Goal: Task Accomplishment & Management: Manage account settings

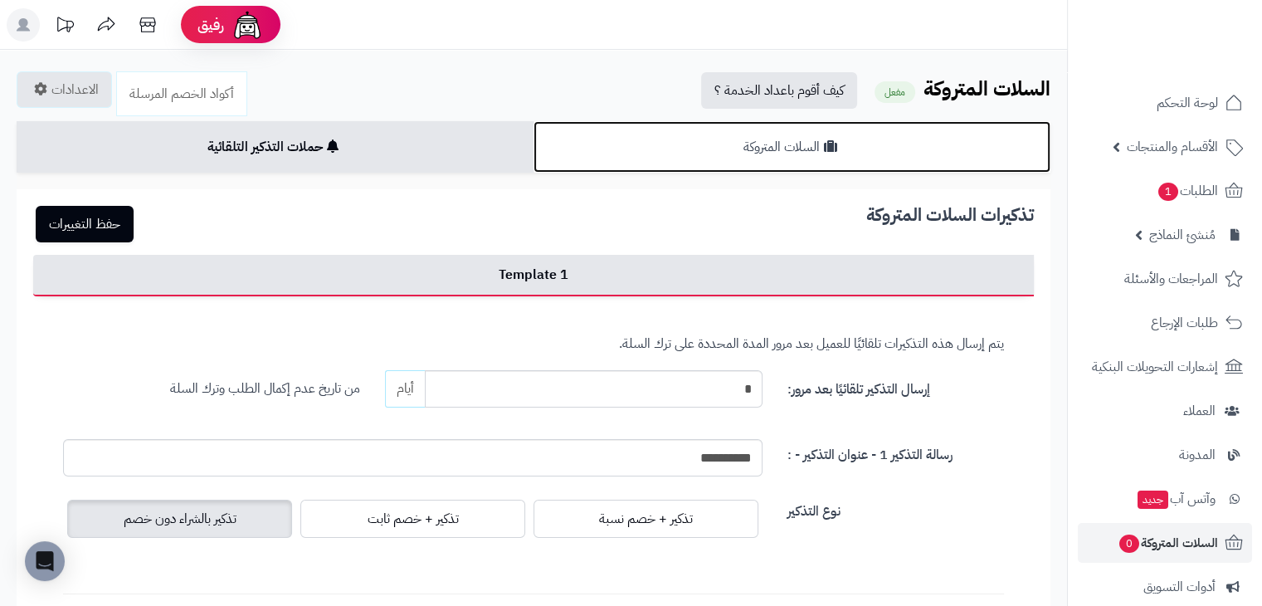
click at [807, 158] on link "السلات المتروكة" at bounding box center [791, 146] width 517 height 51
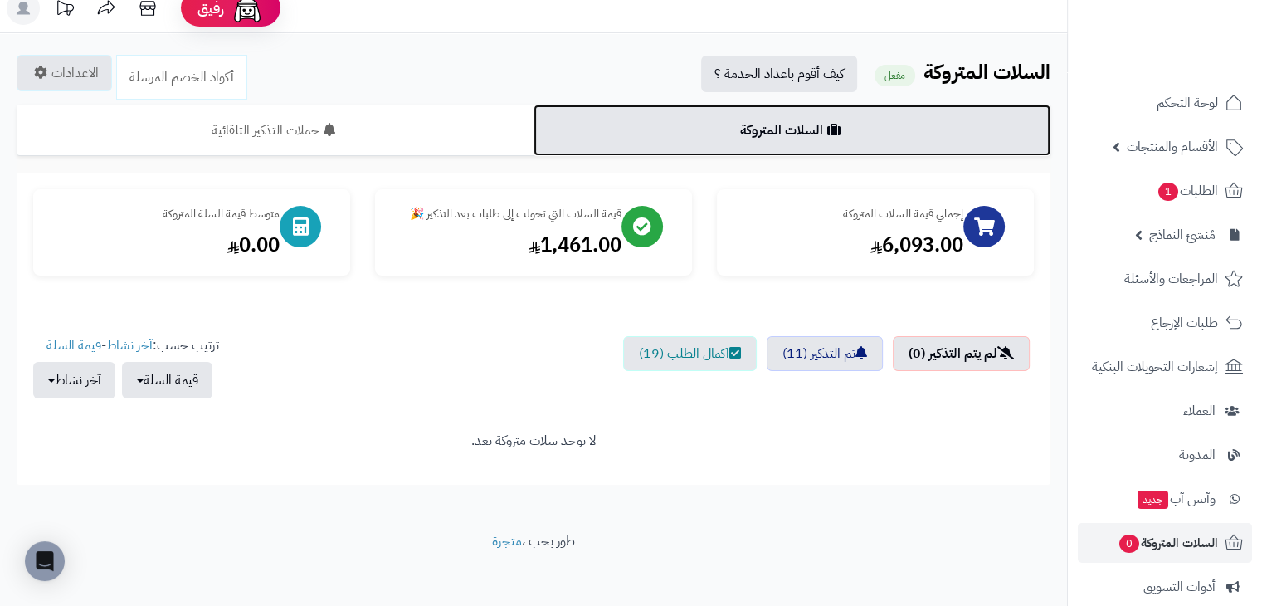
scroll to position [26, 0]
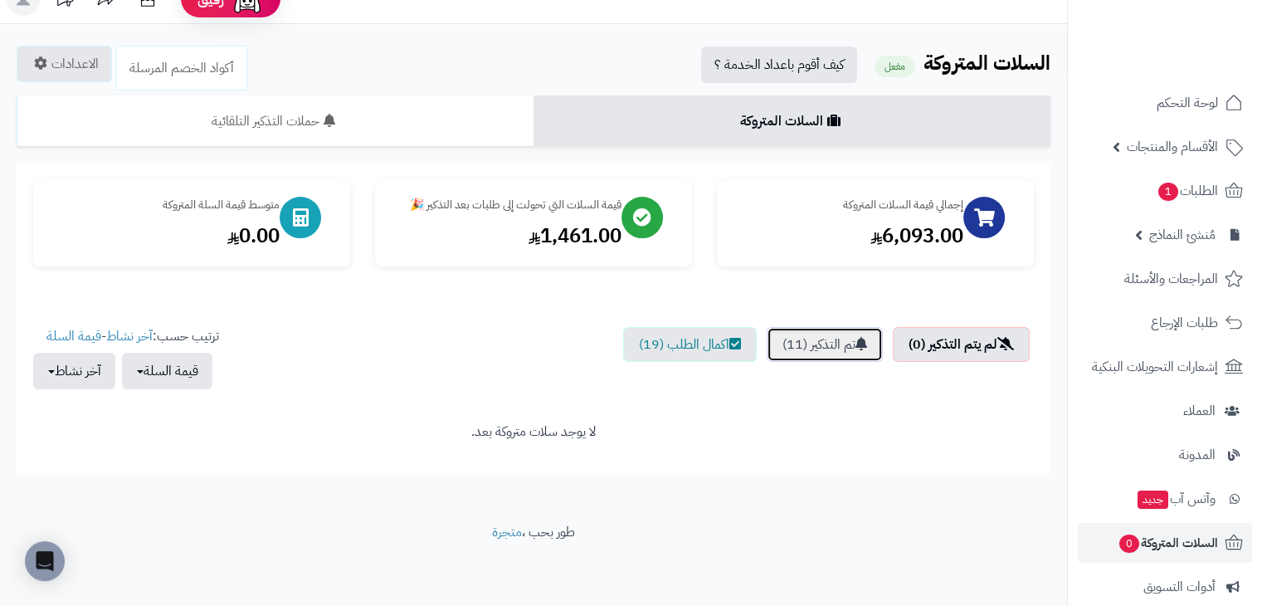
click at [810, 344] on link "تم التذكير (11)" at bounding box center [824, 344] width 116 height 35
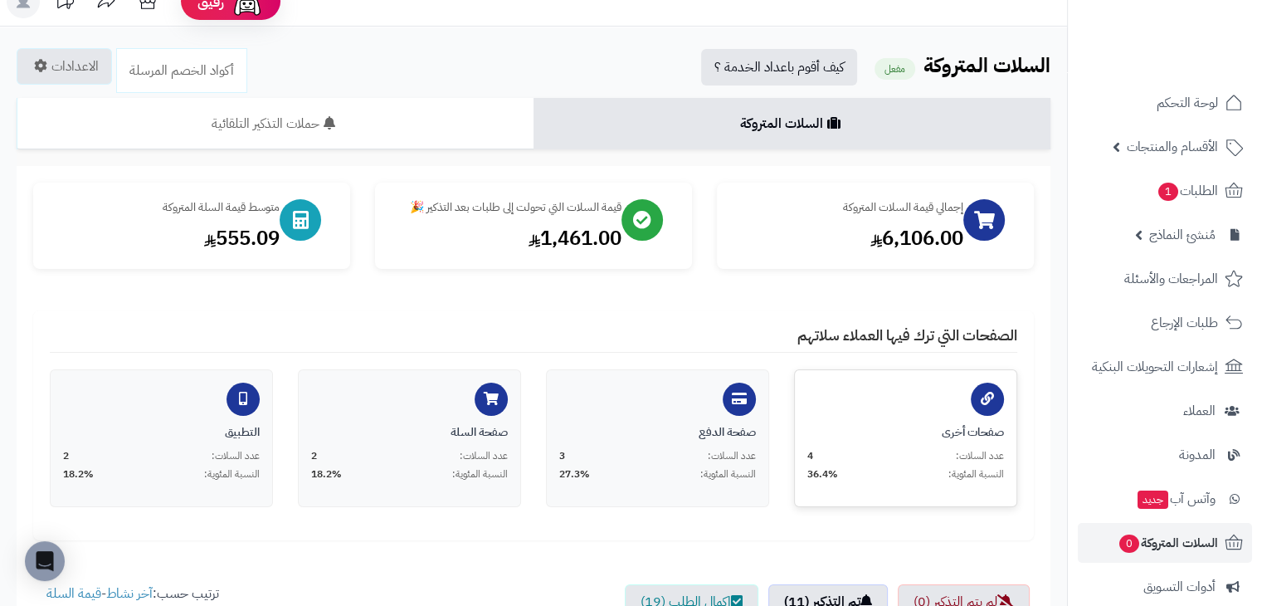
scroll to position [0, 0]
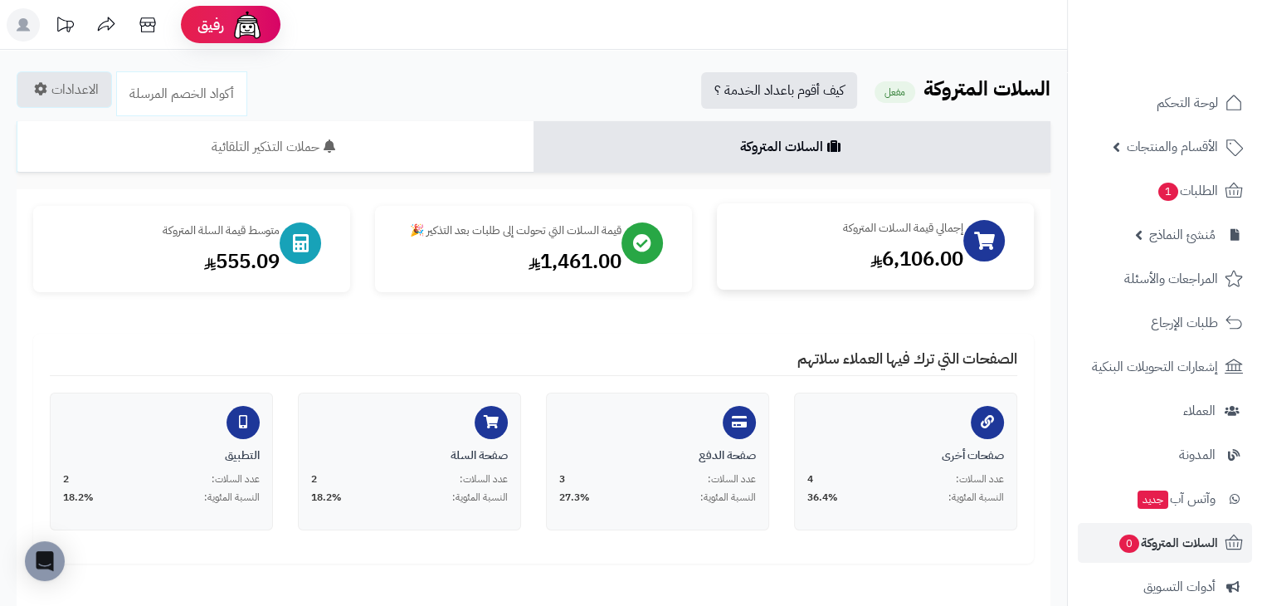
click at [823, 221] on div "إجمالي قيمة السلات المتروكة" at bounding box center [848, 228] width 230 height 17
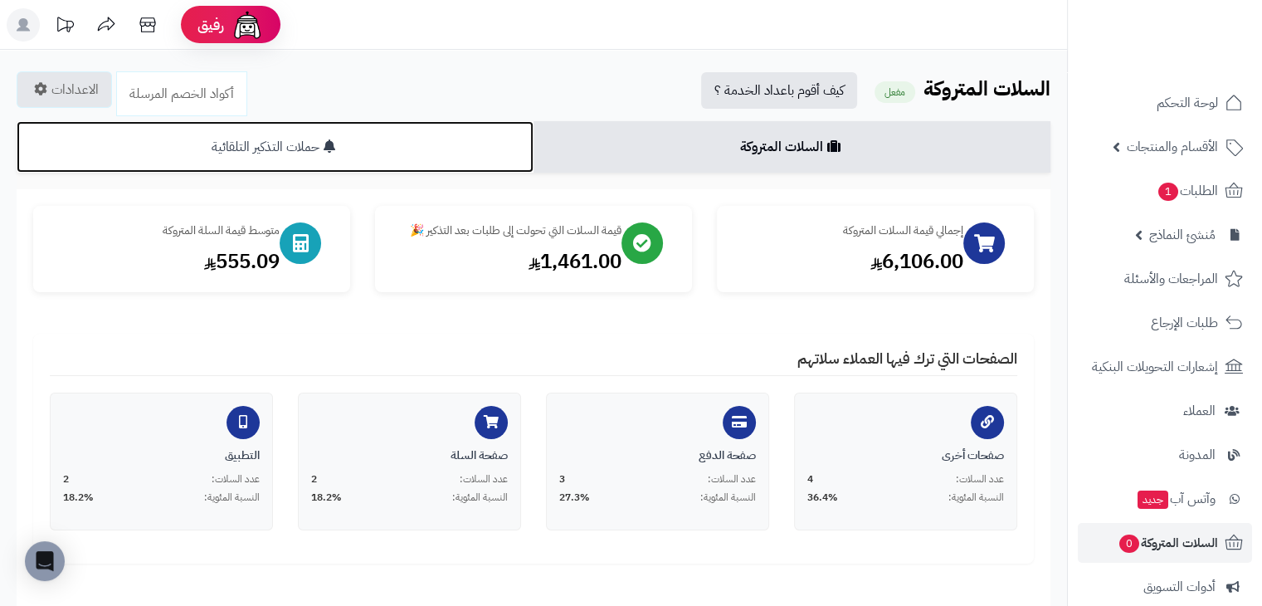
click at [465, 144] on link "حملات التذكير التلقائية" at bounding box center [275, 146] width 517 height 51
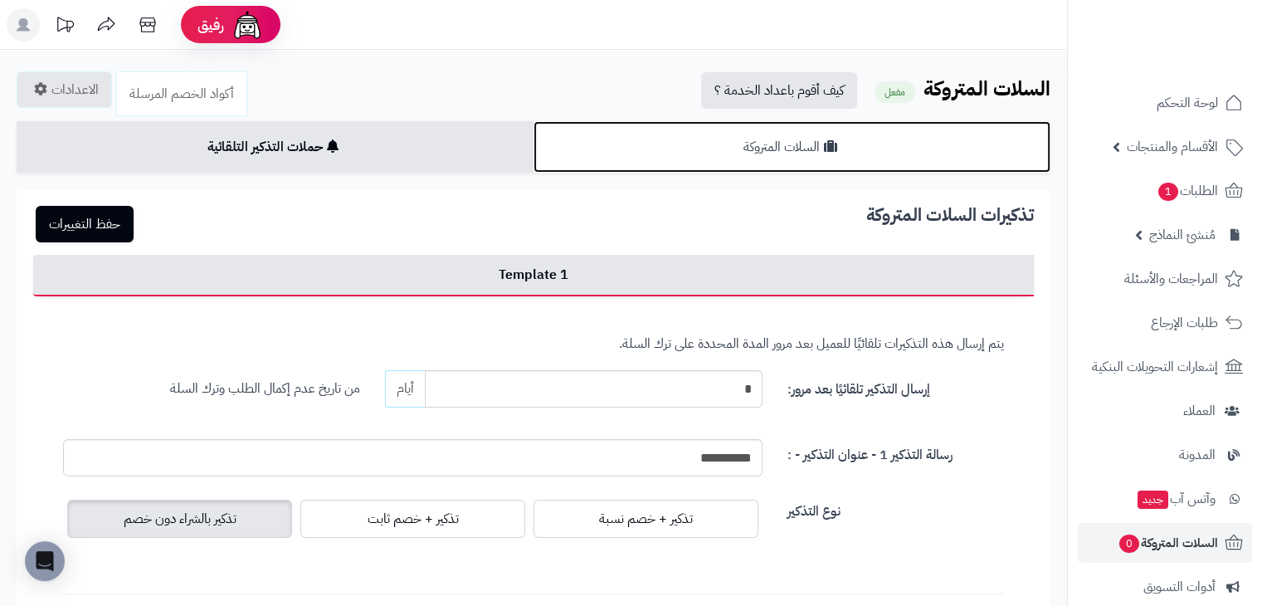
click at [740, 162] on link "السلات المتروكة" at bounding box center [791, 146] width 517 height 51
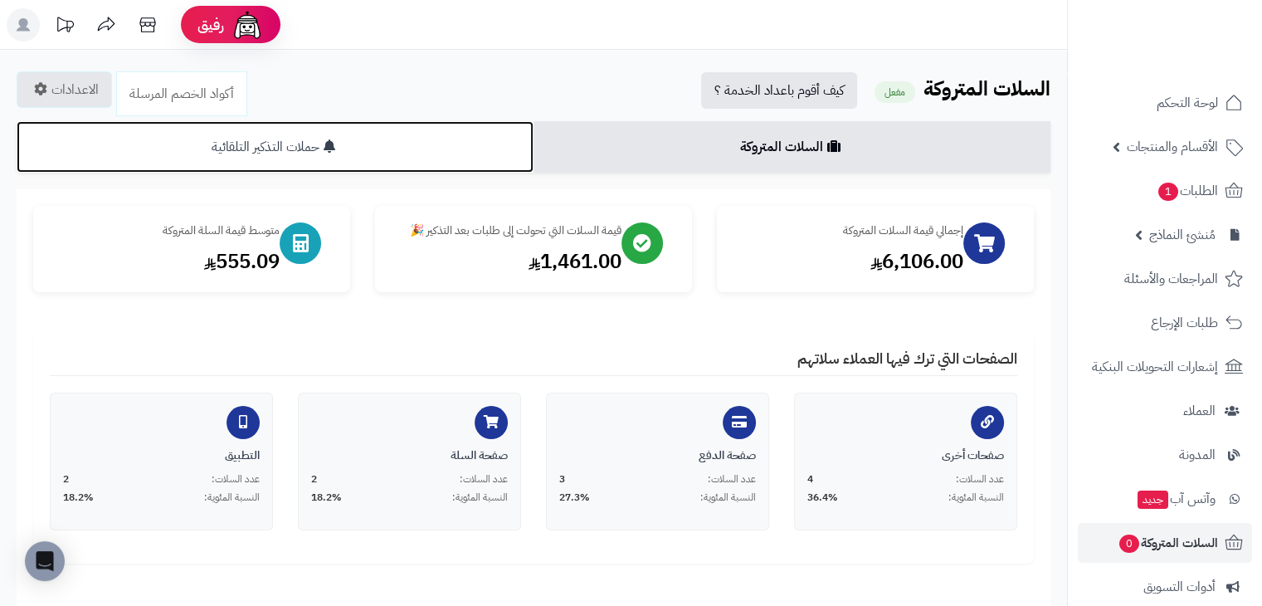
click at [328, 153] on icon at bounding box center [330, 145] width 12 height 13
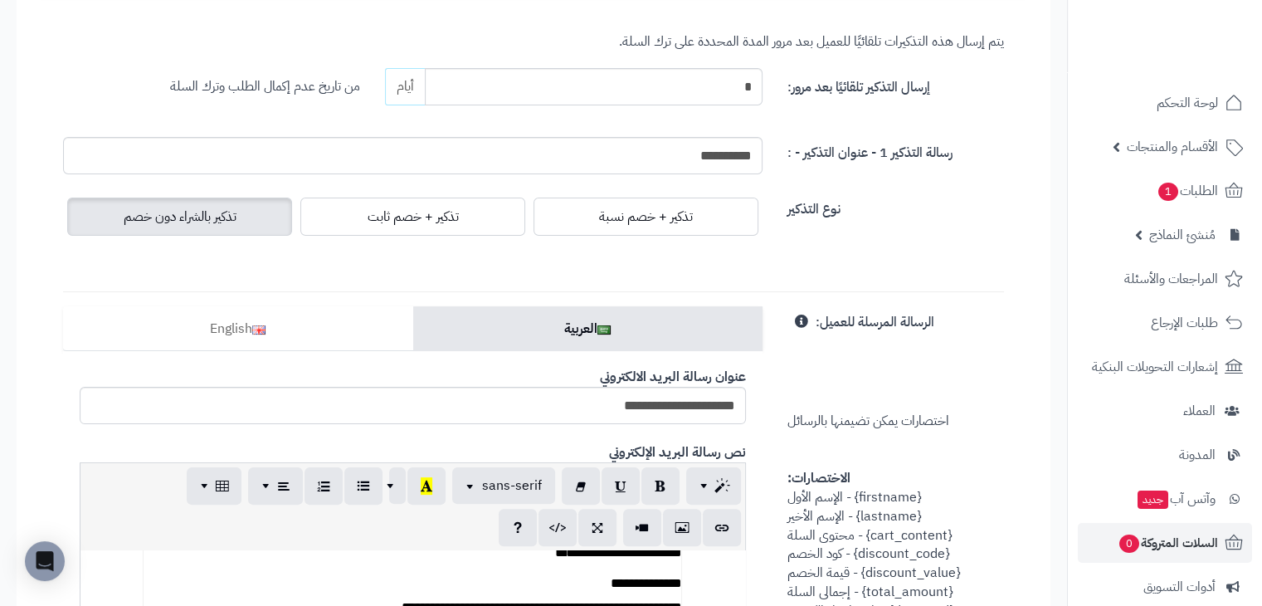
scroll to position [136, 0]
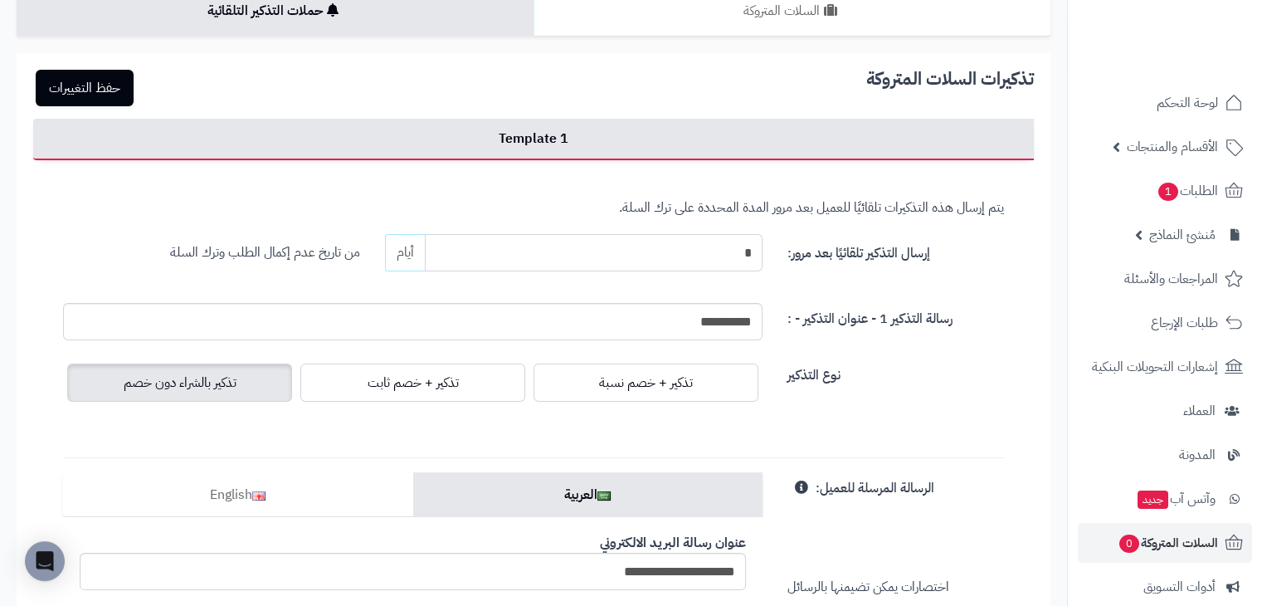
click at [685, 263] on input "*" at bounding box center [594, 252] width 338 height 37
click at [671, 256] on input "*" at bounding box center [594, 252] width 338 height 37
click at [897, 293] on div "**********" at bounding box center [534, 312] width 966 height 56
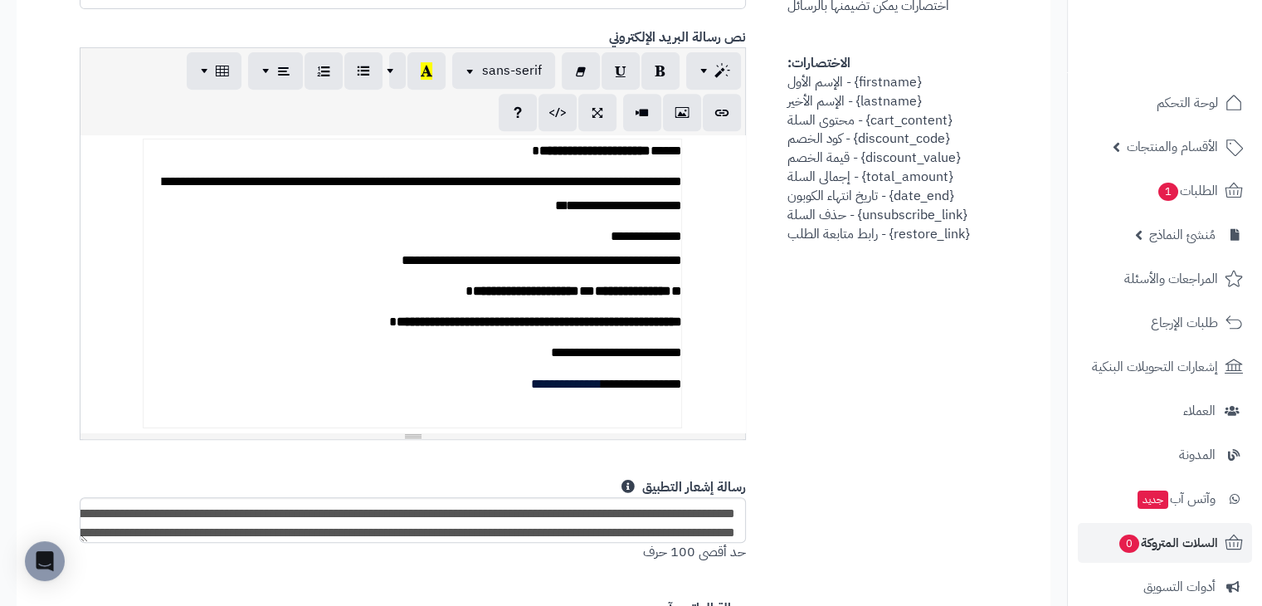
scroll to position [0, 0]
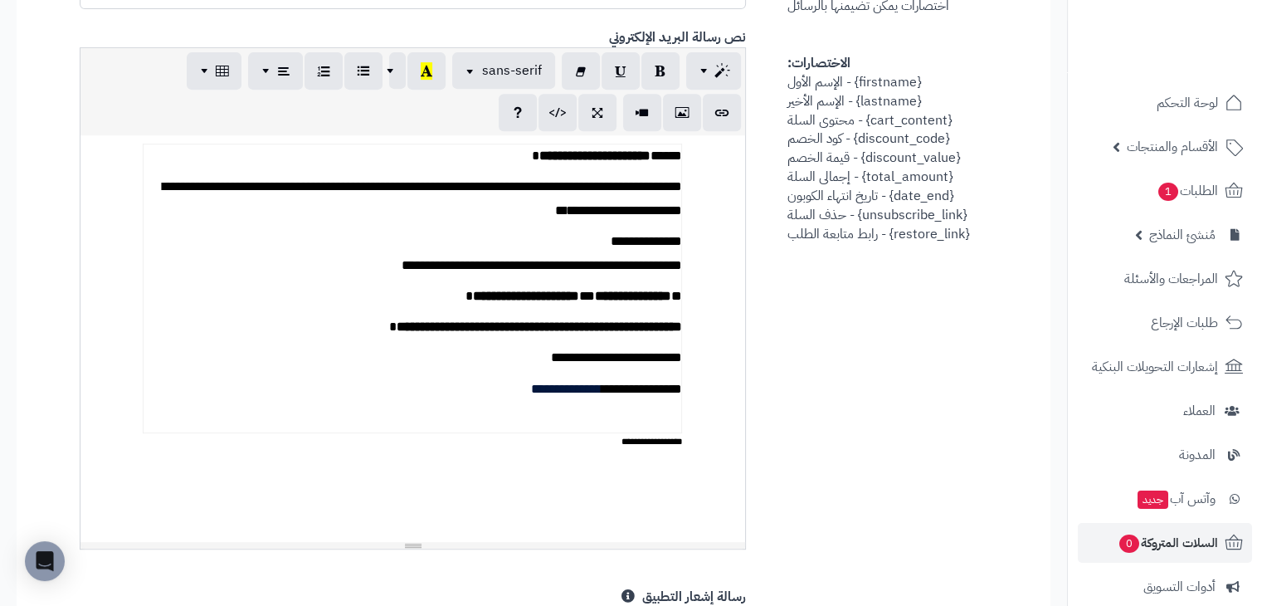
drag, startPoint x: 415, startPoint y: 385, endPoint x: 422, endPoint y: 544, distance: 159.4
click at [422, 544] on div at bounding box center [412, 545] width 664 height 7
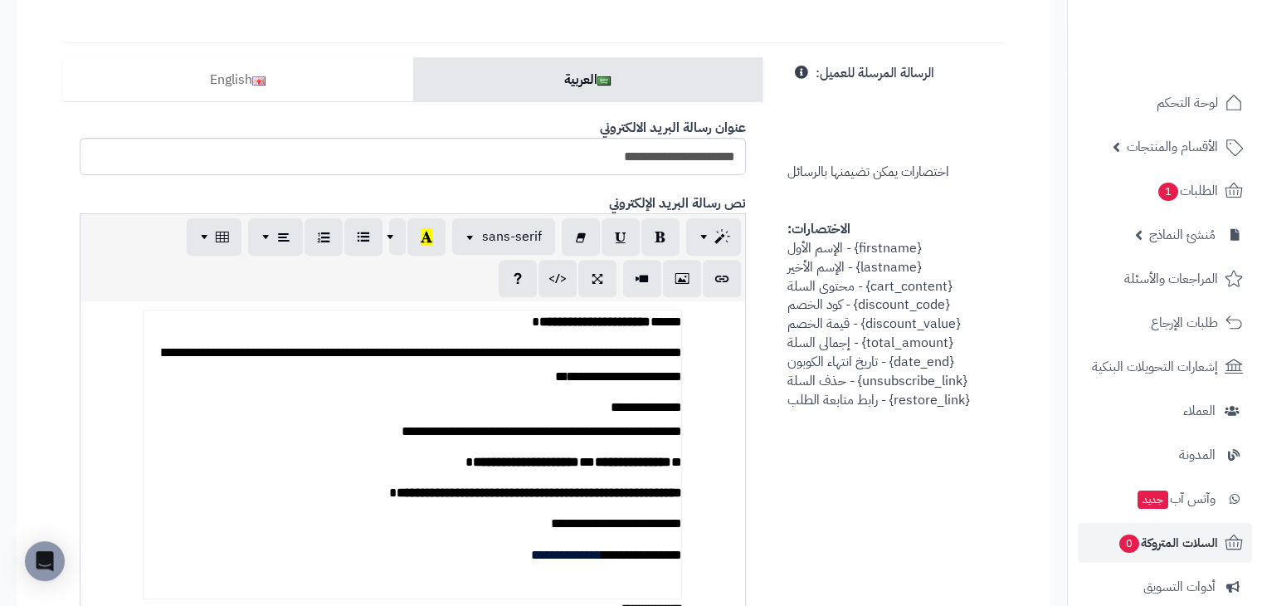
scroll to position [634, 0]
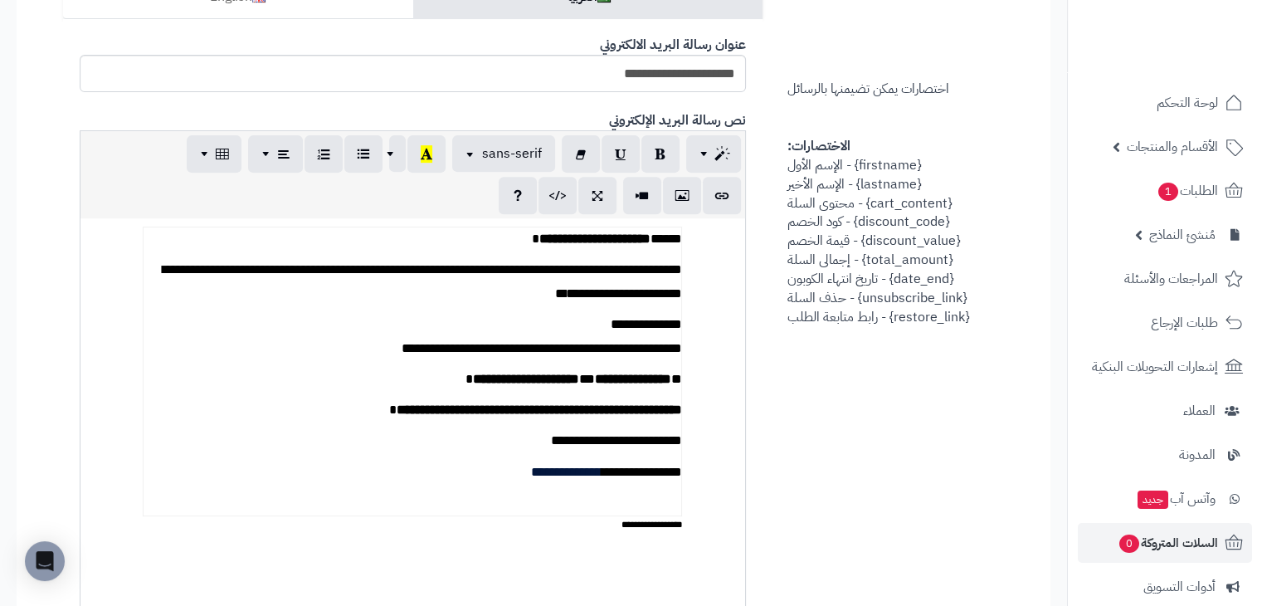
click at [495, 323] on td "**********" at bounding box center [413, 370] width 538 height 289
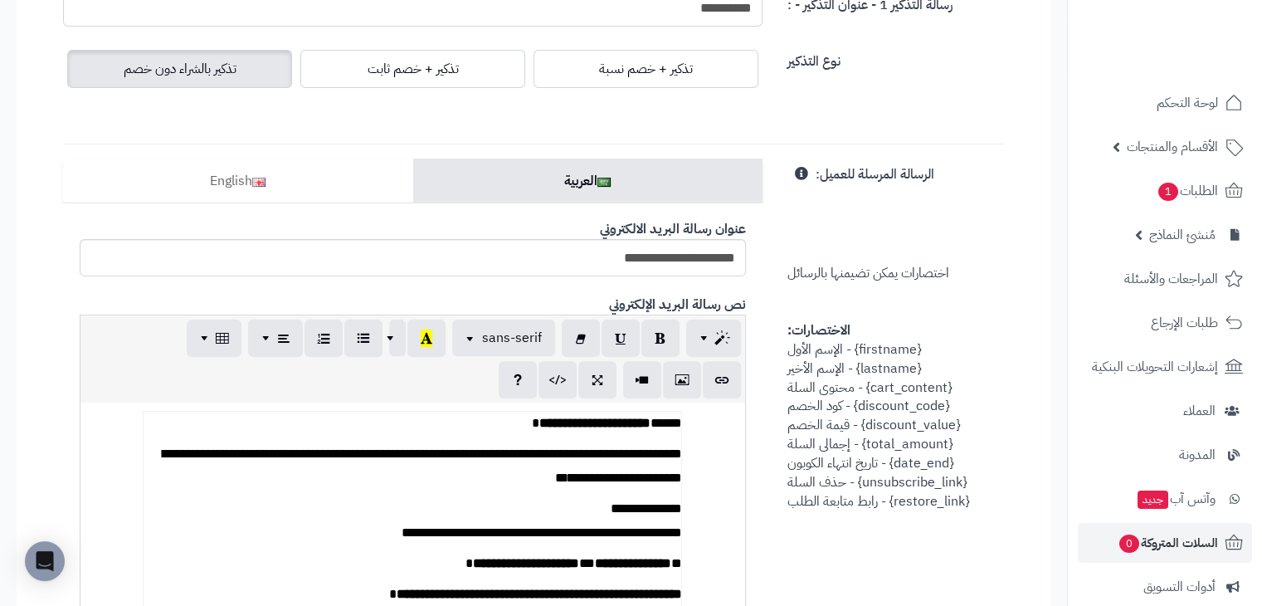
scroll to position [385, 0]
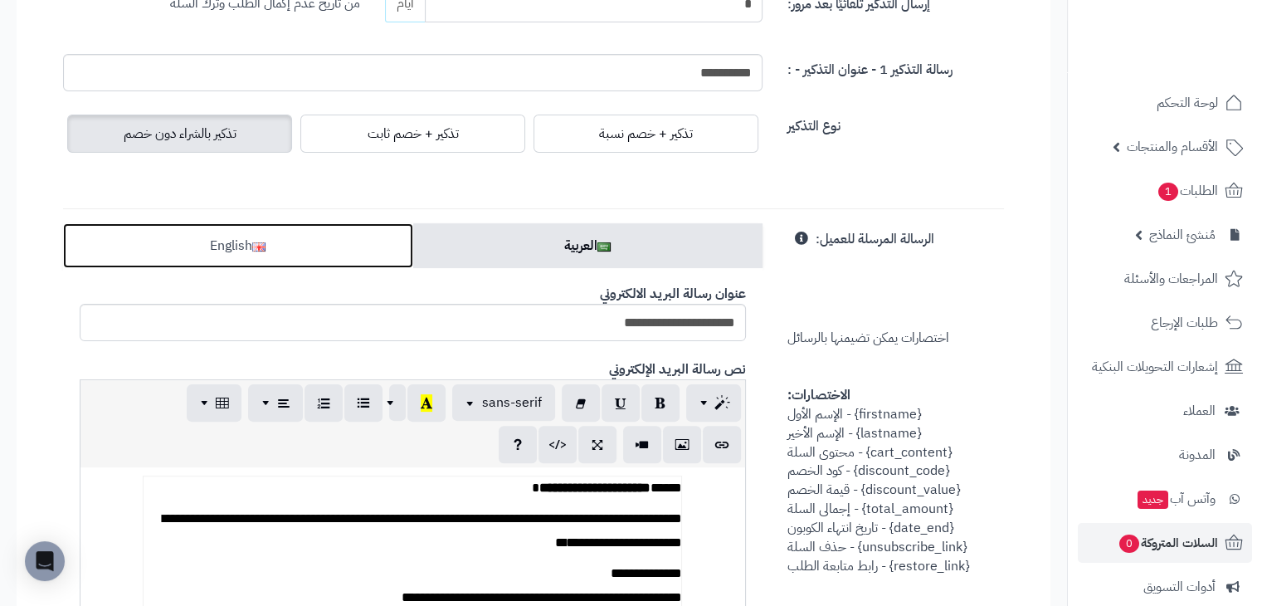
click at [262, 236] on link "English" at bounding box center [238, 245] width 350 height 45
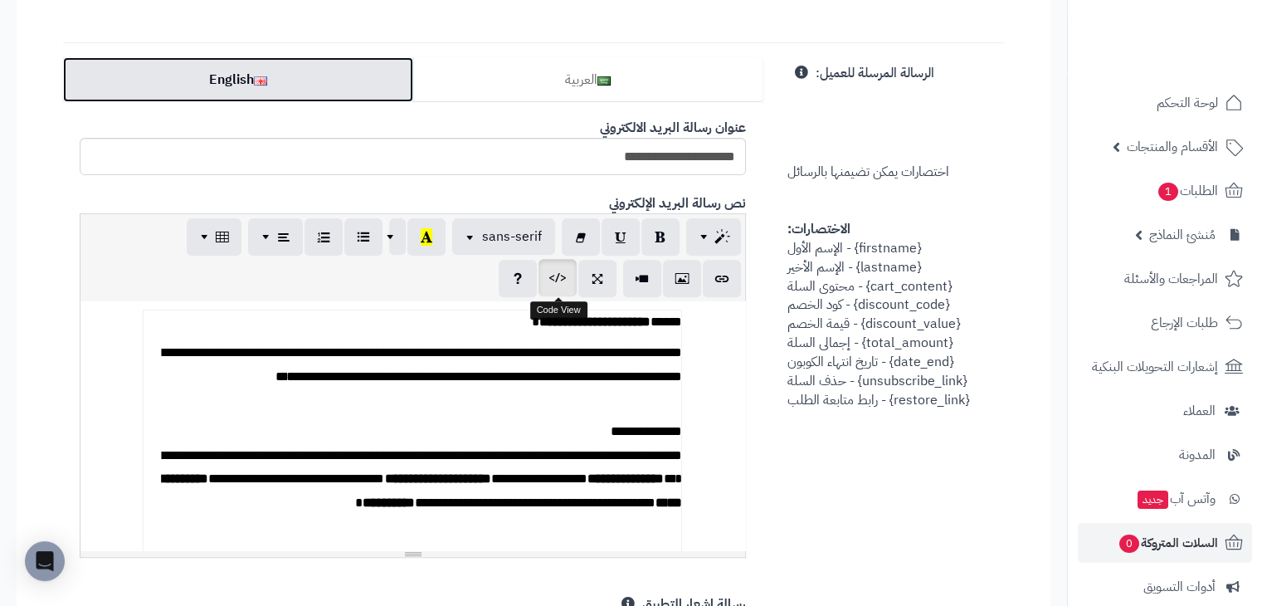
scroll to position [468, 0]
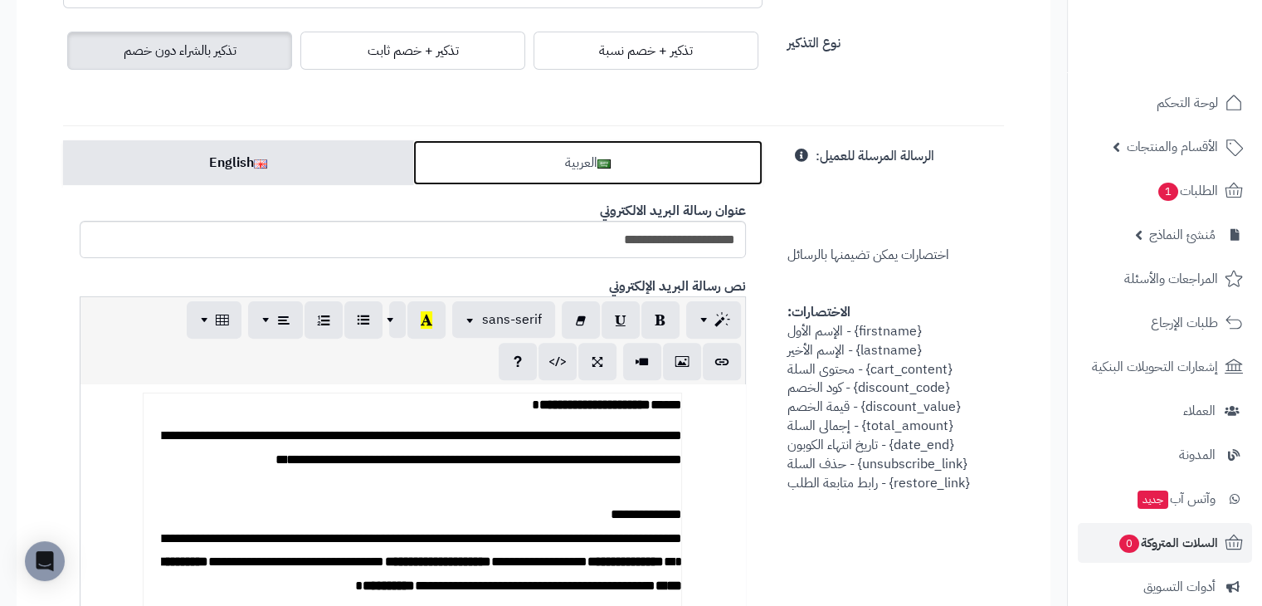
click at [553, 156] on link "العربية" at bounding box center [588, 162] width 350 height 45
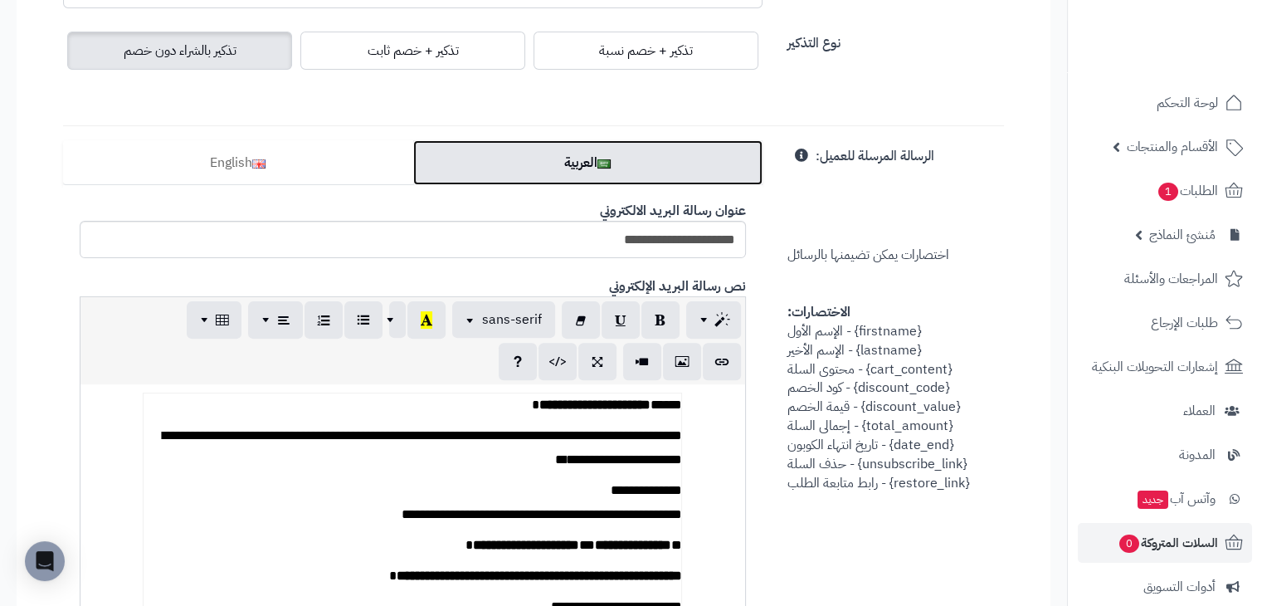
scroll to position [634, 0]
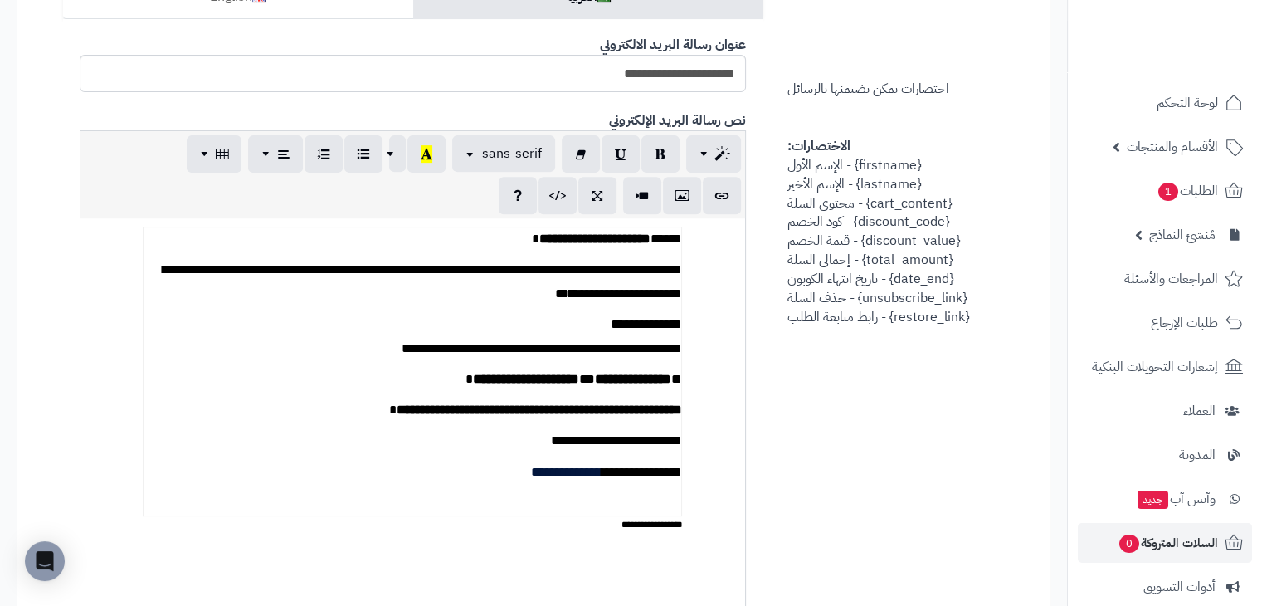
click at [623, 382] on strong "**********" at bounding box center [632, 378] width 76 height 12
click at [637, 377] on strong "**********" at bounding box center [632, 378] width 76 height 12
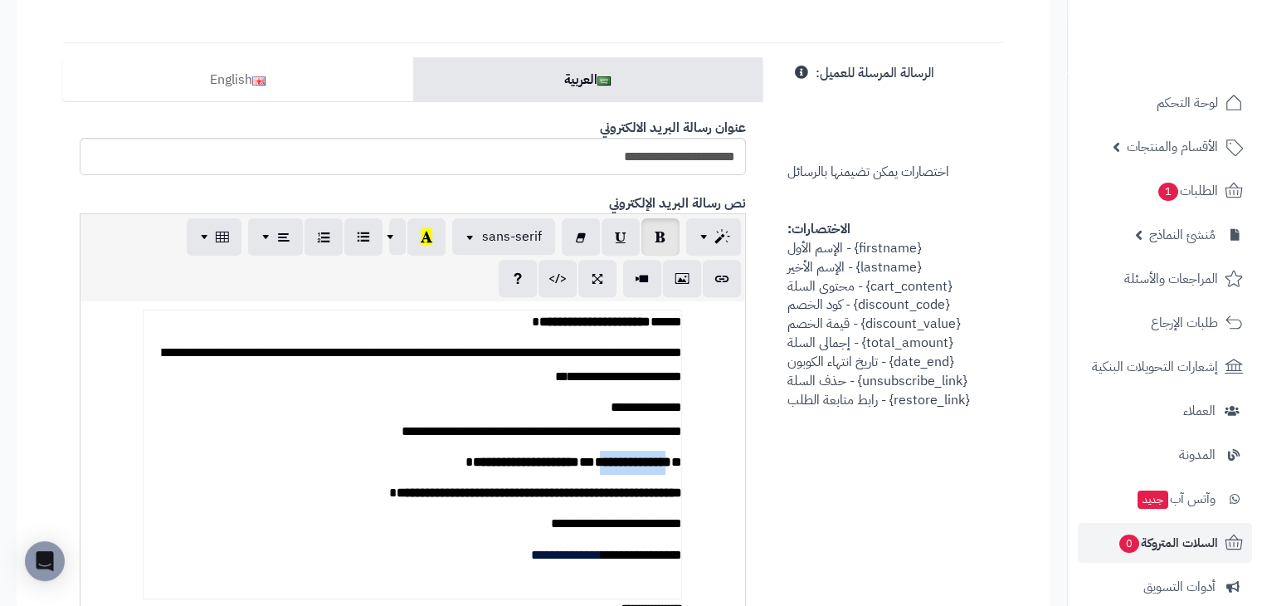
scroll to position [302, 0]
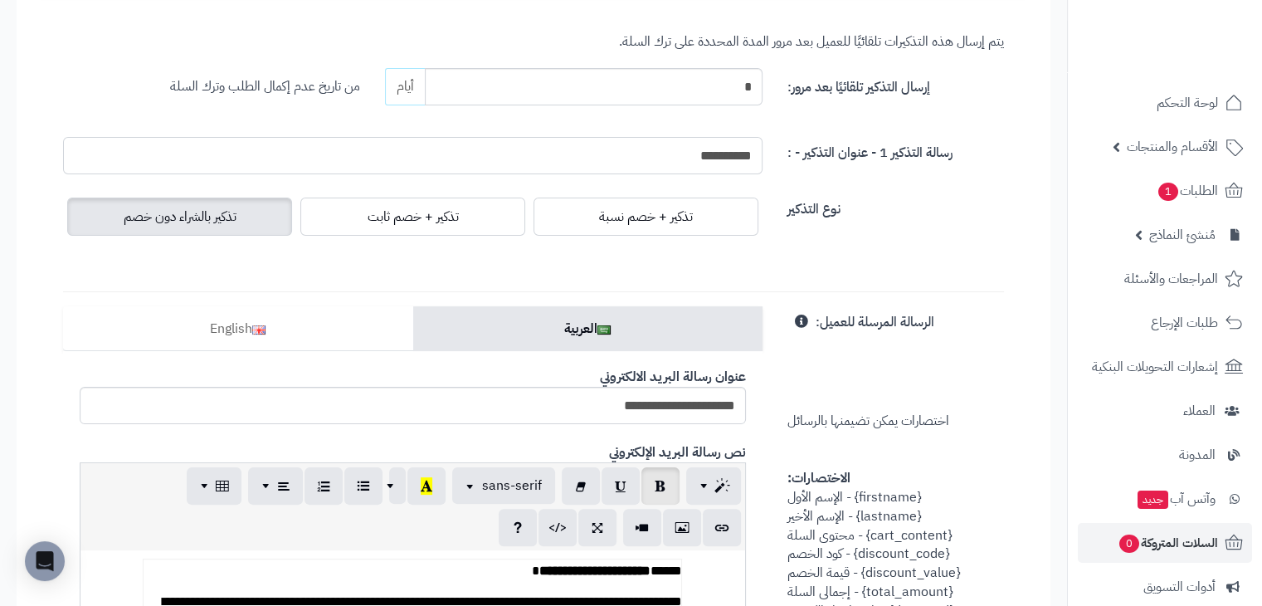
click at [665, 155] on input "**********" at bounding box center [412, 155] width 699 height 37
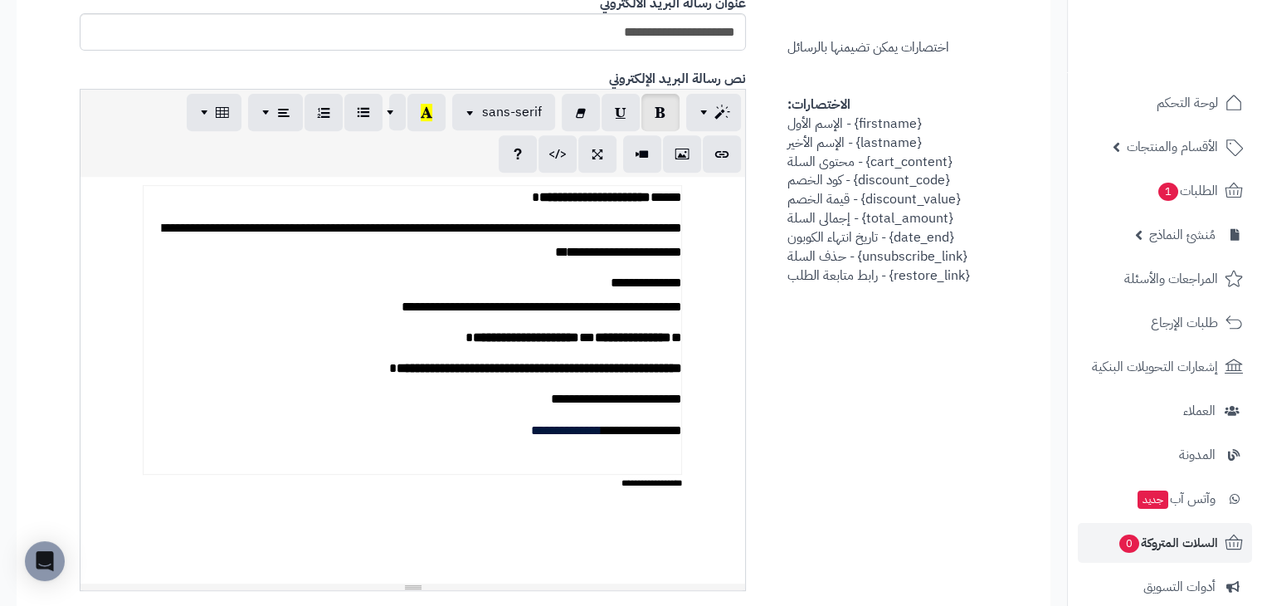
scroll to position [664, 0]
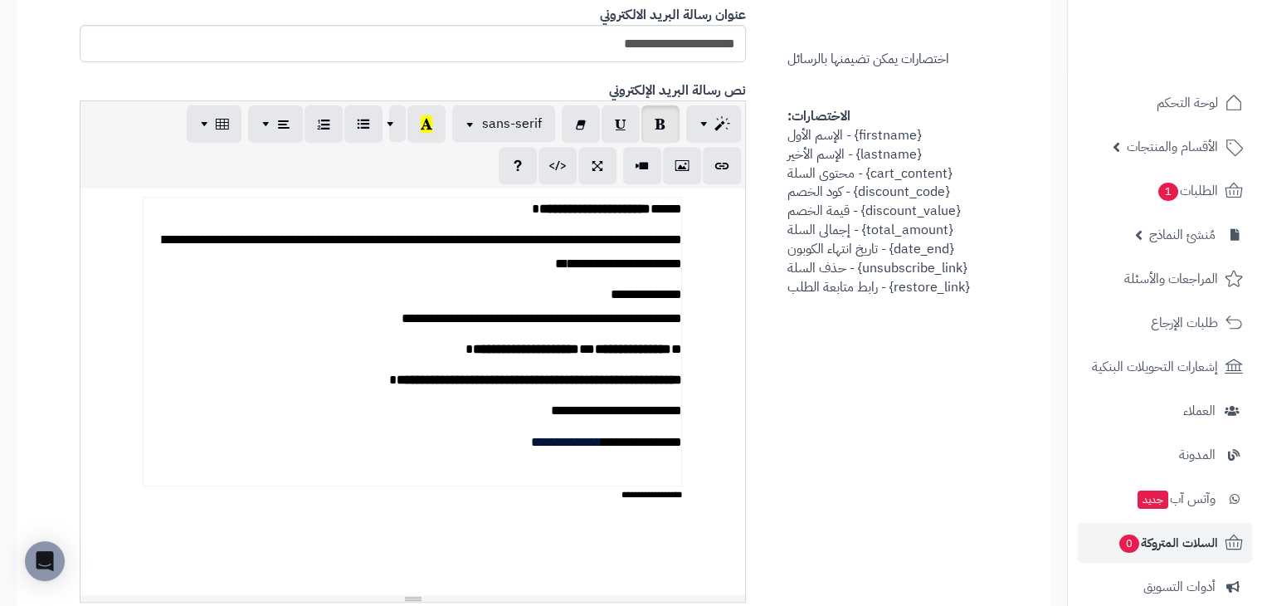
click at [594, 353] on strong "**********" at bounding box center [632, 349] width 76 height 12
click at [472, 353] on strong "**********" at bounding box center [525, 349] width 106 height 12
drag, startPoint x: 405, startPoint y: 346, endPoint x: 680, endPoint y: 346, distance: 275.4
click at [680, 346] on p "**********" at bounding box center [413, 350] width 538 height 24
click at [407, 338] on p "**********" at bounding box center [413, 350] width 538 height 24
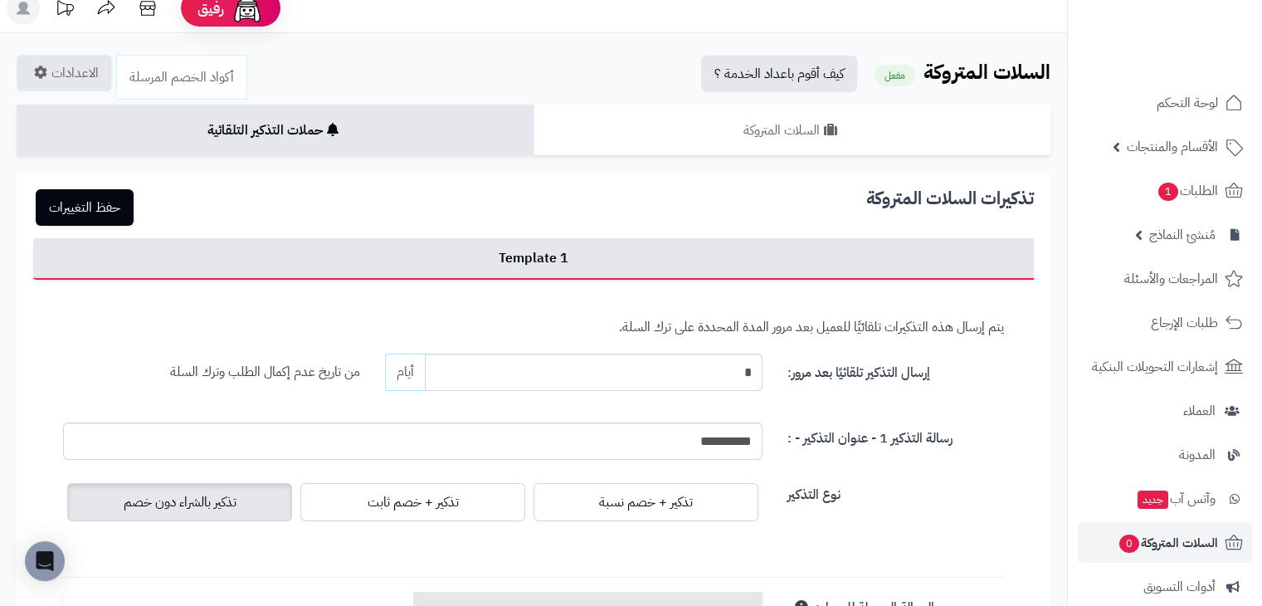
scroll to position [0, 0]
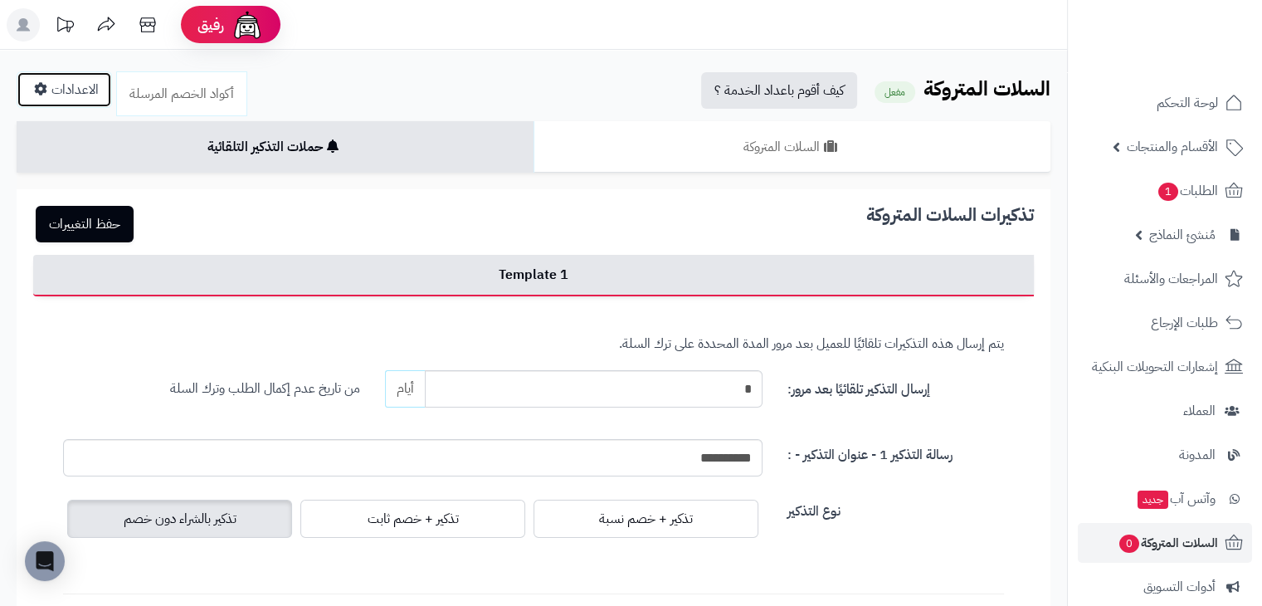
click at [90, 92] on link "الاعدادات" at bounding box center [64, 89] width 95 height 36
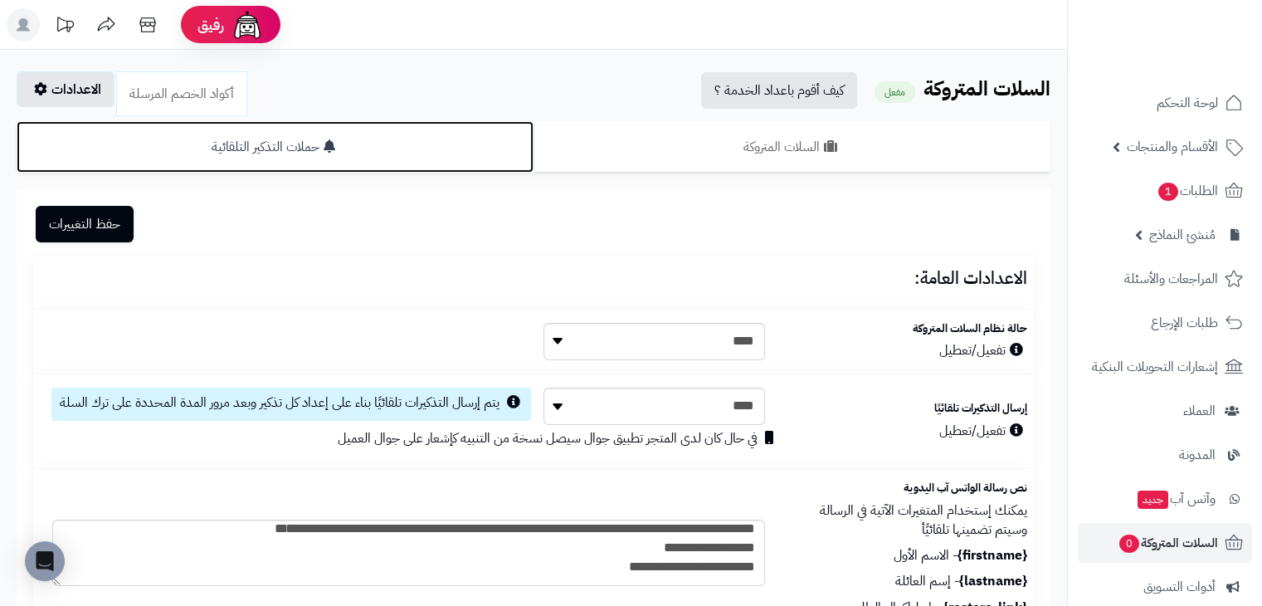
click at [270, 148] on link "حملات التذكير التلقائية" at bounding box center [275, 146] width 517 height 51
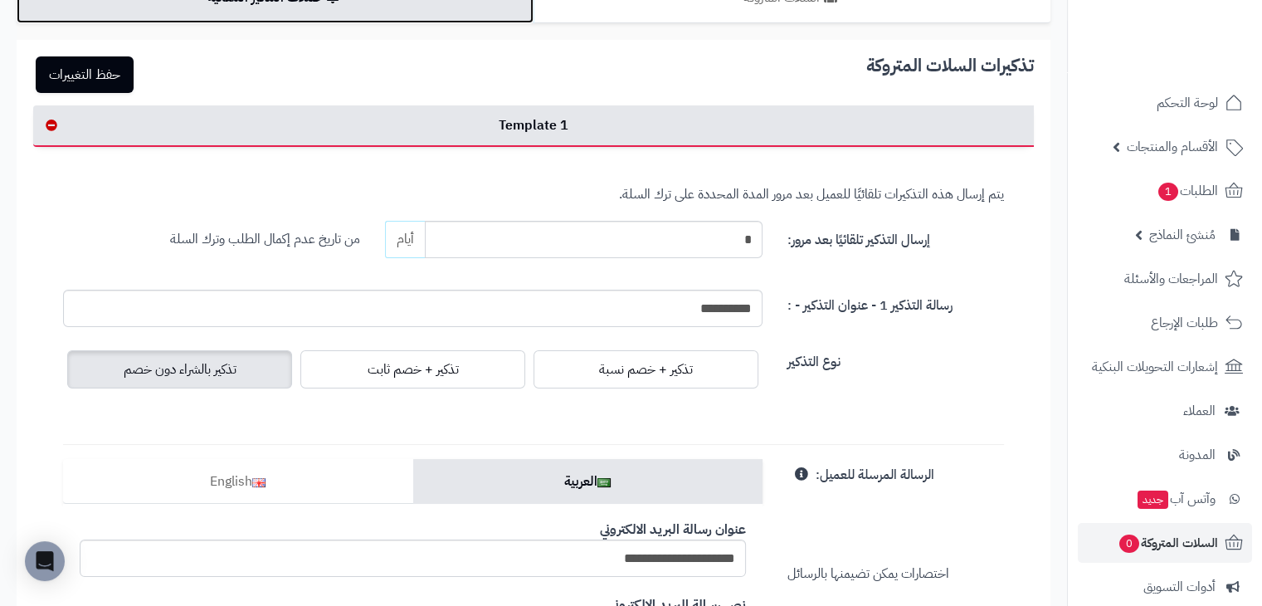
scroll to position [249, 0]
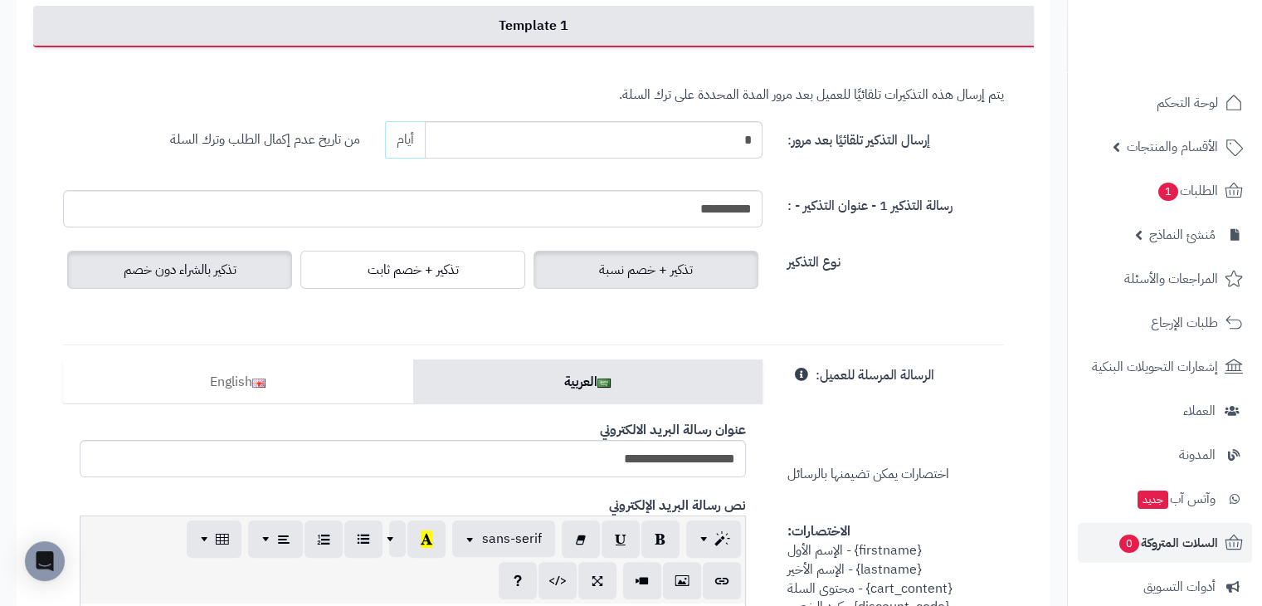
click at [677, 270] on span "تذكير + خصم نسبة" at bounding box center [646, 270] width 94 height 20
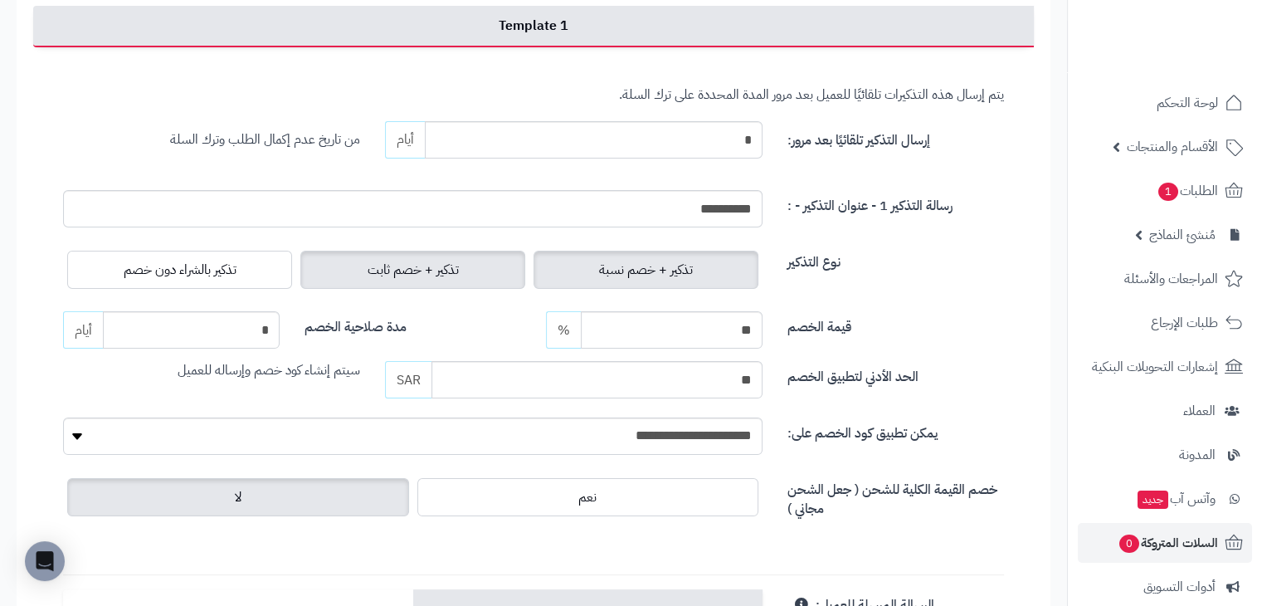
click at [465, 256] on label "تذكير + خصم ثابت" at bounding box center [412, 270] width 225 height 38
click at [676, 275] on span "تذكير + خصم نسبة" at bounding box center [646, 270] width 94 height 20
click at [476, 262] on label "تذكير + خصم ثابت" at bounding box center [412, 270] width 225 height 38
click at [445, 262] on span "تذكير + خصم ثابت" at bounding box center [412, 270] width 91 height 20
click at [518, 442] on select "**********" at bounding box center [412, 435] width 699 height 37
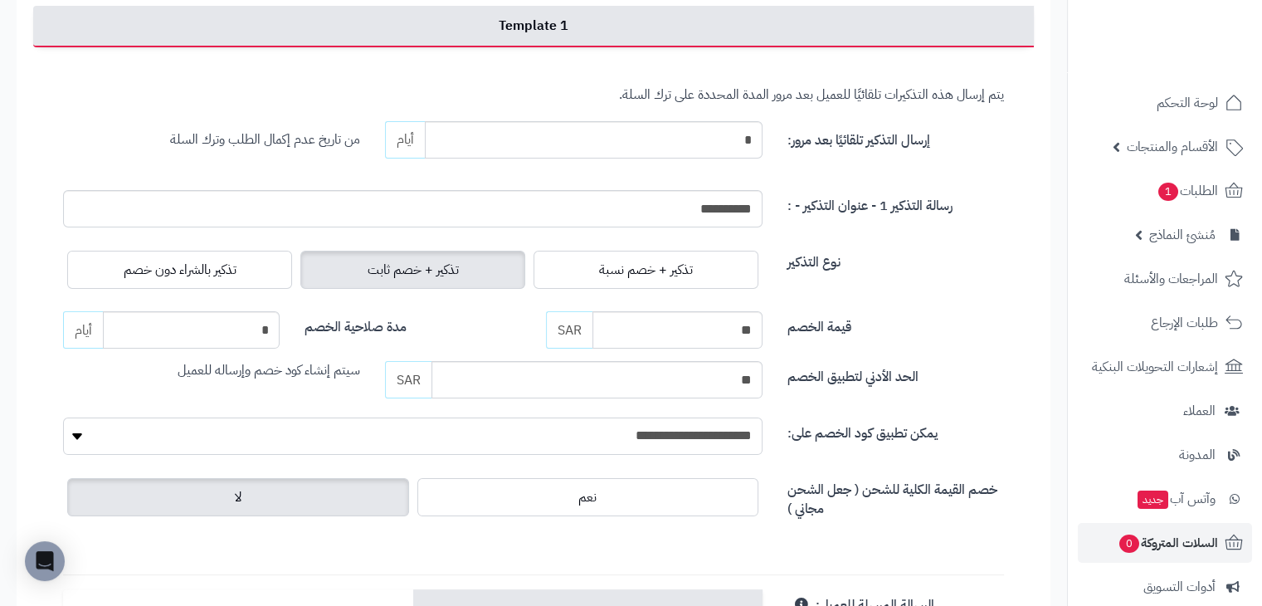
click at [518, 442] on select "**********" at bounding box center [412, 435] width 699 height 37
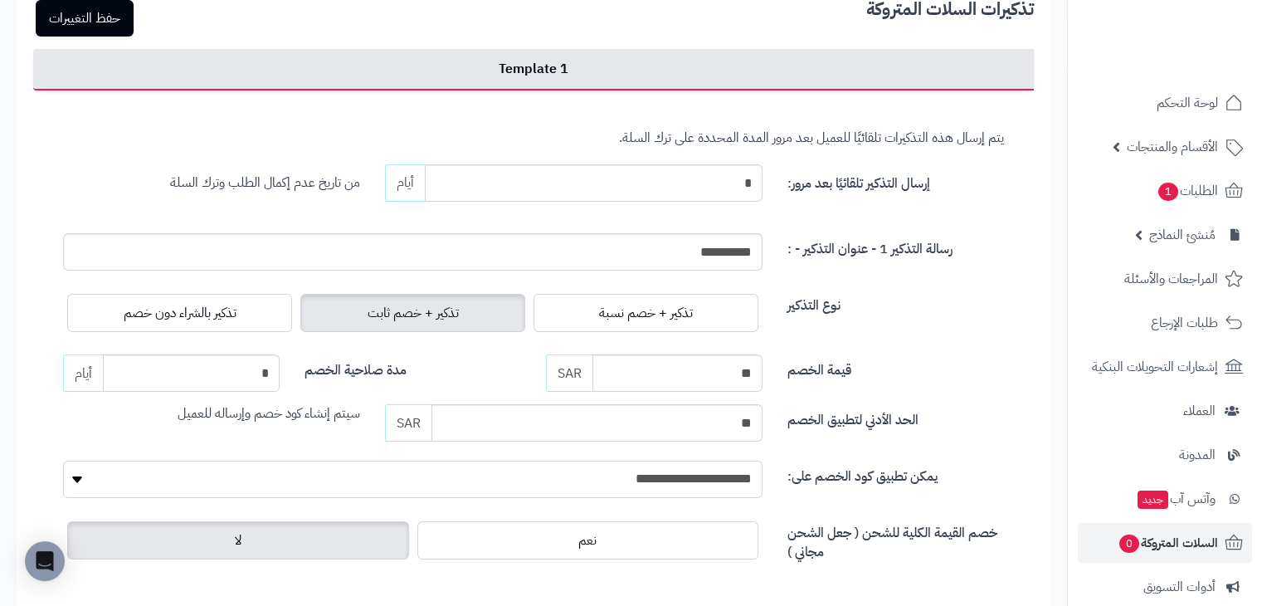
scroll to position [166, 0]
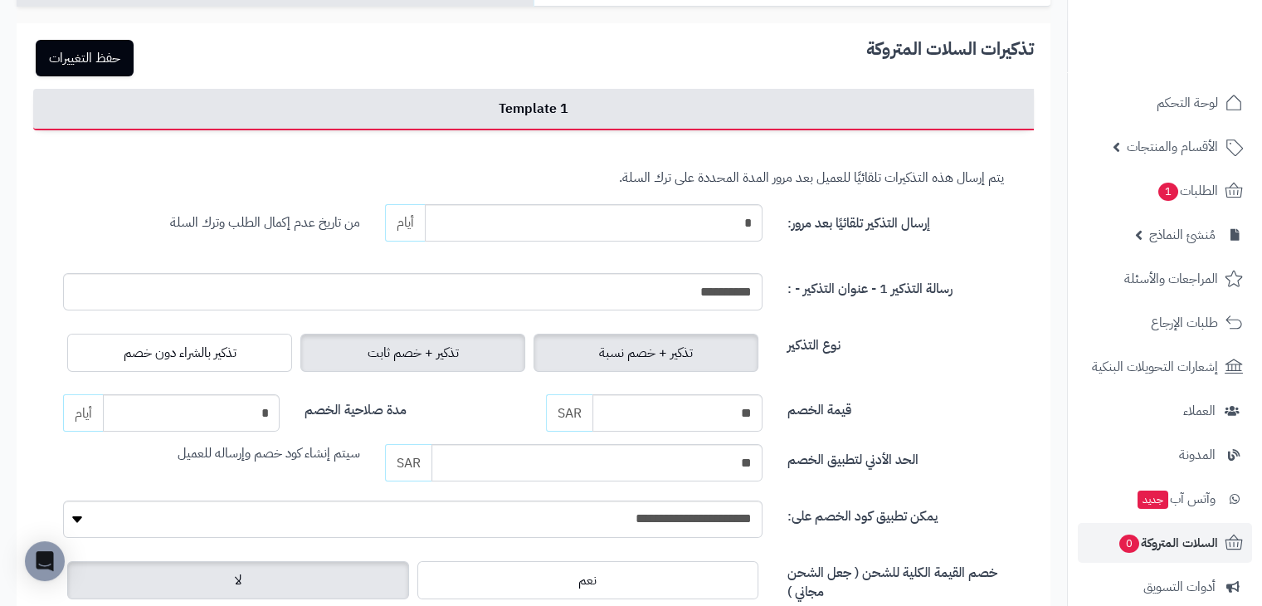
click at [670, 348] on span "تذكير + خصم نسبة" at bounding box center [646, 353] width 94 height 20
click at [464, 348] on label "تذكير + خصم ثابت" at bounding box center [412, 352] width 225 height 38
click at [607, 352] on span "تذكير + خصم نسبة" at bounding box center [646, 353] width 94 height 20
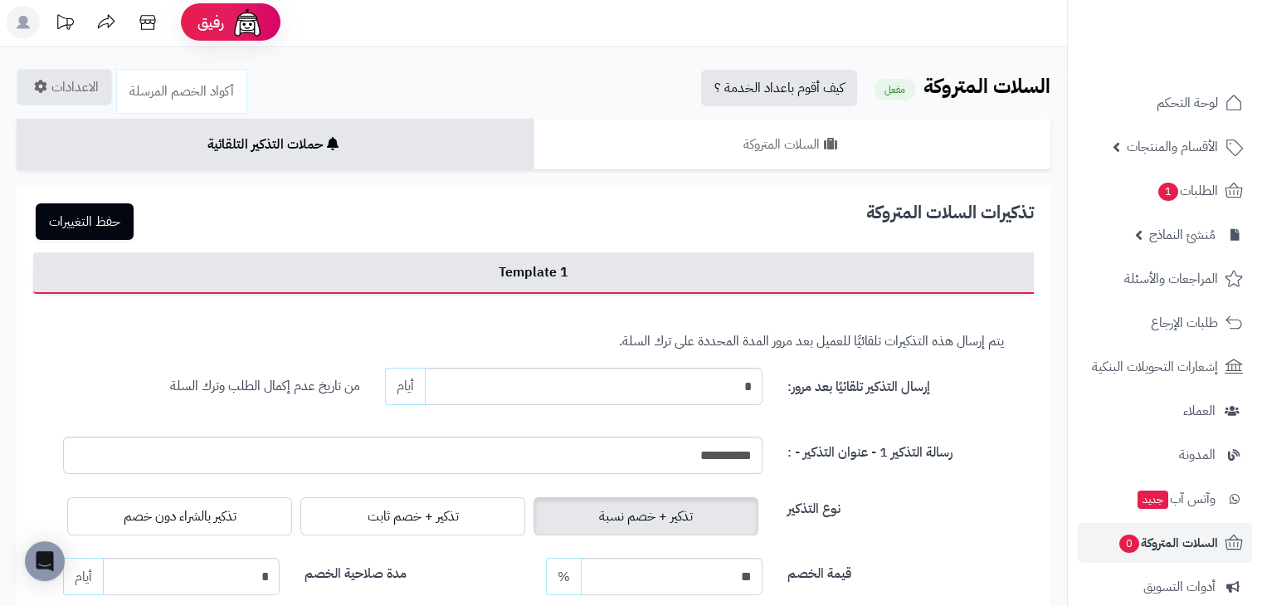
scroll to position [0, 0]
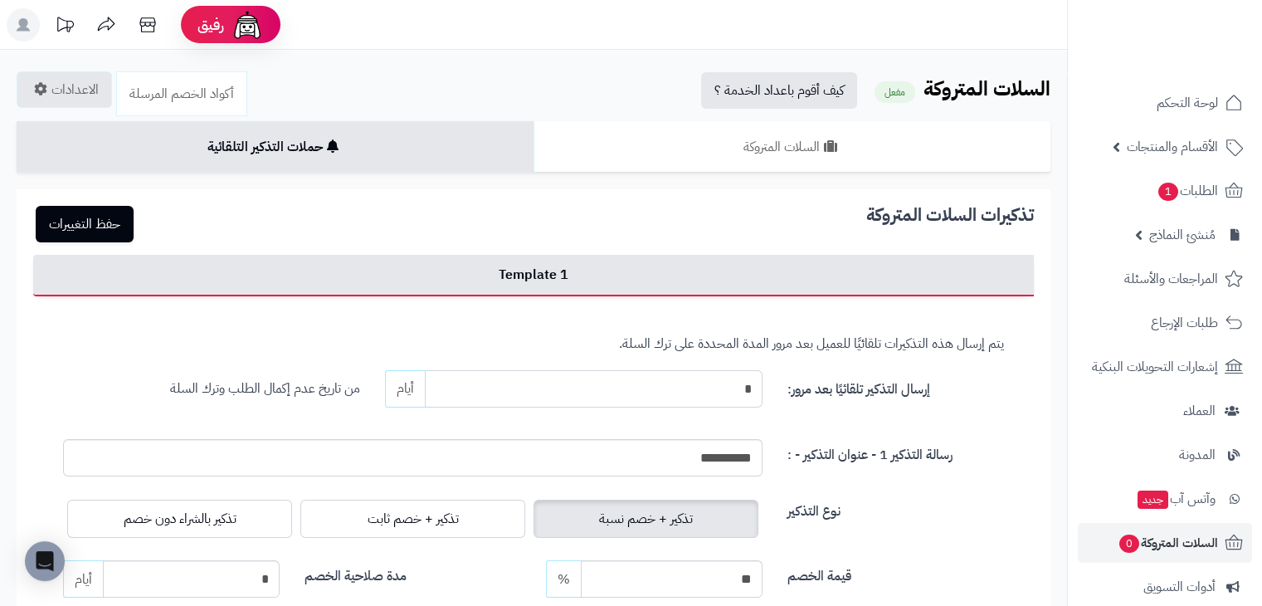
click at [625, 376] on input "*" at bounding box center [594, 388] width 338 height 37
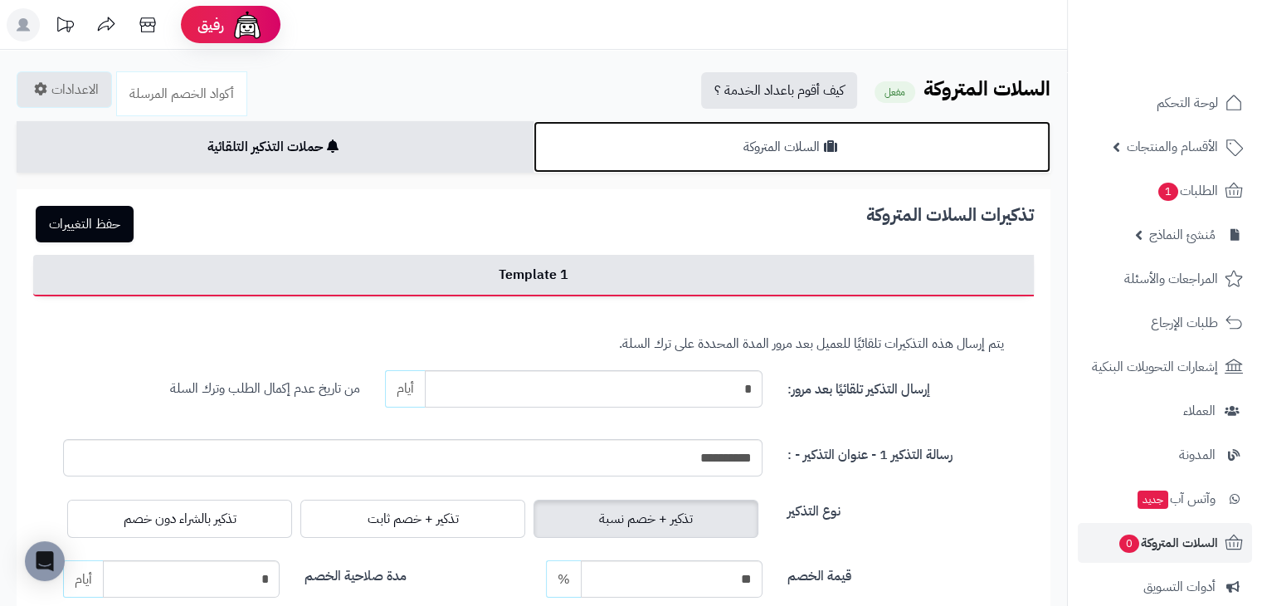
click at [620, 144] on link "السلات المتروكة" at bounding box center [791, 146] width 517 height 51
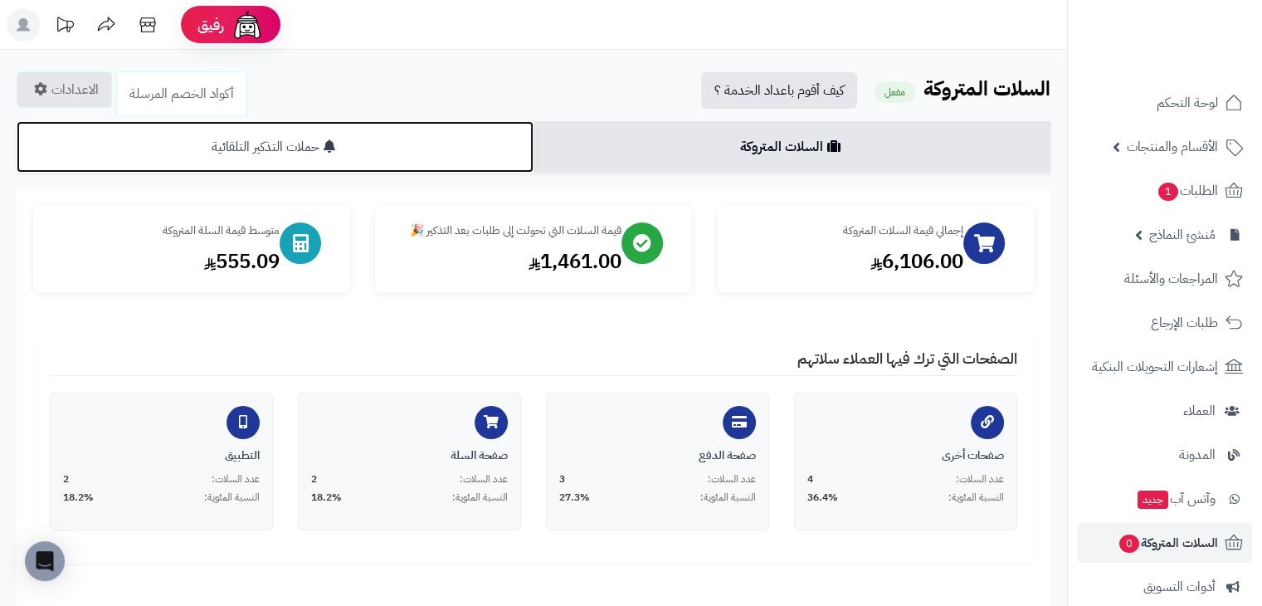
click at [440, 154] on link "حملات التذكير التلقائية" at bounding box center [275, 146] width 517 height 51
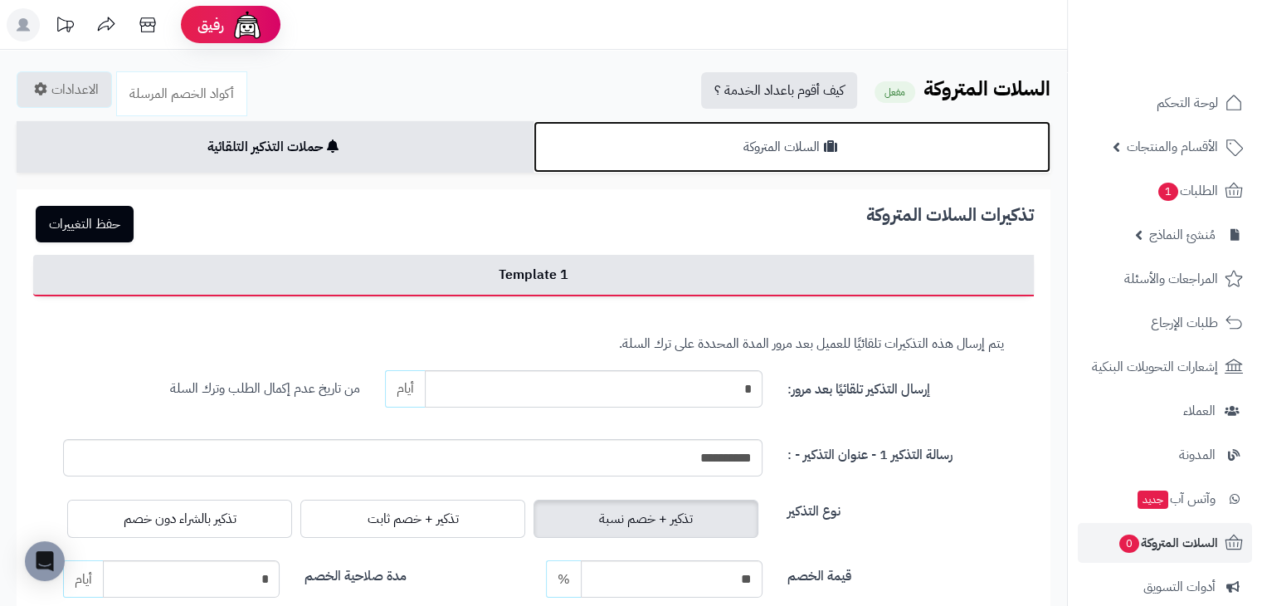
click at [659, 163] on link "السلات المتروكة" at bounding box center [791, 146] width 517 height 51
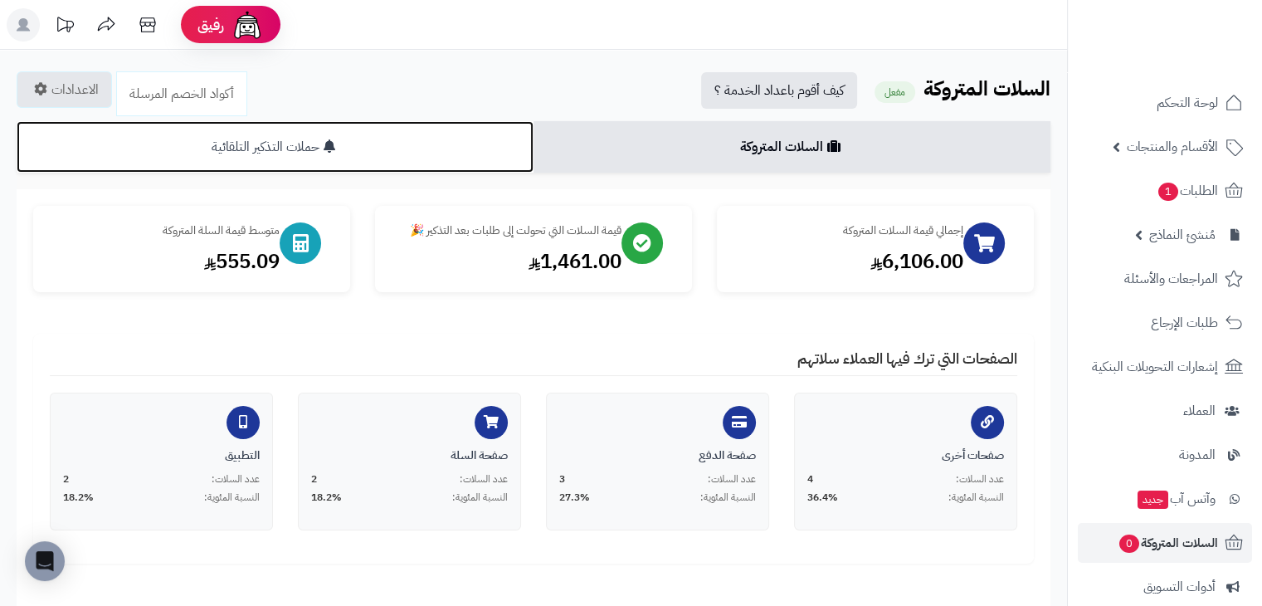
click at [448, 170] on link "حملات التذكير التلقائية" at bounding box center [275, 146] width 517 height 51
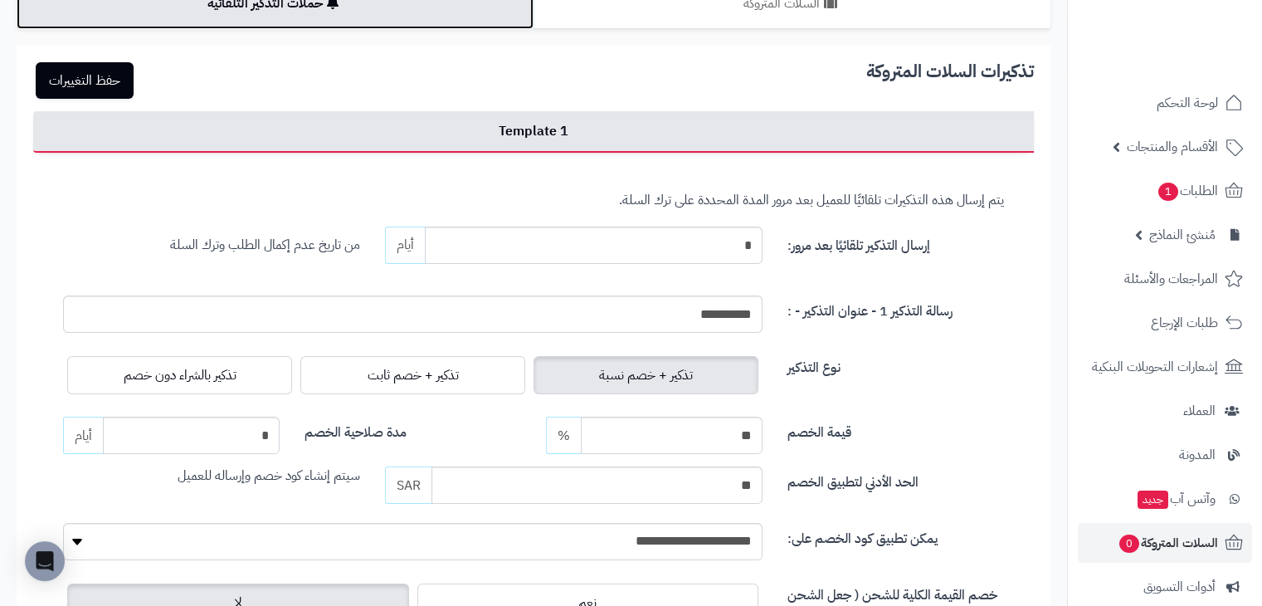
scroll to position [249, 0]
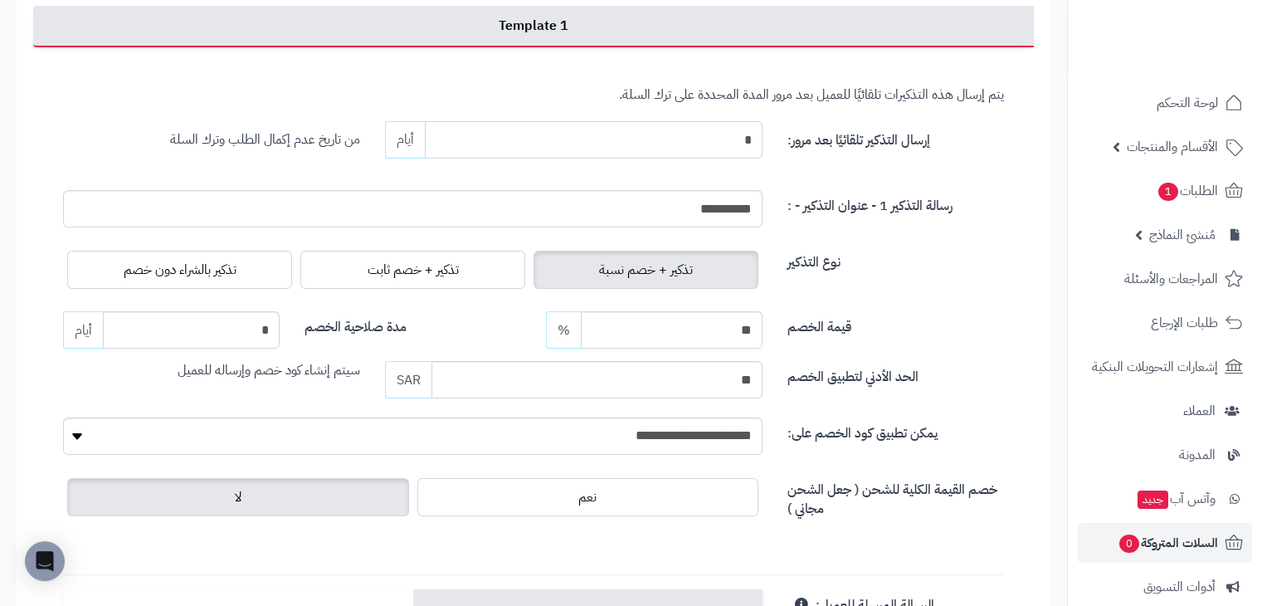
click at [674, 128] on input "*" at bounding box center [594, 139] width 338 height 37
drag, startPoint x: 368, startPoint y: 372, endPoint x: 165, endPoint y: 371, distance: 203.2
click at [165, 371] on div "سيتم إنشاء كود خصم وإرساله للعميل" at bounding box center [212, 370] width 322 height 19
click at [290, 397] on div "قيمة الخصم خصم ثابت أو نسبة مئوية. ** SAR % مدة صلاحية الخصم Define how many da…" at bounding box center [534, 354] width 966 height 87
click at [551, 373] on input "**" at bounding box center [596, 379] width 331 height 37
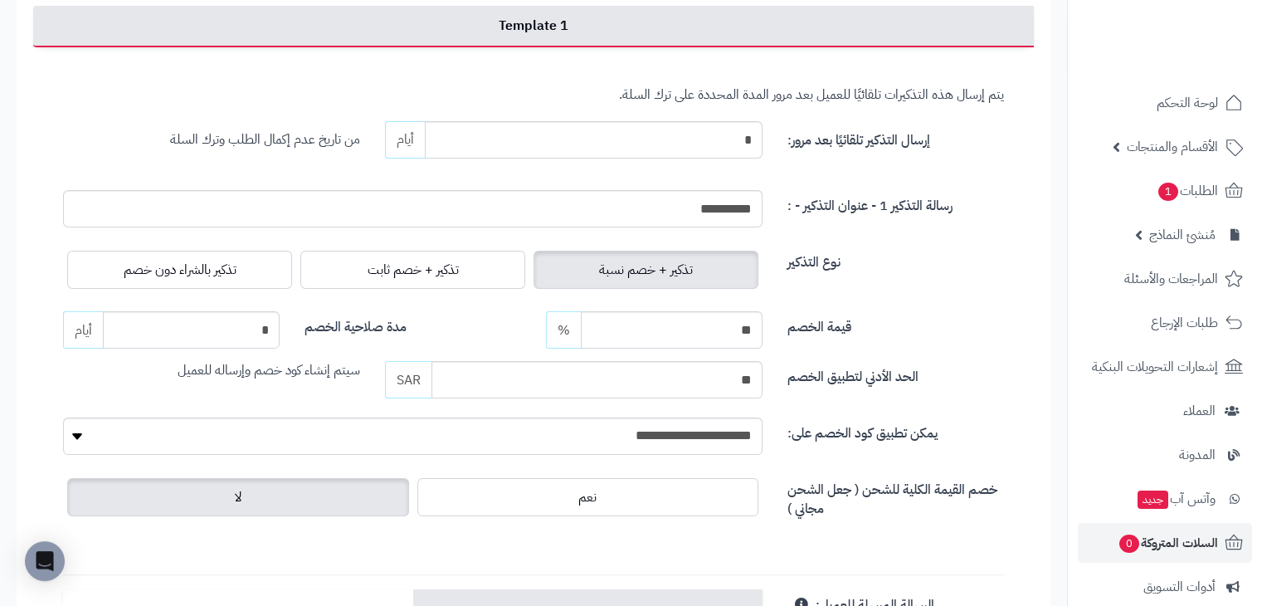
click at [342, 372] on span "سيتم إنشاء كود خصم وإرساله للعميل" at bounding box center [269, 370] width 182 height 20
click at [252, 392] on div "قيمة الخصم خصم ثابت أو نسبة مئوية. ** SAR % مدة صلاحية الخصم Define how many da…" at bounding box center [534, 354] width 966 height 87
drag, startPoint x: 368, startPoint y: 370, endPoint x: 158, endPoint y: 381, distance: 211.0
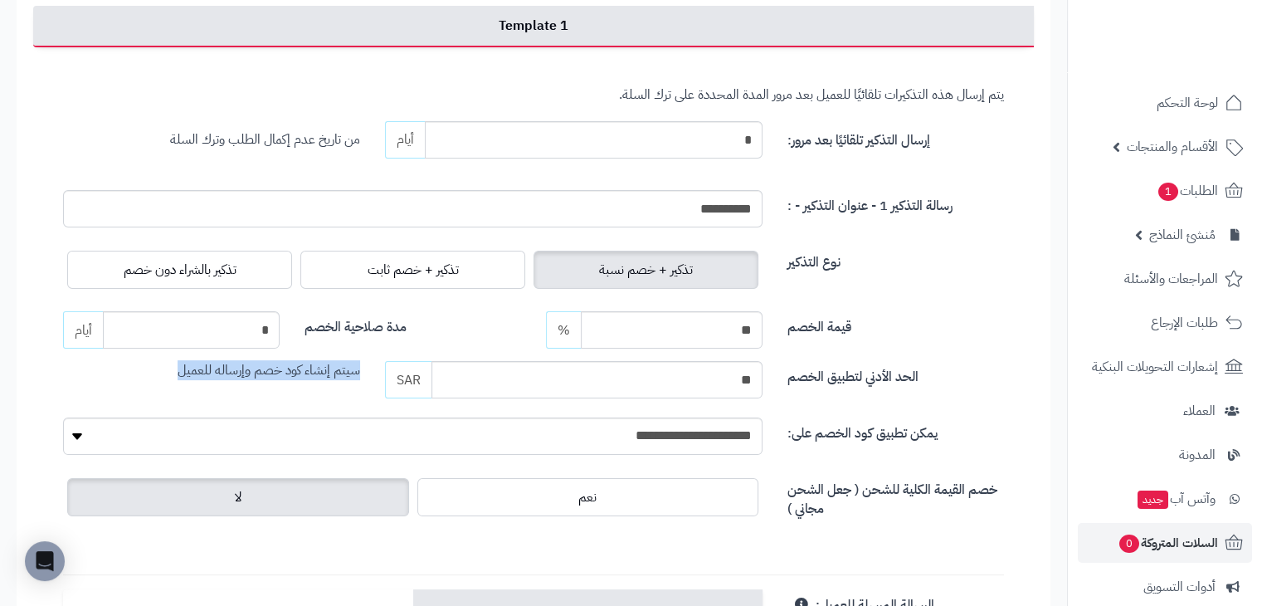
click at [158, 381] on div "قيمة الخصم خصم ثابت أو نسبة مئوية. ** SAR % مدة صلاحية الخصم Define how many da…" at bounding box center [534, 354] width 966 height 87
click at [270, 403] on div "**********" at bounding box center [533, 426] width 941 height 230
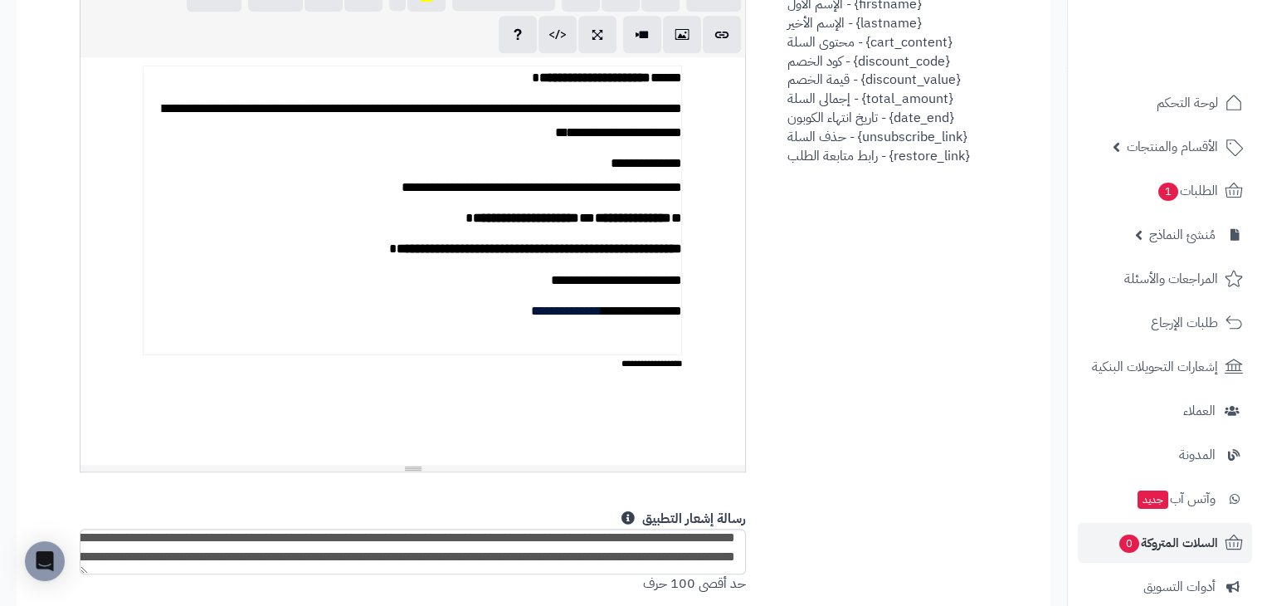
scroll to position [995, 0]
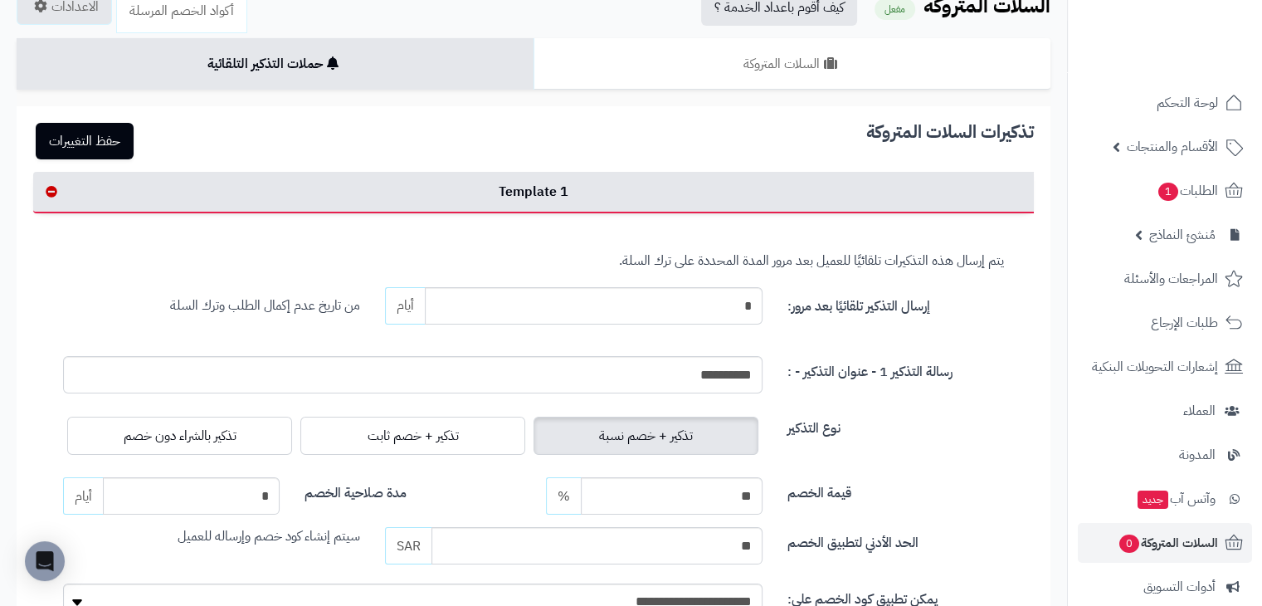
scroll to position [0, 0]
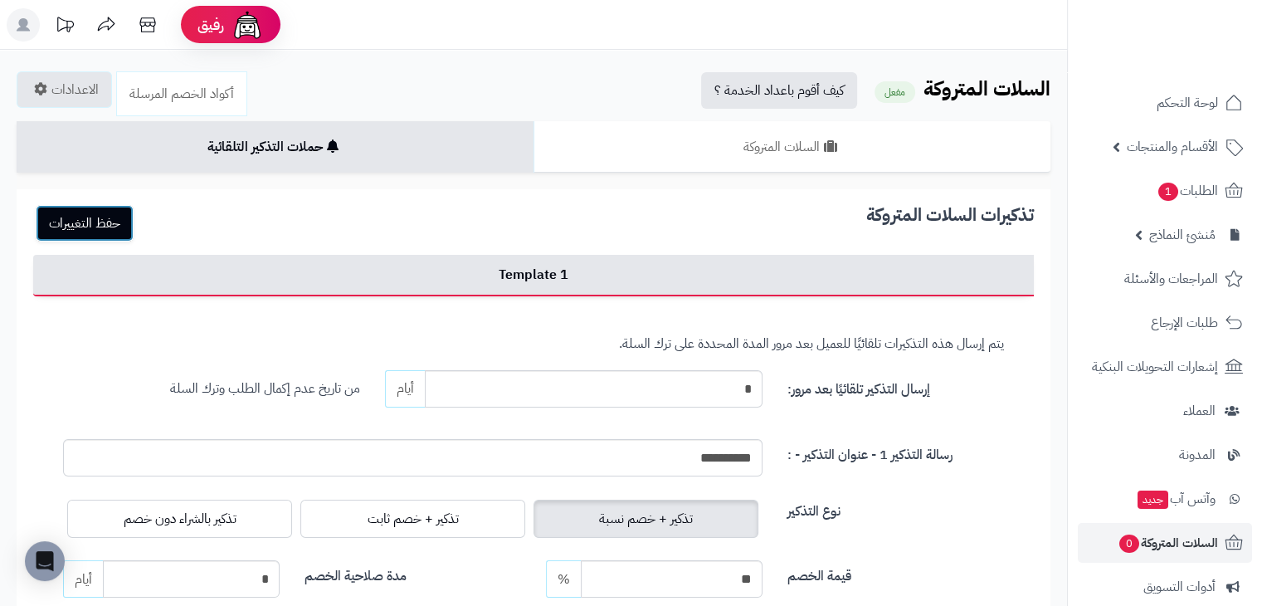
click at [70, 225] on button "حفظ التغييرات" at bounding box center [85, 223] width 98 height 36
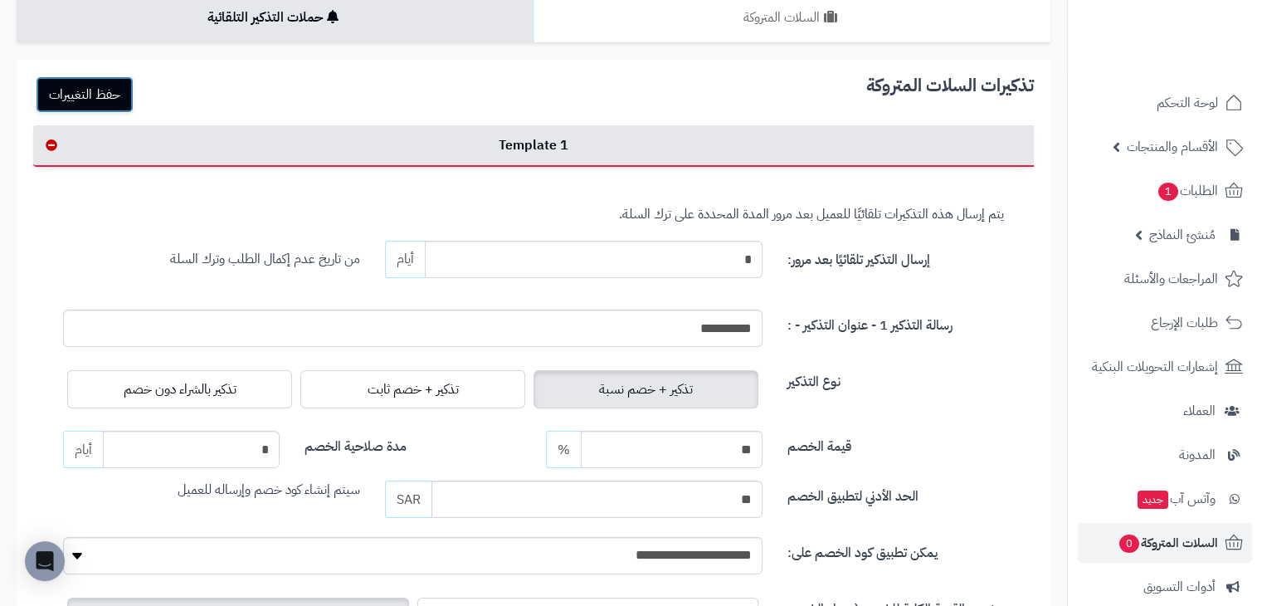
scroll to position [415, 0]
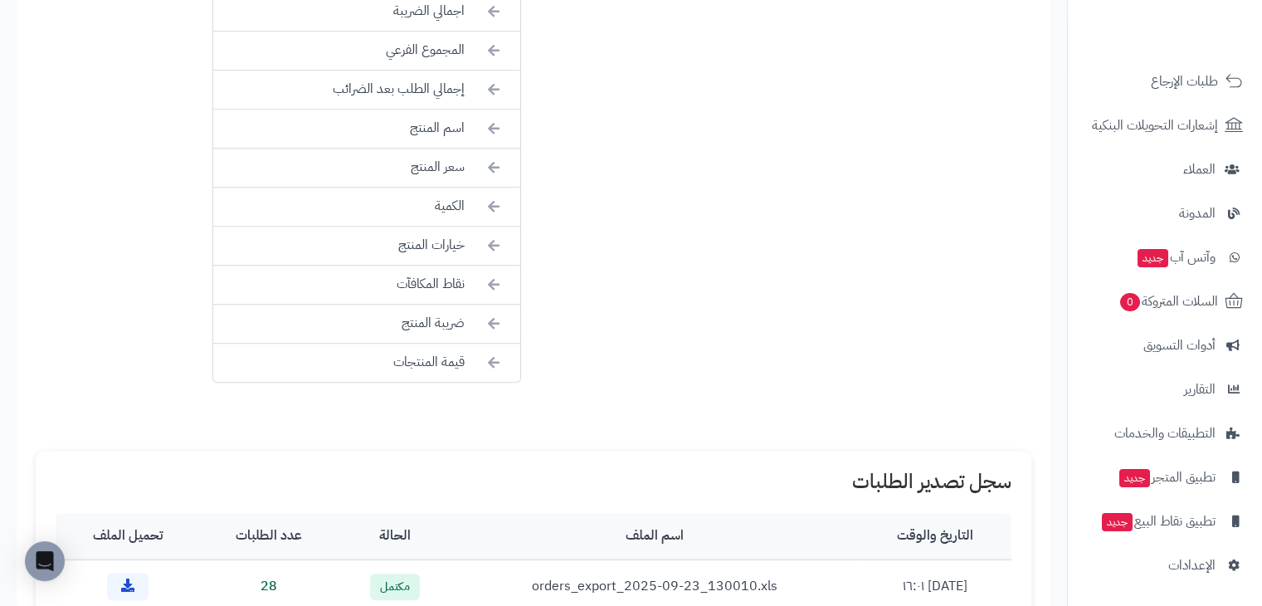
scroll to position [1333, 0]
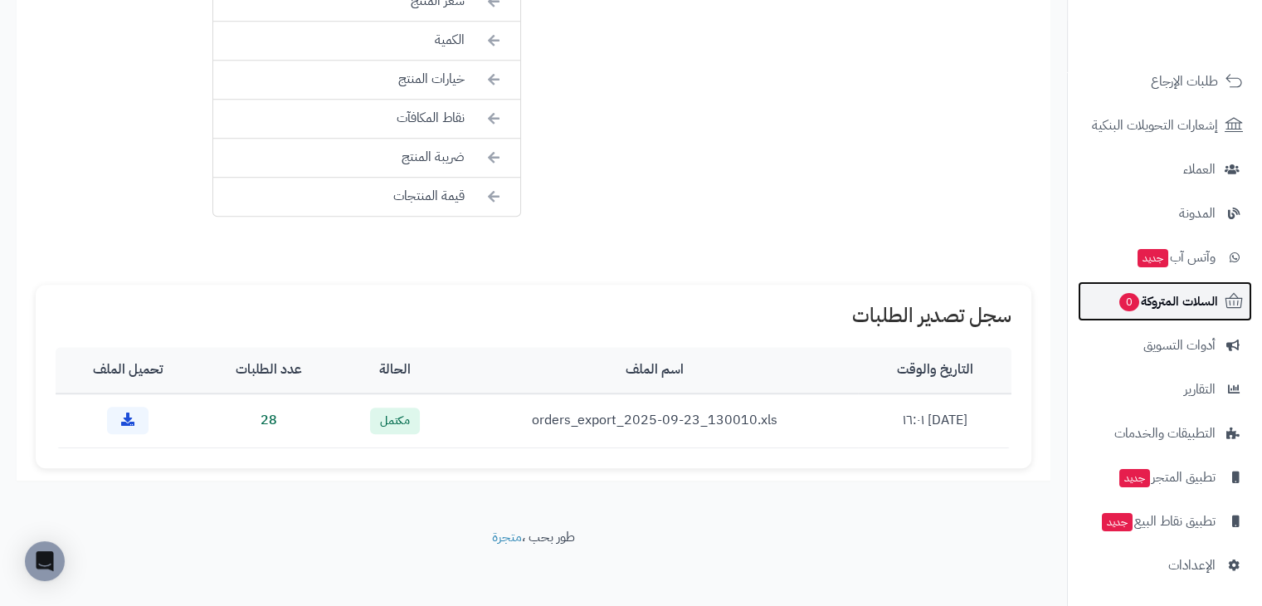
click at [1198, 305] on span "السلات المتروكة 0" at bounding box center [1167, 301] width 100 height 23
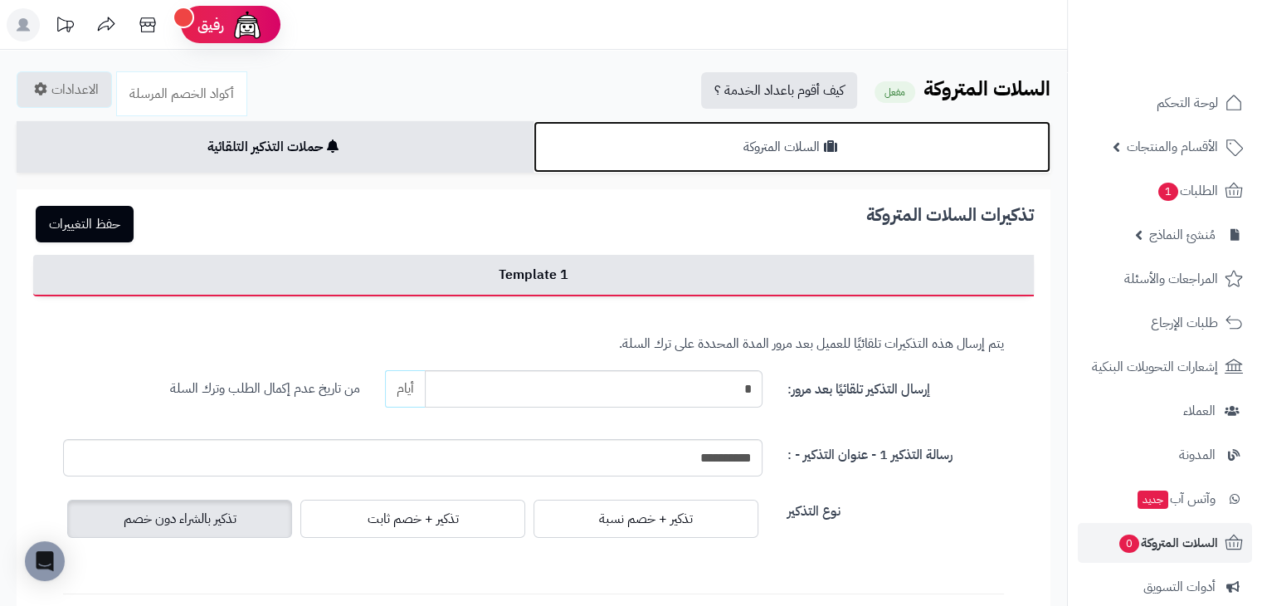
click at [784, 153] on link "السلات المتروكة" at bounding box center [791, 146] width 517 height 51
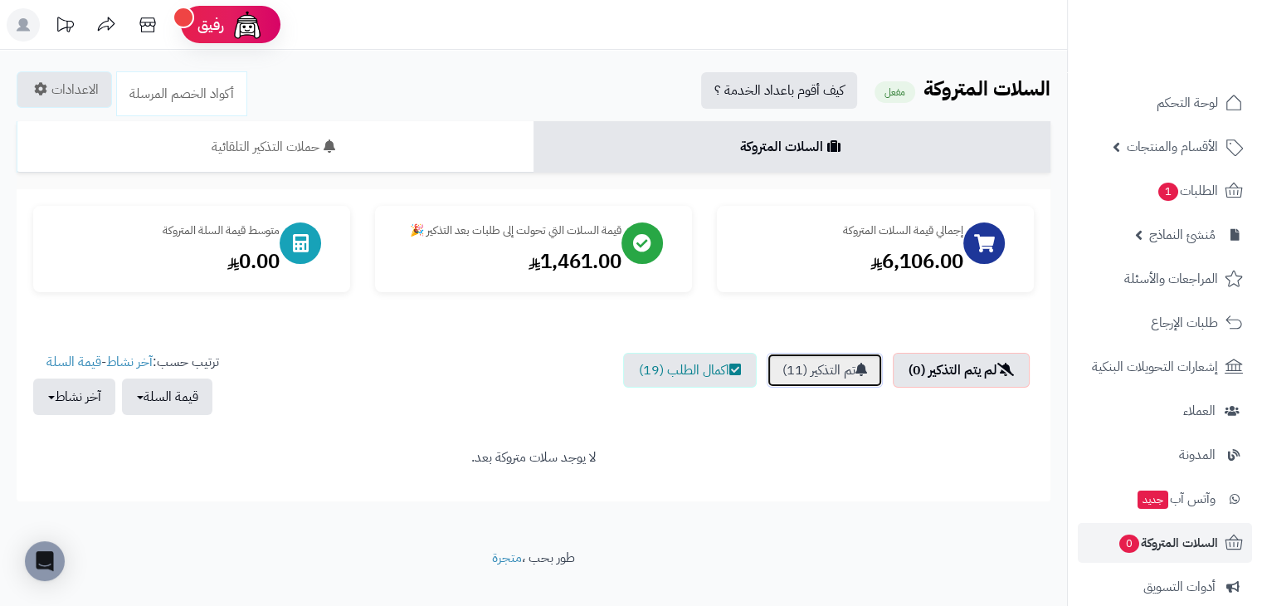
click at [805, 373] on link "تم التذكير (11)" at bounding box center [824, 370] width 116 height 35
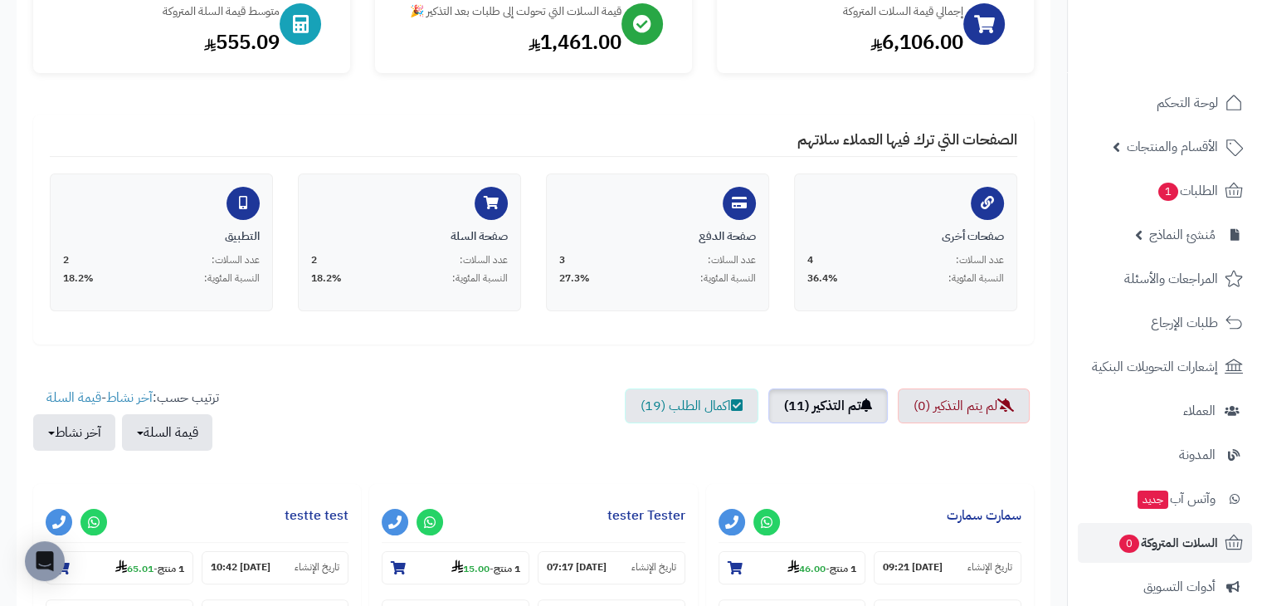
scroll to position [249, 0]
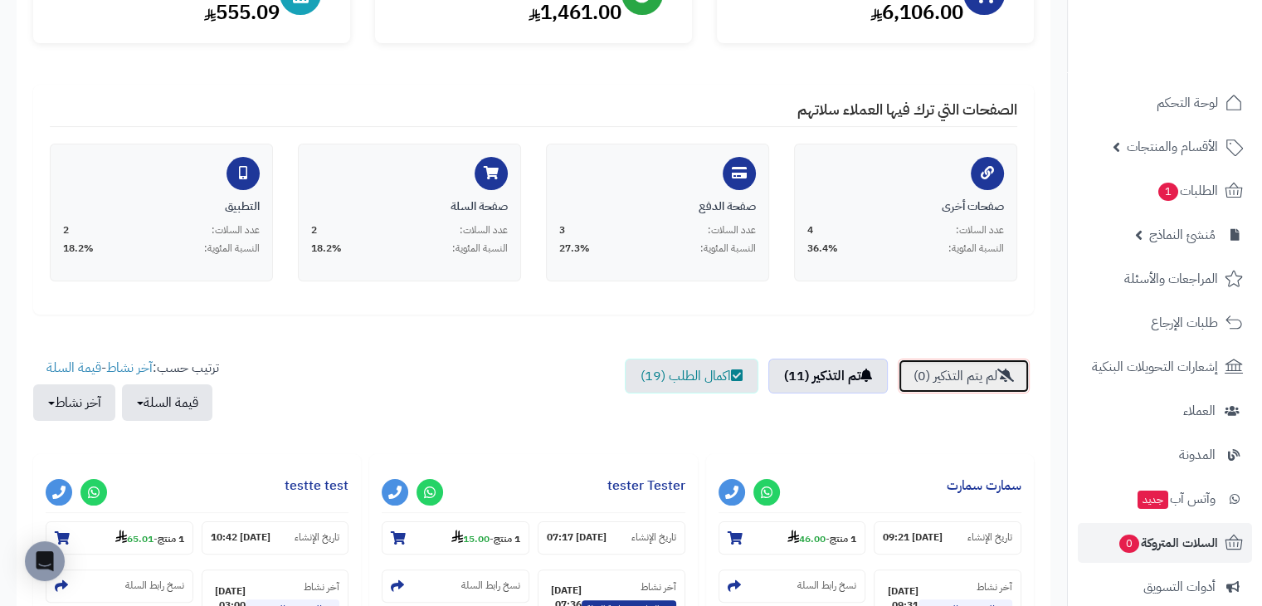
click at [940, 374] on link "لم يتم التذكير (0)" at bounding box center [964, 375] width 132 height 35
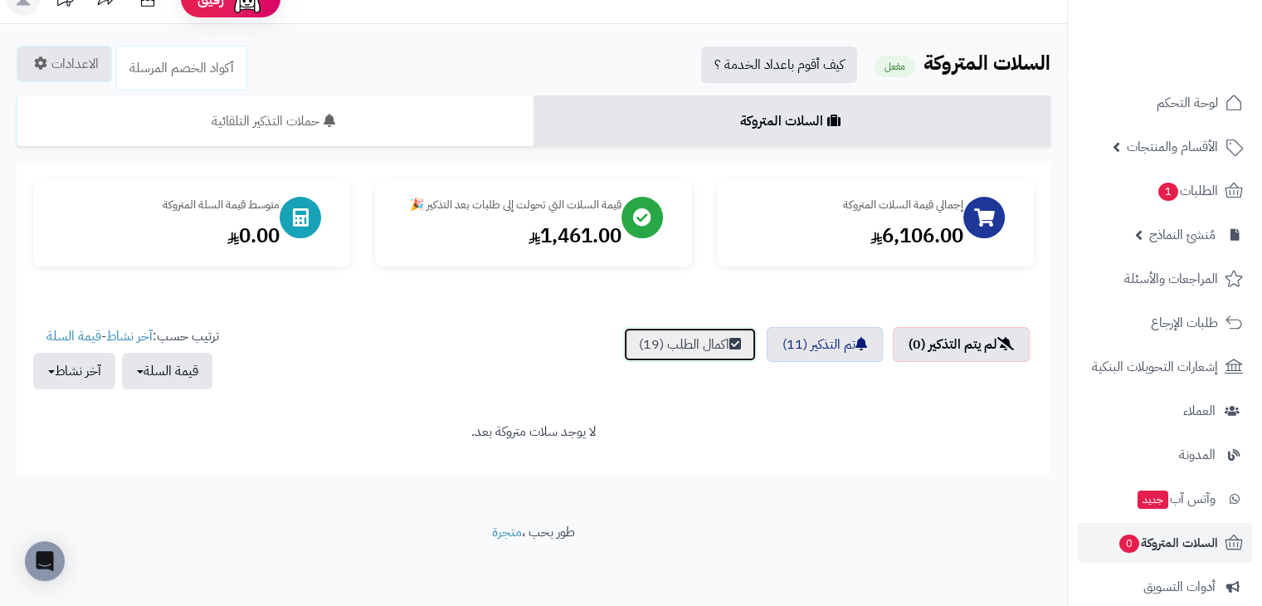
click at [644, 338] on link "اكمال الطلب (19)" at bounding box center [690, 344] width 134 height 35
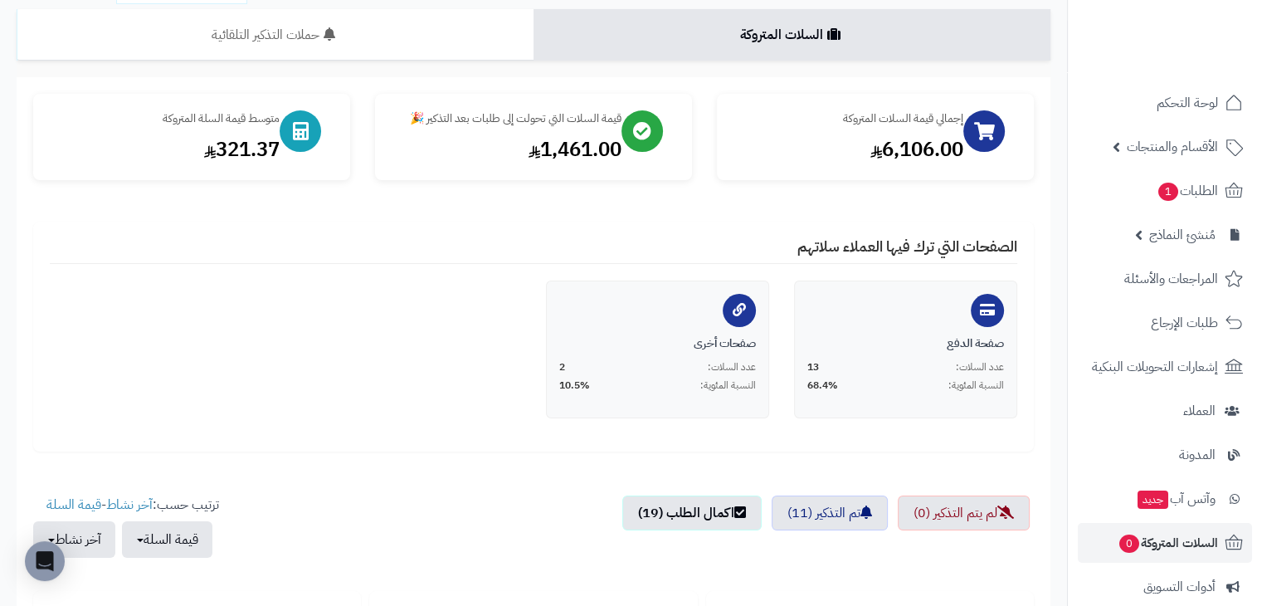
scroll to position [0, 0]
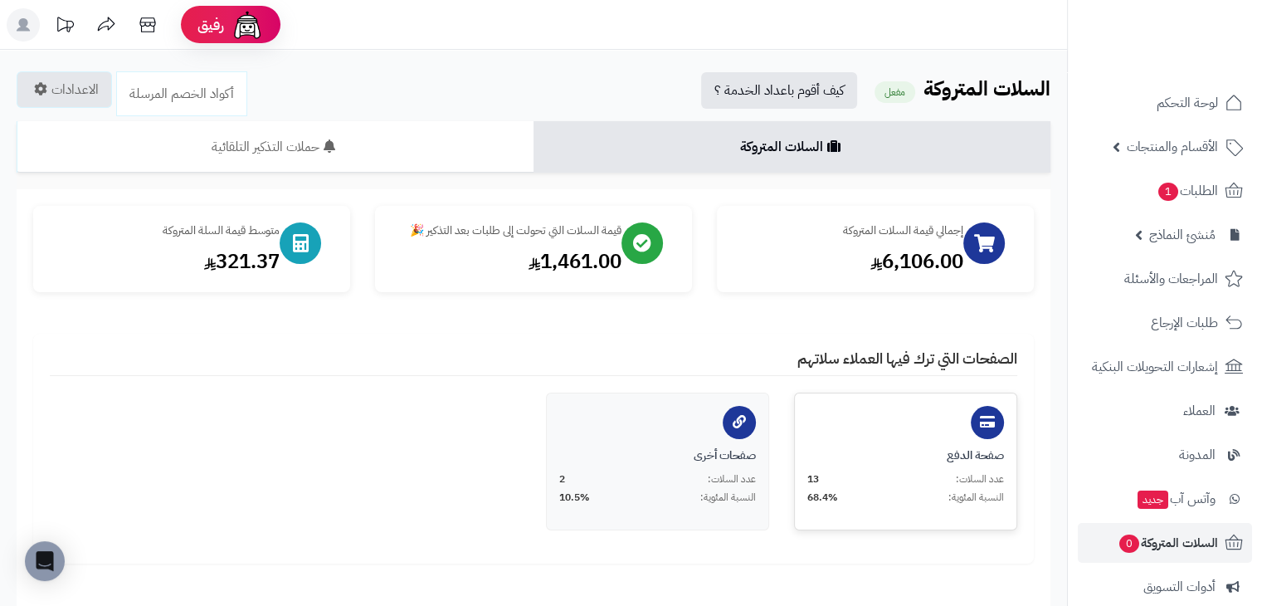
click at [893, 442] on div "صفحة الدفع عدد السلات: 13 النسبة المئوية: 68.4%" at bounding box center [905, 461] width 223 height 138
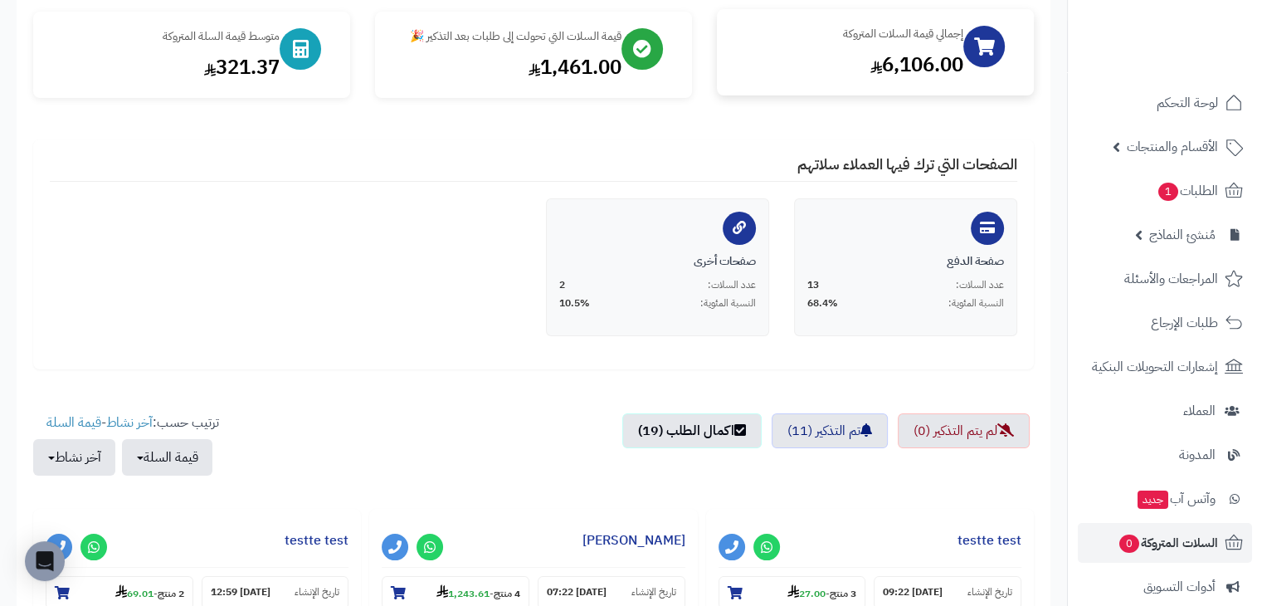
scroll to position [332, 0]
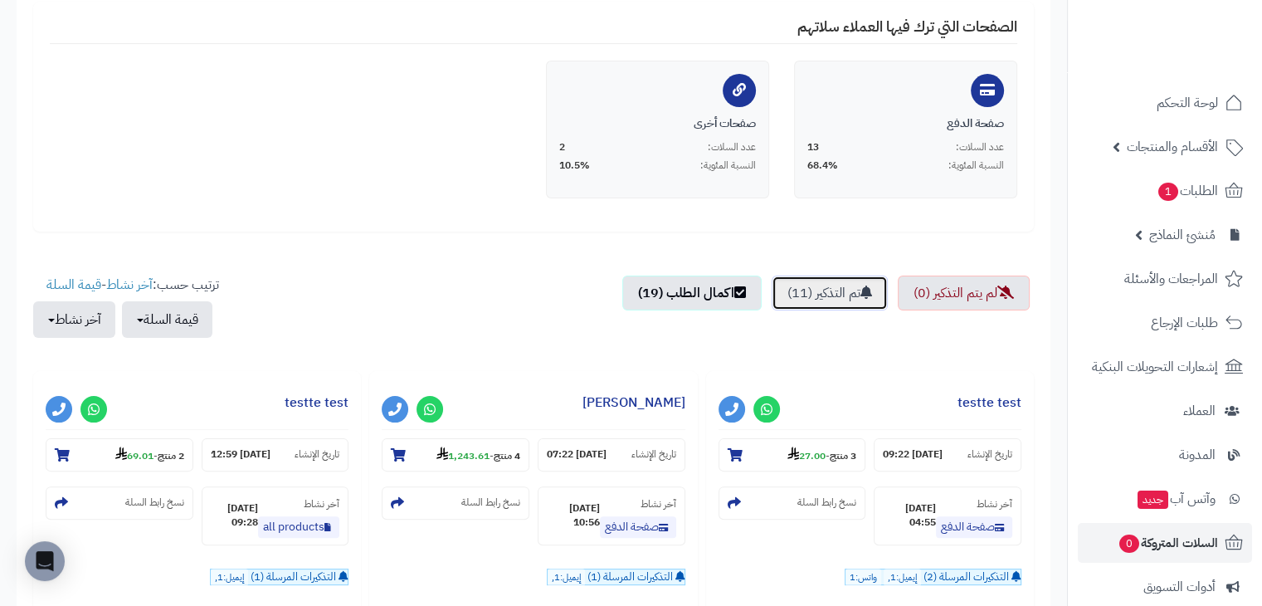
click at [793, 290] on link "تم التذكير (11)" at bounding box center [829, 292] width 116 height 35
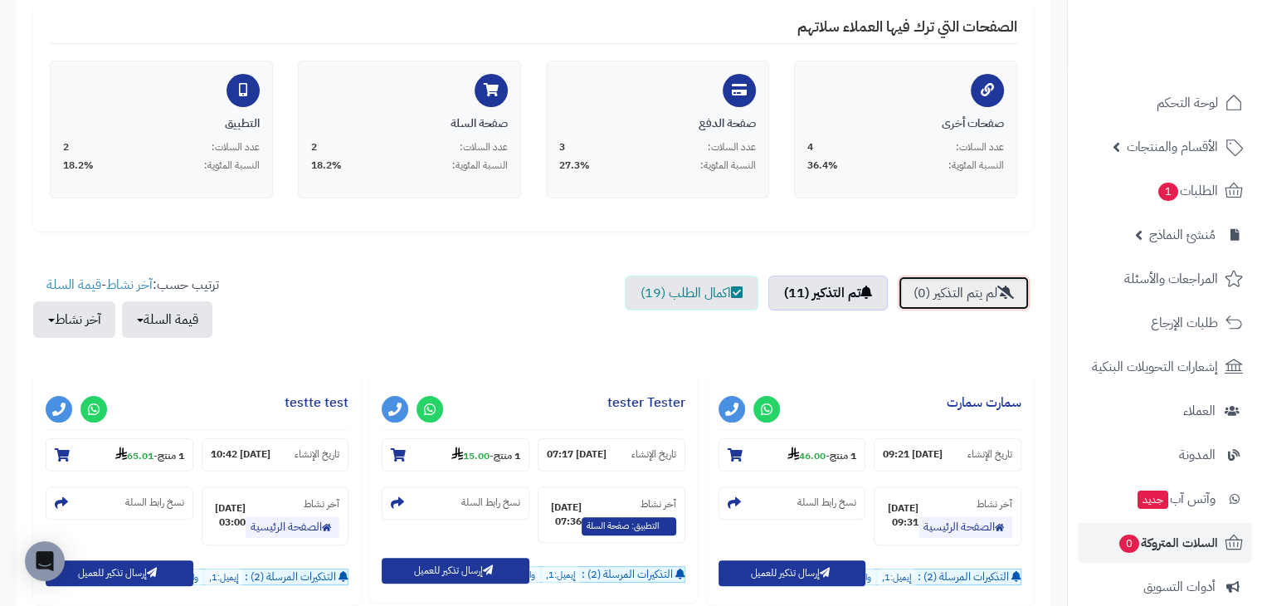
click at [927, 291] on link "لم يتم التذكير (0)" at bounding box center [964, 292] width 132 height 35
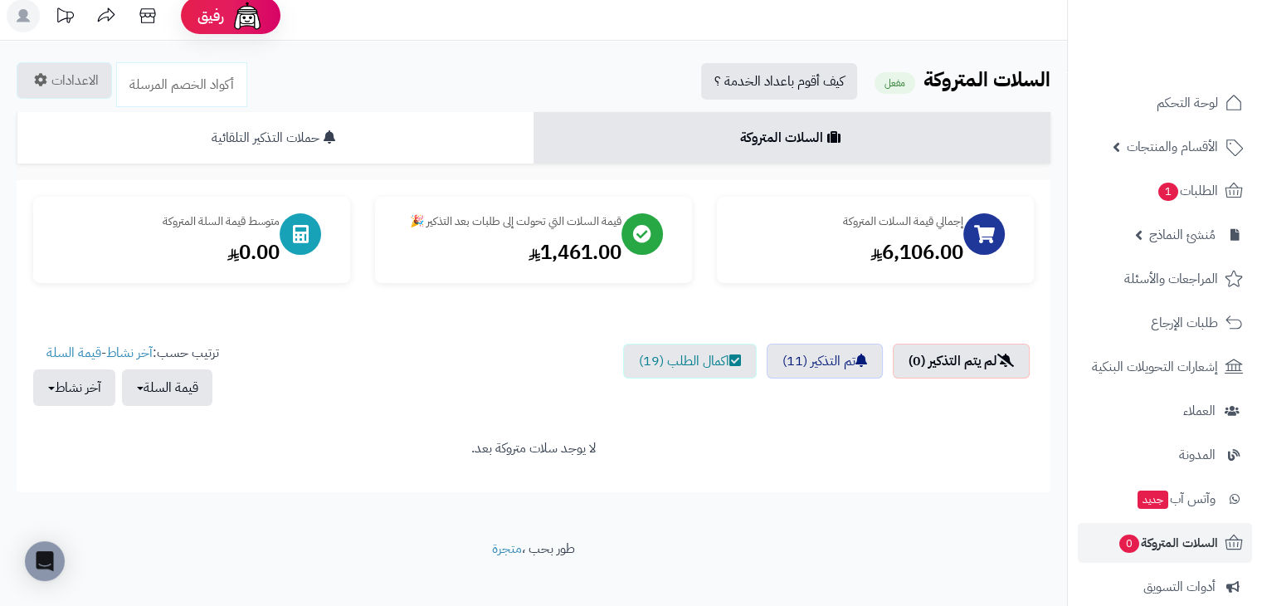
scroll to position [0, 0]
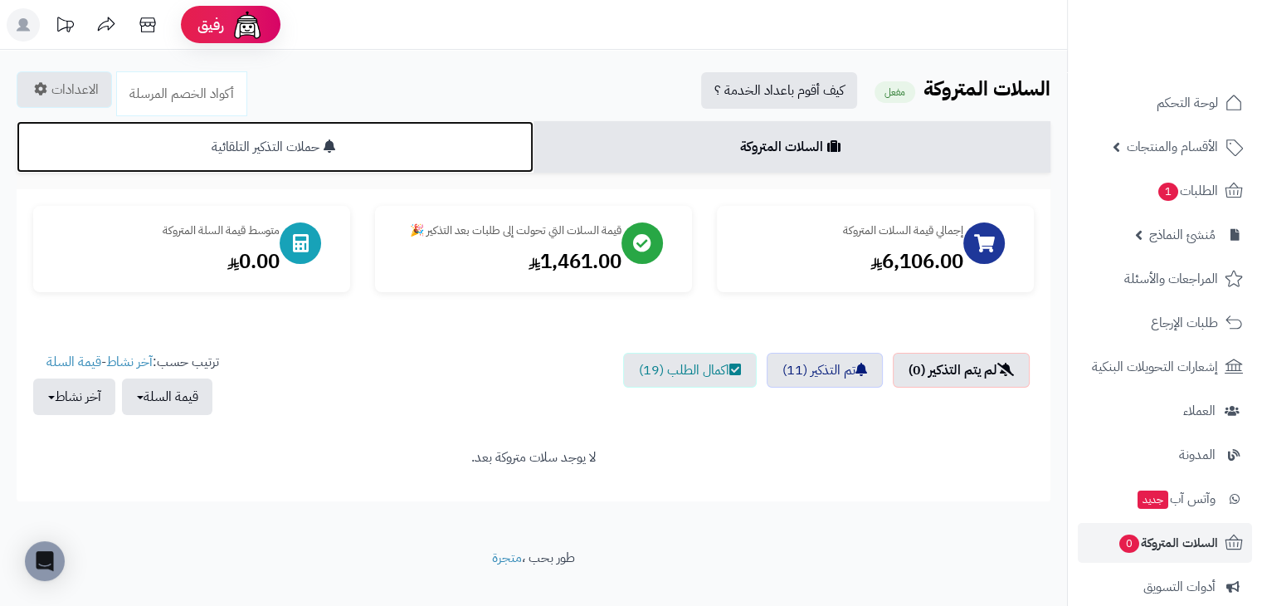
click at [361, 136] on link "حملات التذكير التلقائية" at bounding box center [275, 146] width 517 height 51
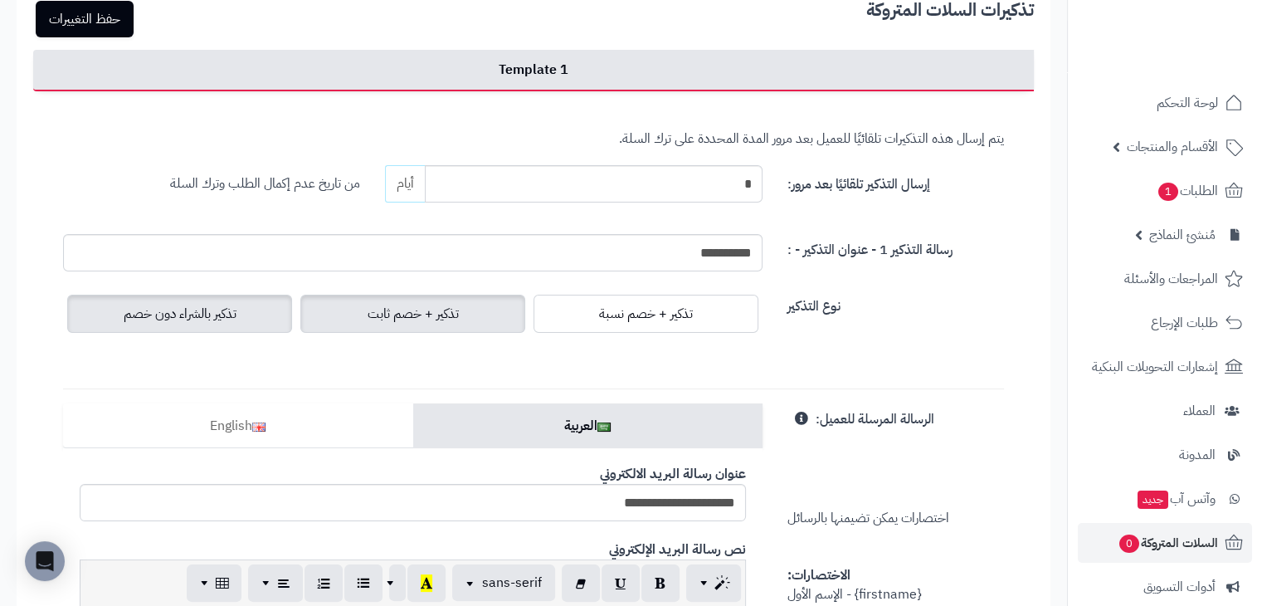
scroll to position [249, 0]
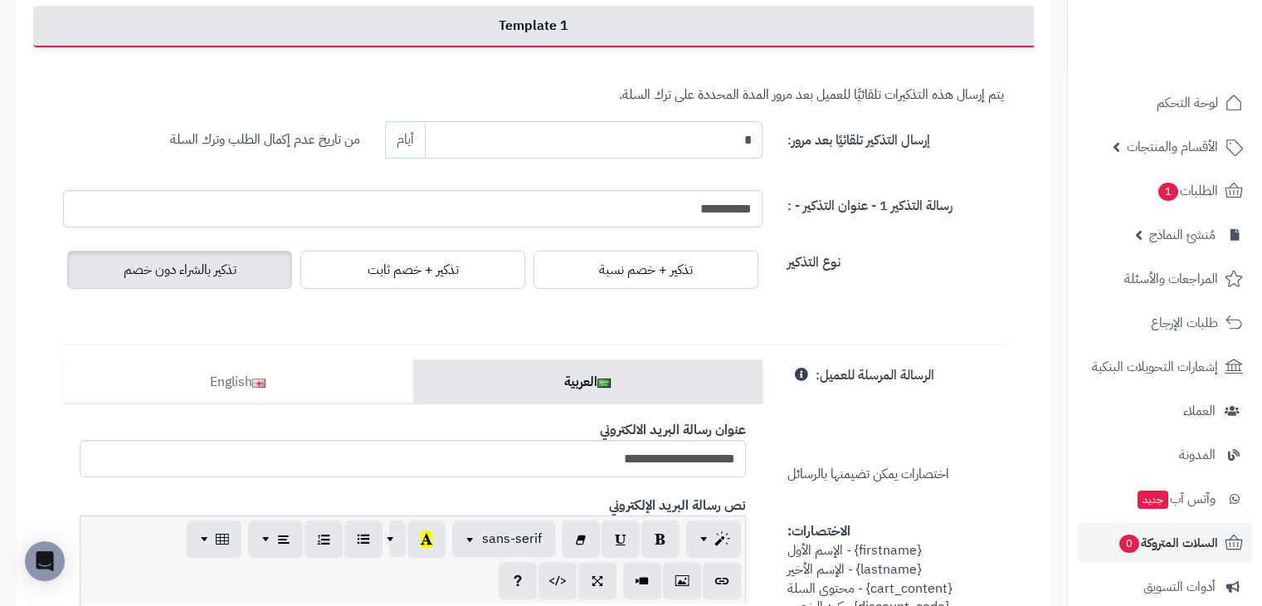
click at [659, 130] on input "*" at bounding box center [594, 139] width 338 height 37
click at [668, 222] on input "**********" at bounding box center [412, 208] width 699 height 37
click at [657, 152] on input "*" at bounding box center [594, 139] width 338 height 37
click at [849, 201] on label "رسالة التذكير 1 - عنوان التذكير - :" at bounding box center [869, 203] width 165 height 26
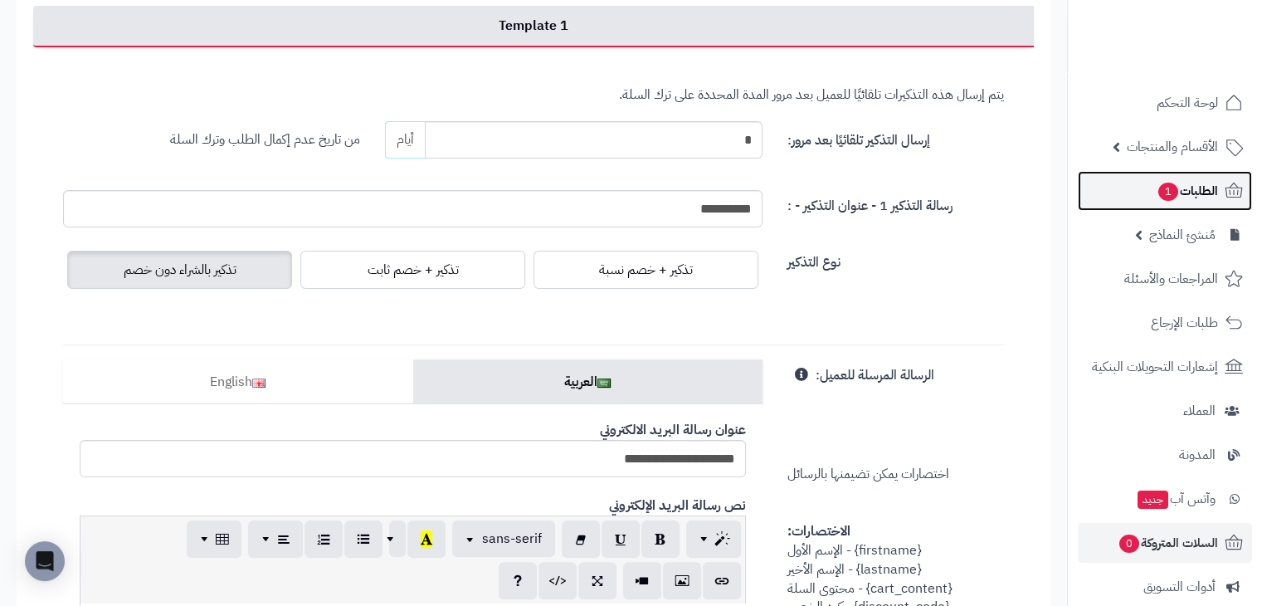
click at [1179, 203] on link "الطلبات 1" at bounding box center [1165, 191] width 174 height 40
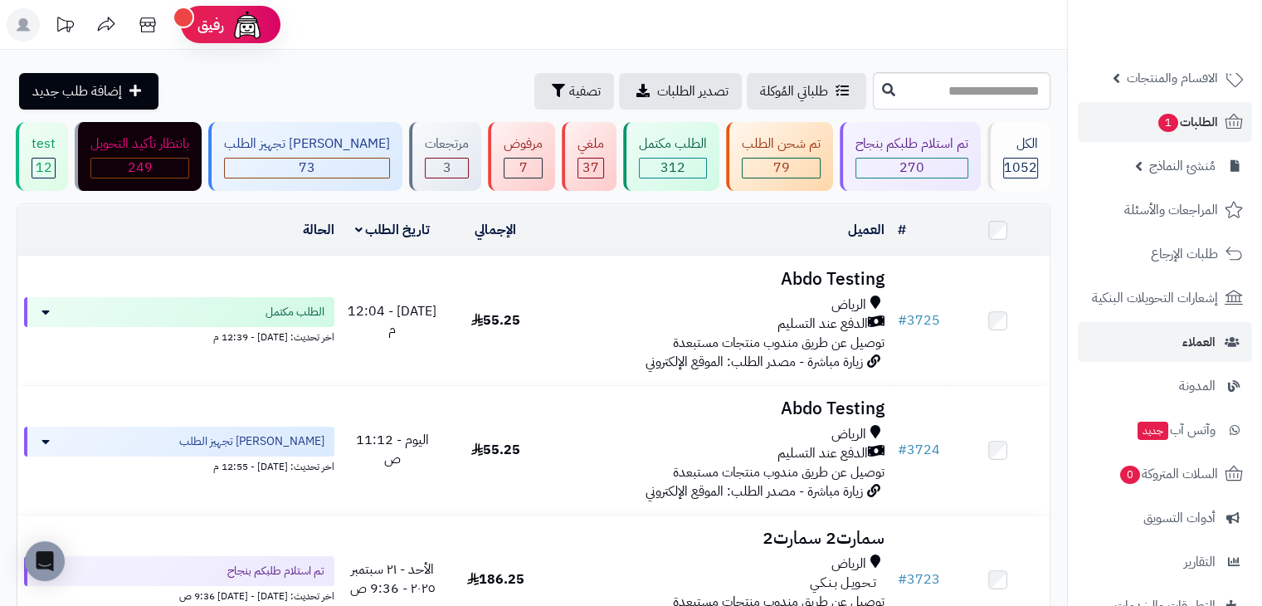
scroll to position [166, 0]
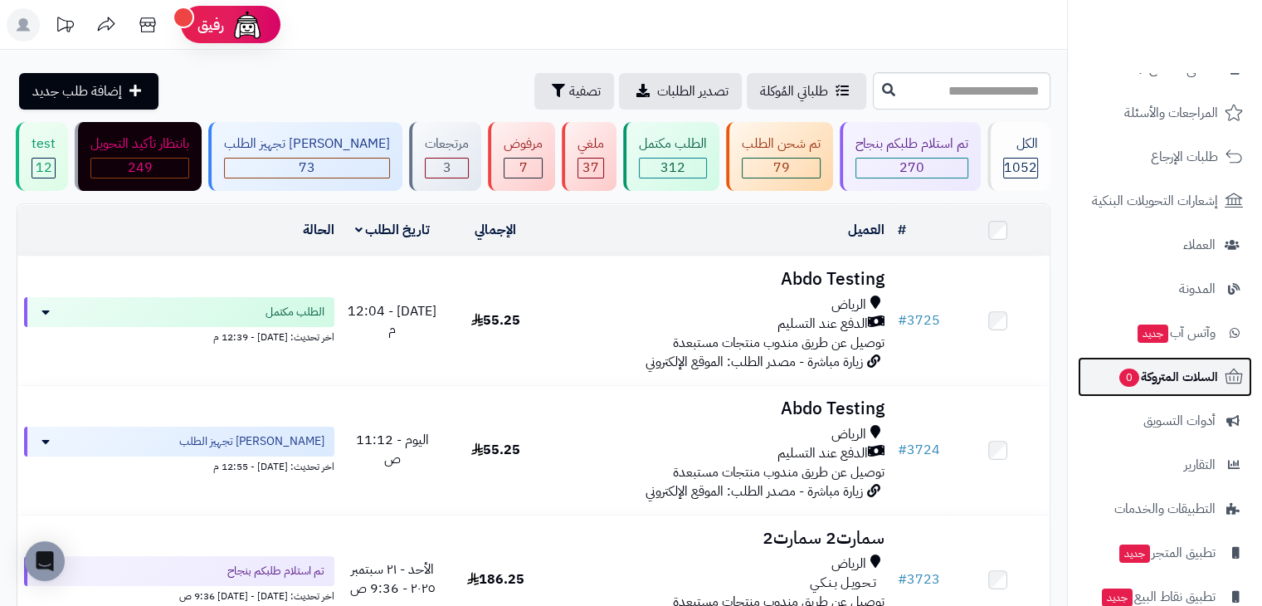
click at [1180, 382] on span "السلات المتروكة 0" at bounding box center [1167, 376] width 100 height 23
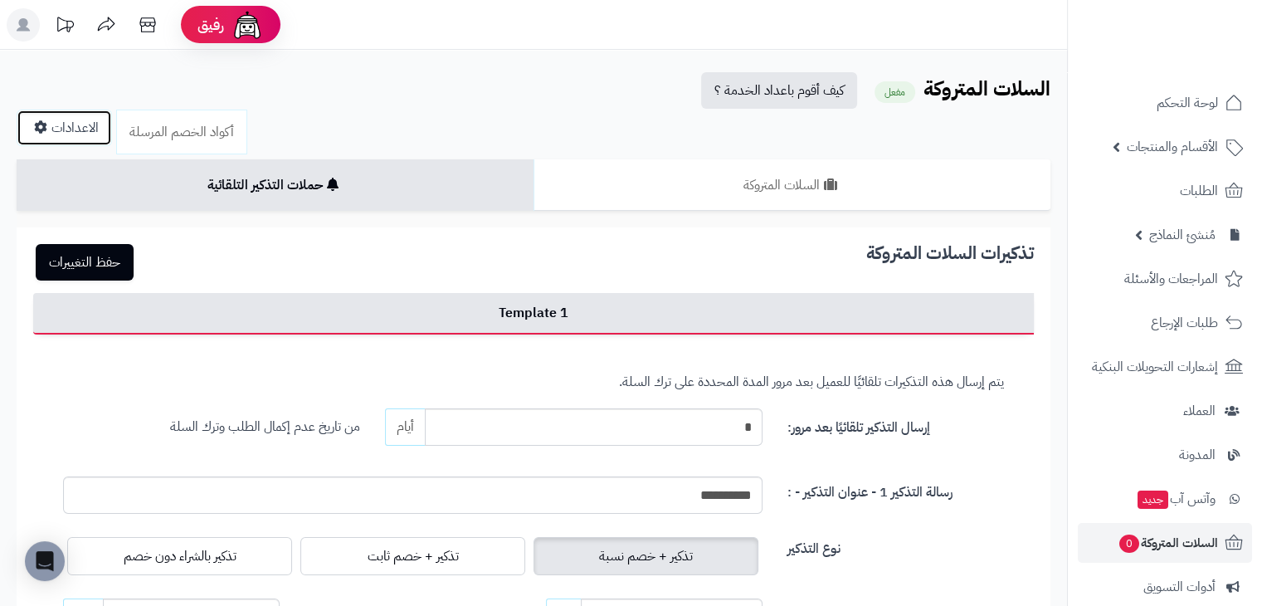
click at [96, 110] on link "الاعدادات" at bounding box center [64, 127] width 95 height 36
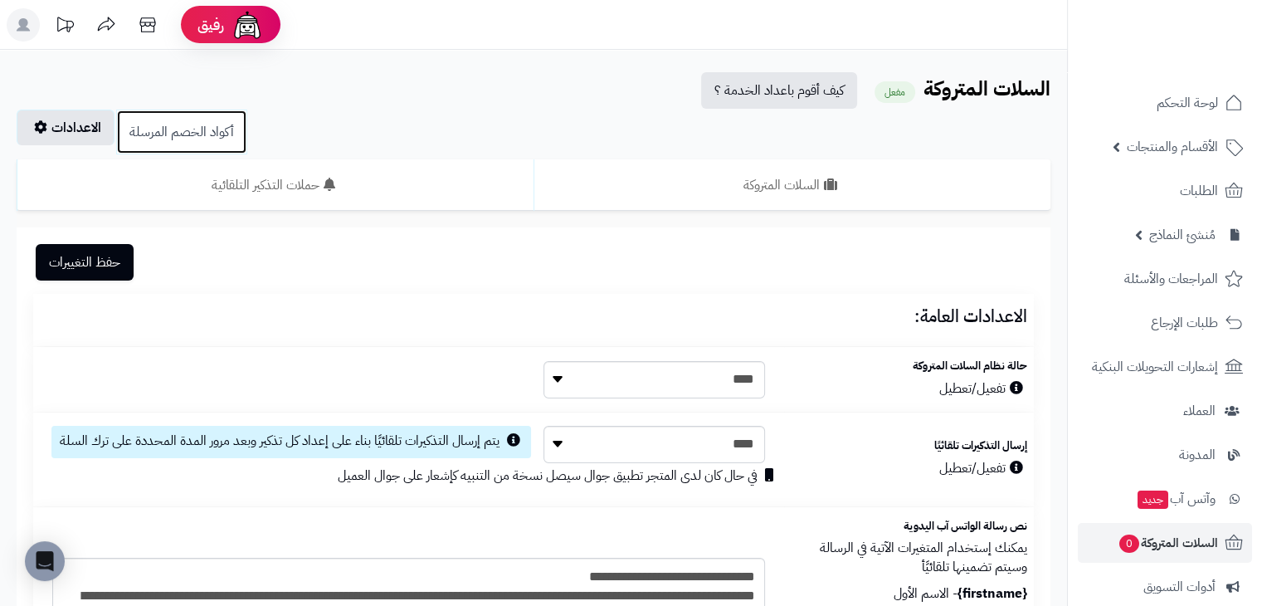
click at [163, 123] on link "أكواد الخصم المرسلة" at bounding box center [181, 131] width 131 height 45
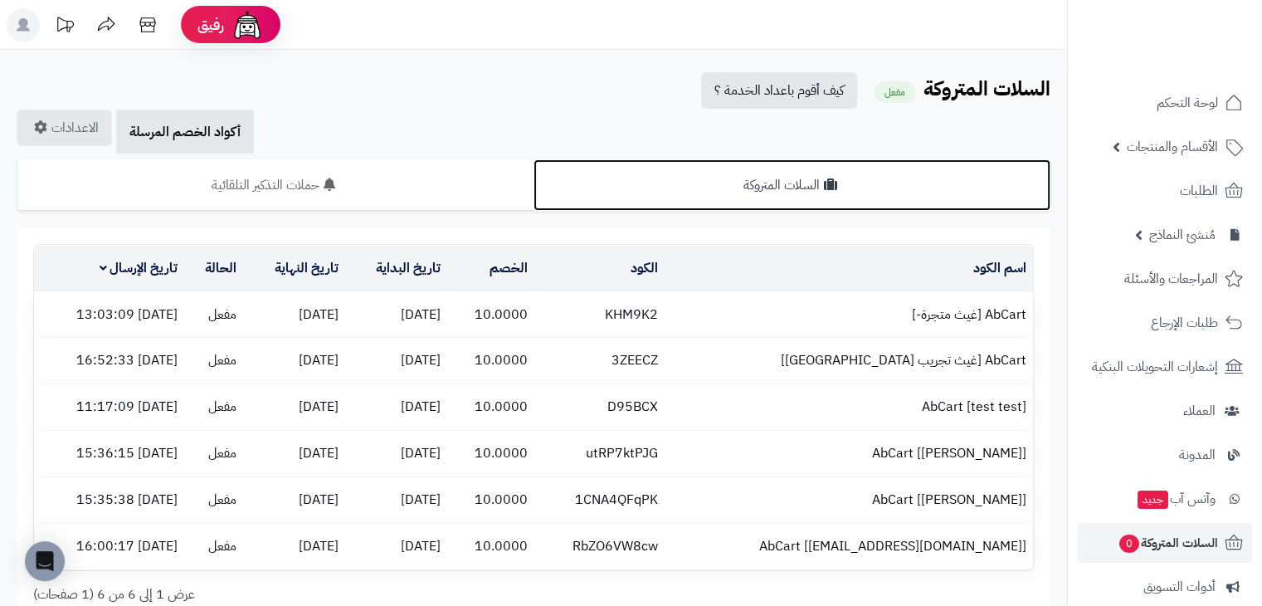
click at [732, 197] on link "السلات المتروكة" at bounding box center [791, 184] width 517 height 51
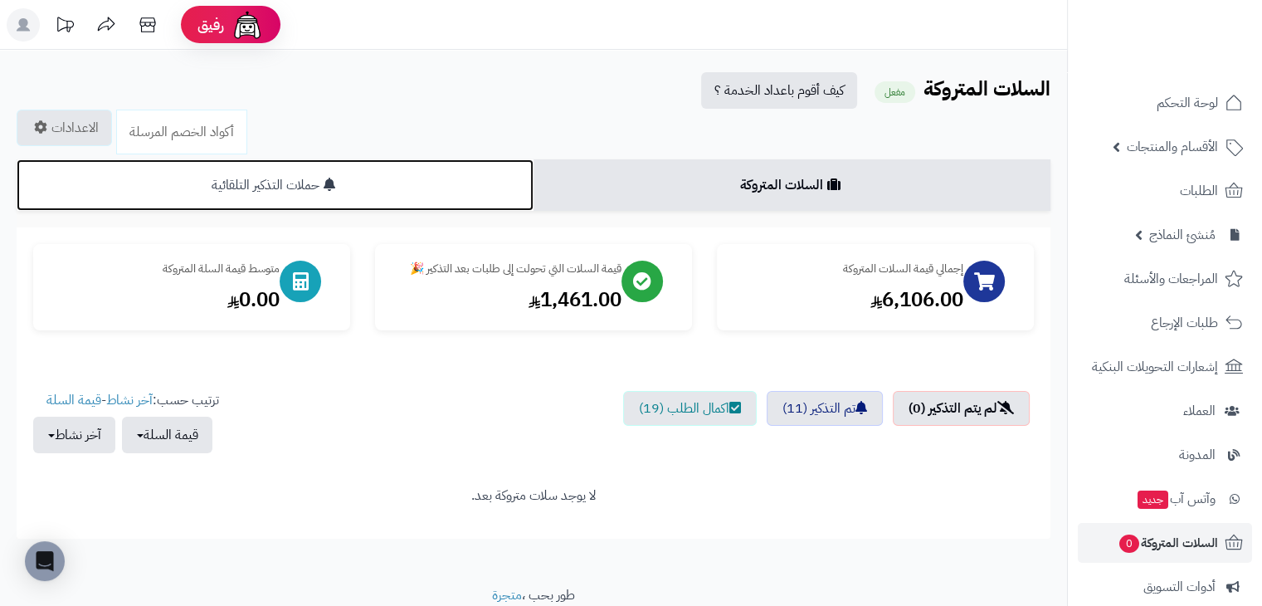
click at [360, 175] on link "حملات التذكير التلقائية" at bounding box center [275, 184] width 517 height 51
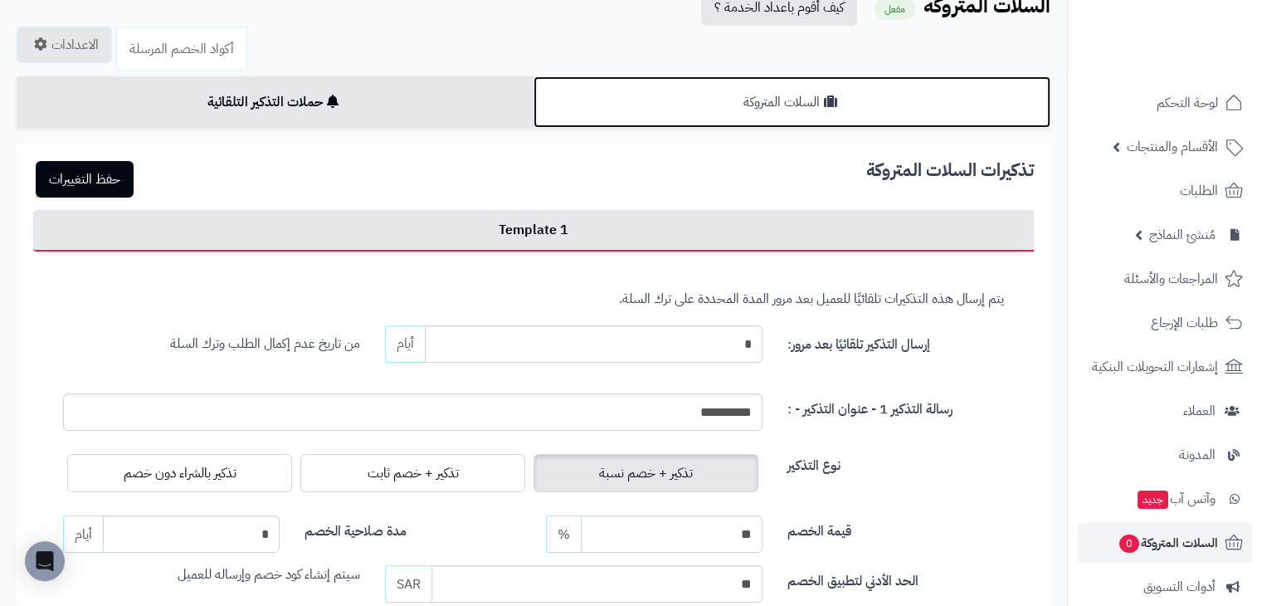
click at [706, 84] on link "السلات المتروكة" at bounding box center [791, 101] width 517 height 51
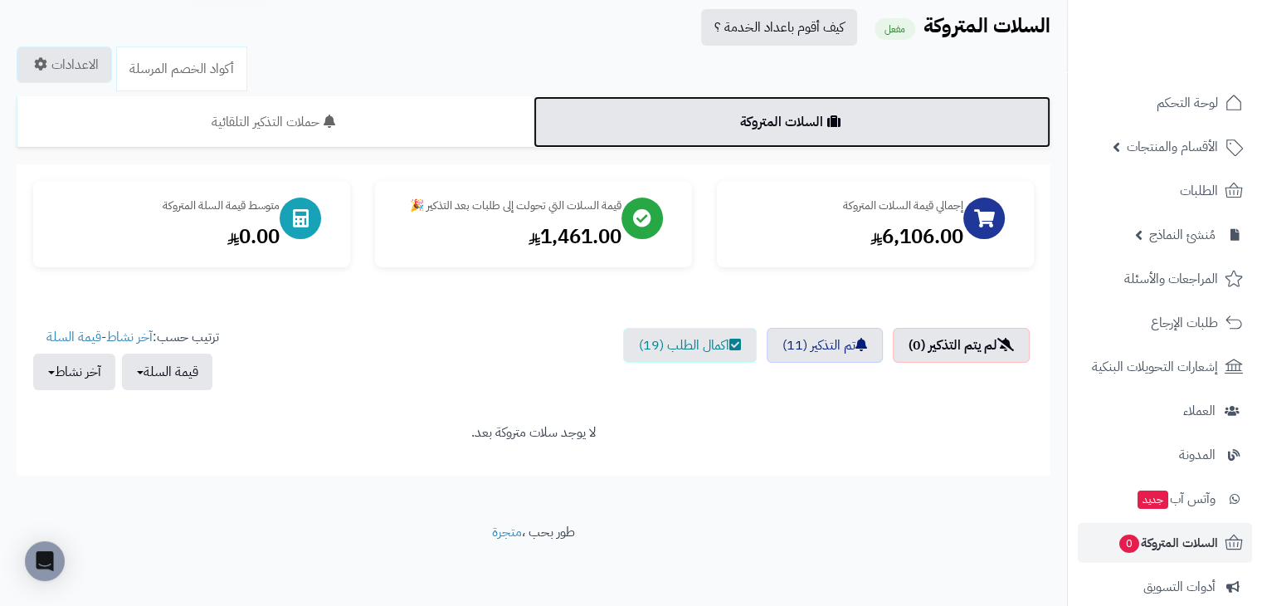
scroll to position [64, 0]
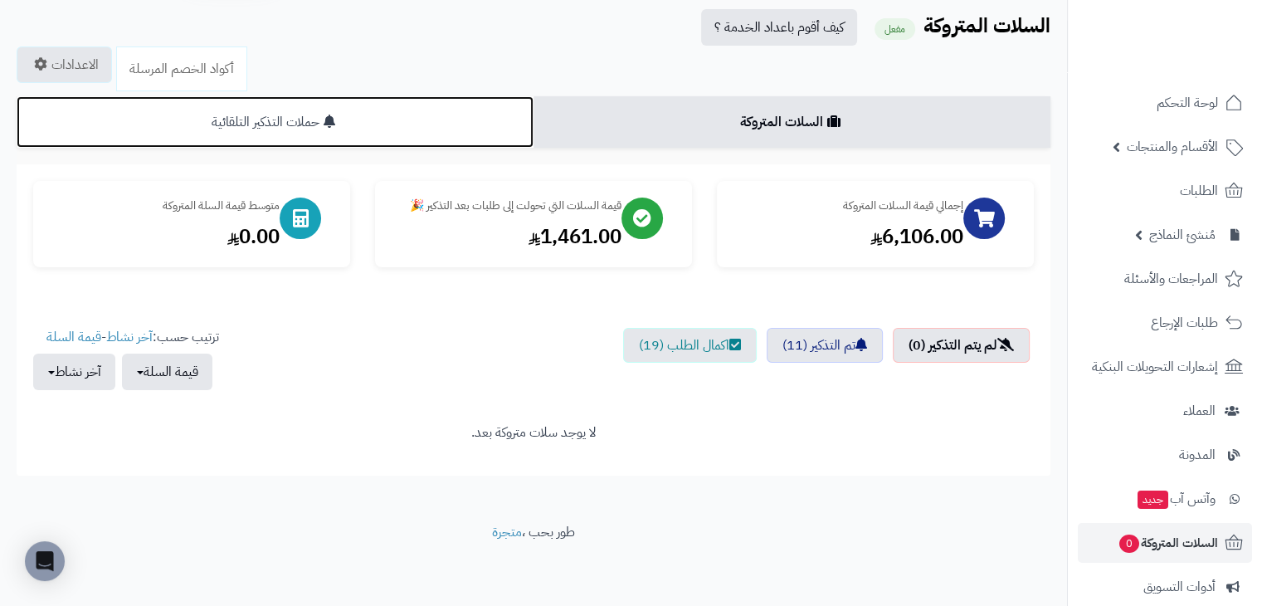
click at [386, 110] on link "حملات التذكير التلقائية" at bounding box center [275, 121] width 517 height 51
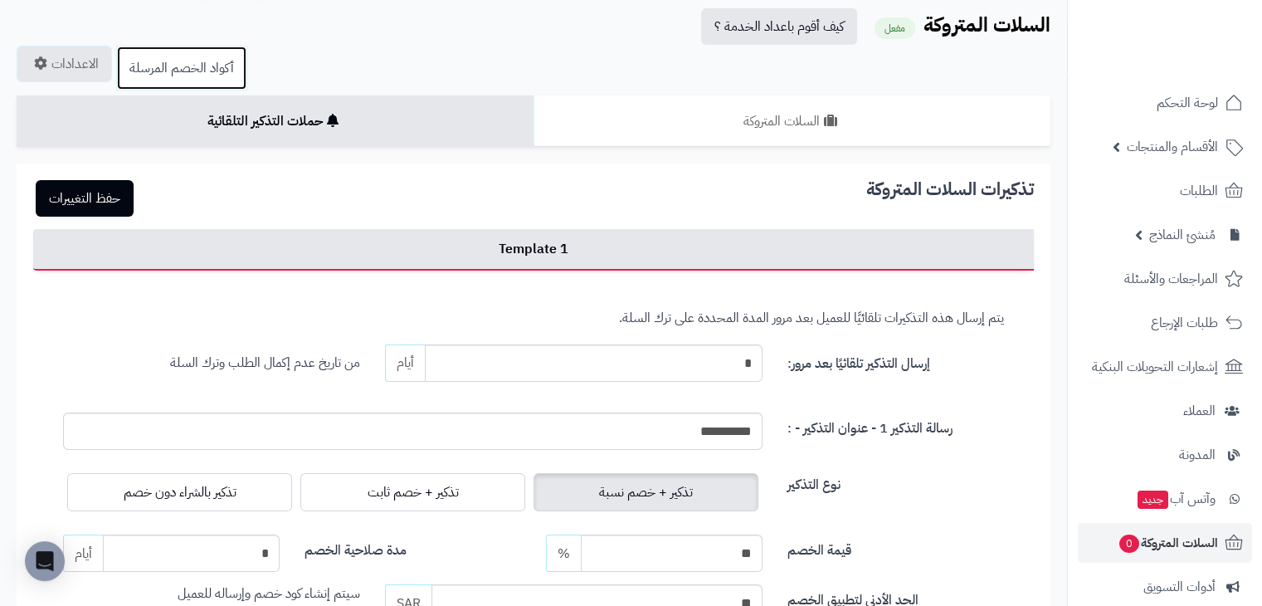
click at [193, 57] on link "أكواد الخصم المرسلة" at bounding box center [181, 68] width 131 height 45
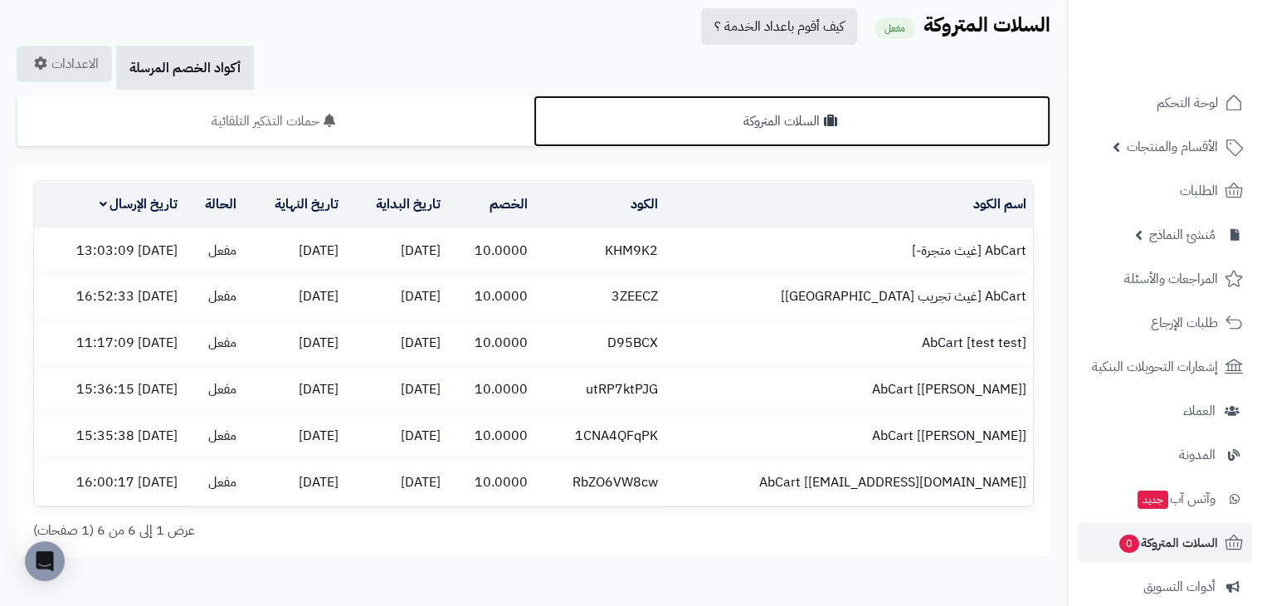
click at [630, 110] on link "السلات المتروكة" at bounding box center [791, 120] width 517 height 51
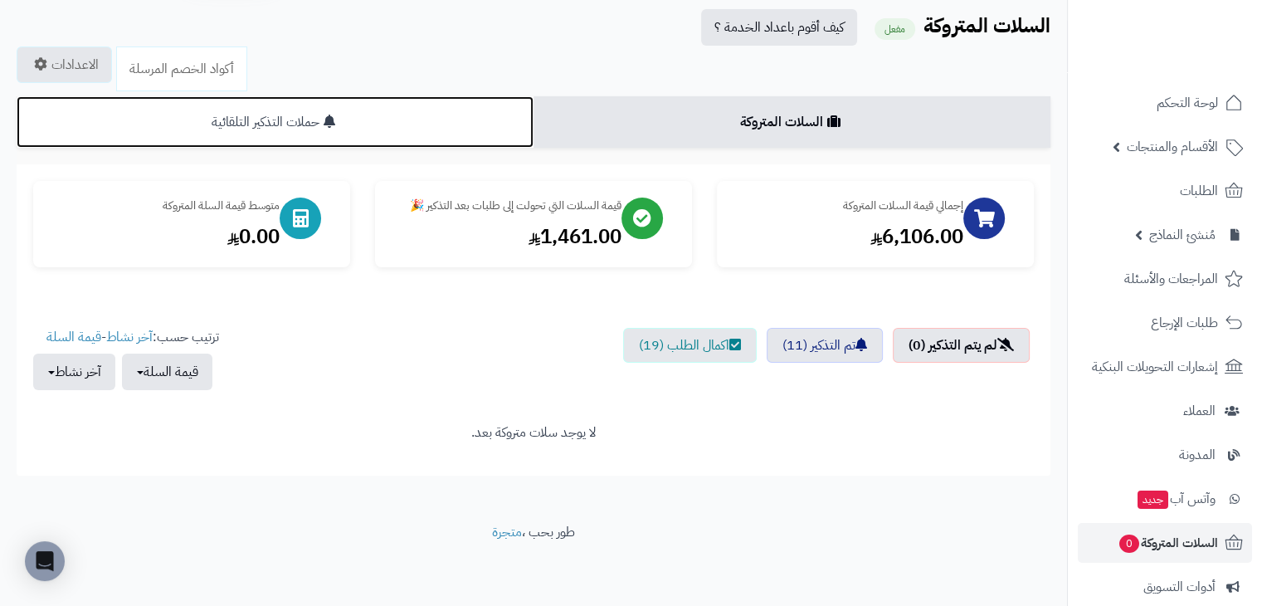
click at [395, 107] on link "حملات التذكير التلقائية" at bounding box center [275, 121] width 517 height 51
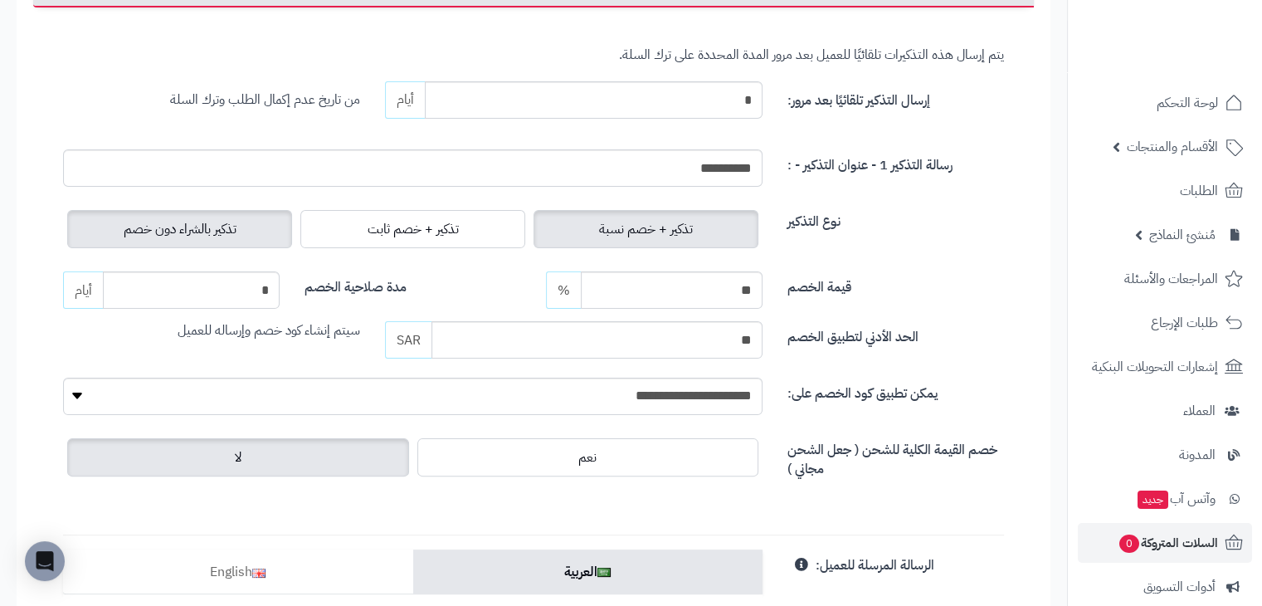
scroll to position [230, 0]
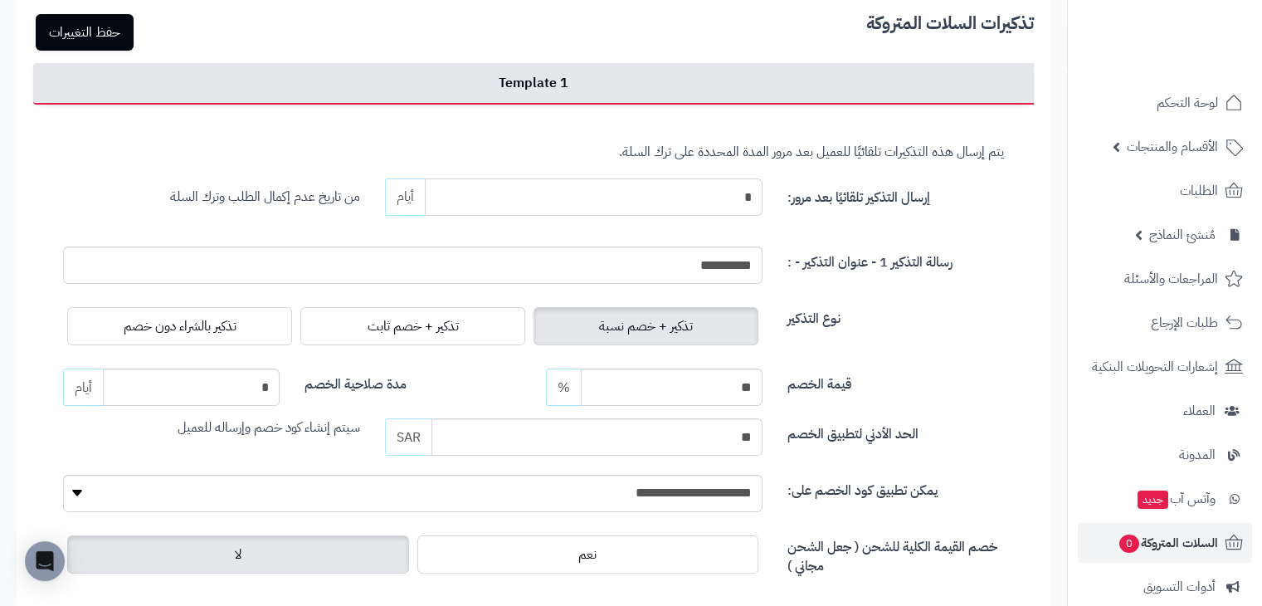
click at [546, 201] on input "*" at bounding box center [594, 196] width 338 height 37
click at [218, 204] on span "من تاريخ عدم إكمال الطلب وترك السلة" at bounding box center [265, 197] width 190 height 20
click at [630, 183] on input "*" at bounding box center [594, 196] width 338 height 37
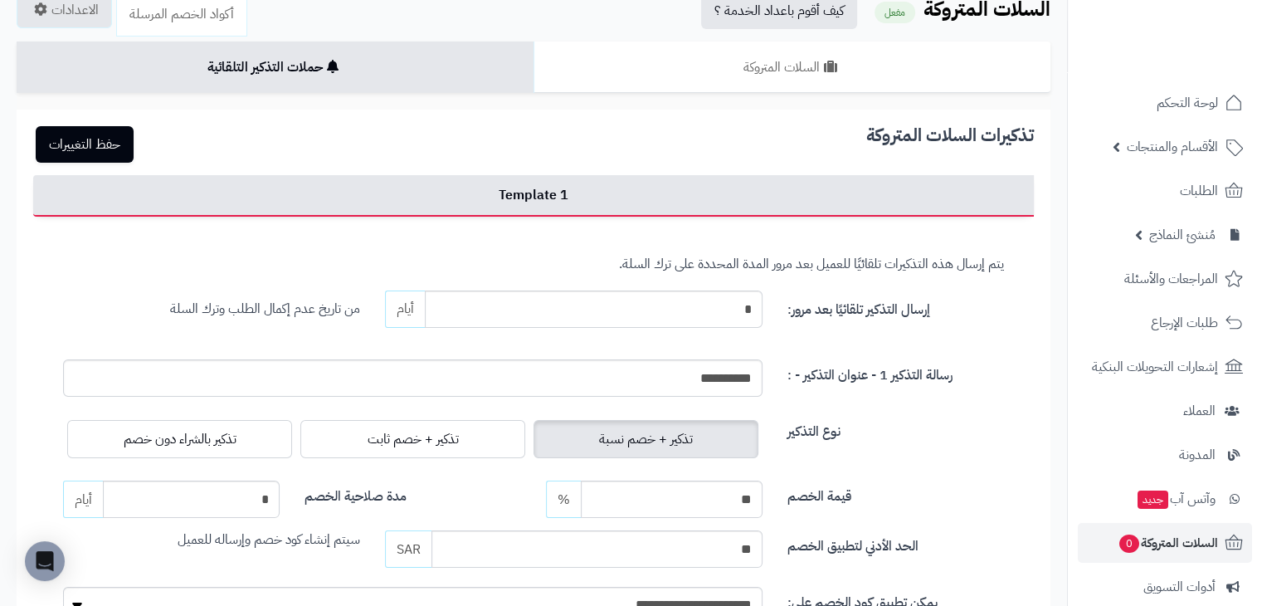
scroll to position [109, 0]
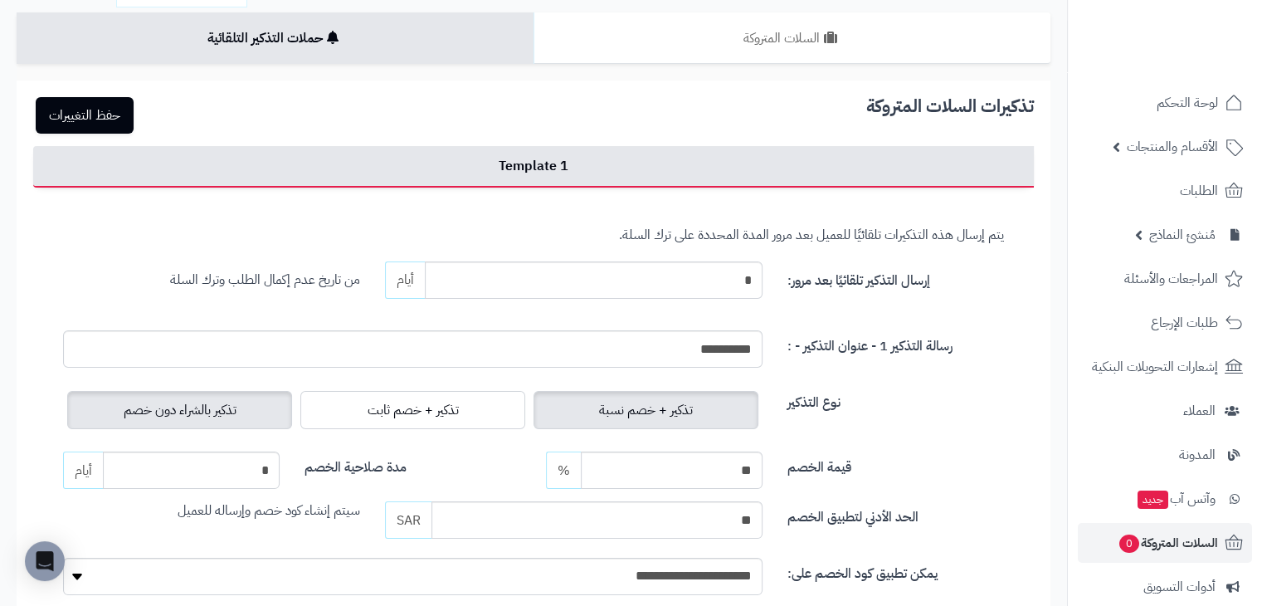
click at [201, 406] on span "تذكير بالشراء دون خصم" at bounding box center [180, 410] width 113 height 20
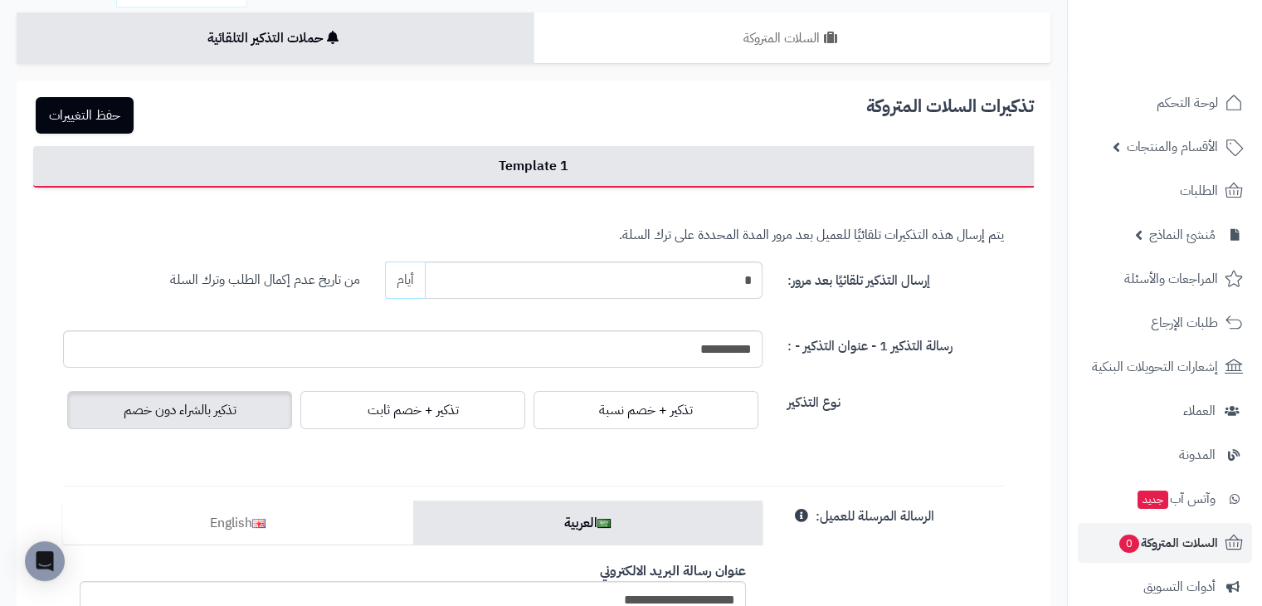
click at [219, 406] on span "تذكير بالشراء دون خصم" at bounding box center [180, 410] width 113 height 20
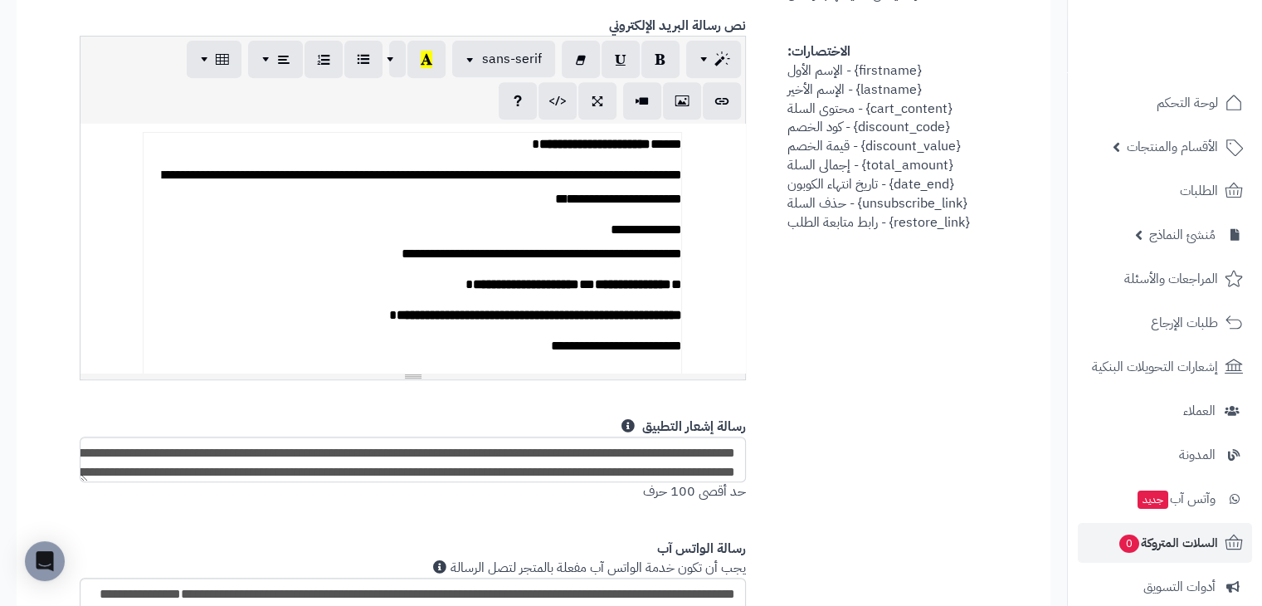
scroll to position [689, 0]
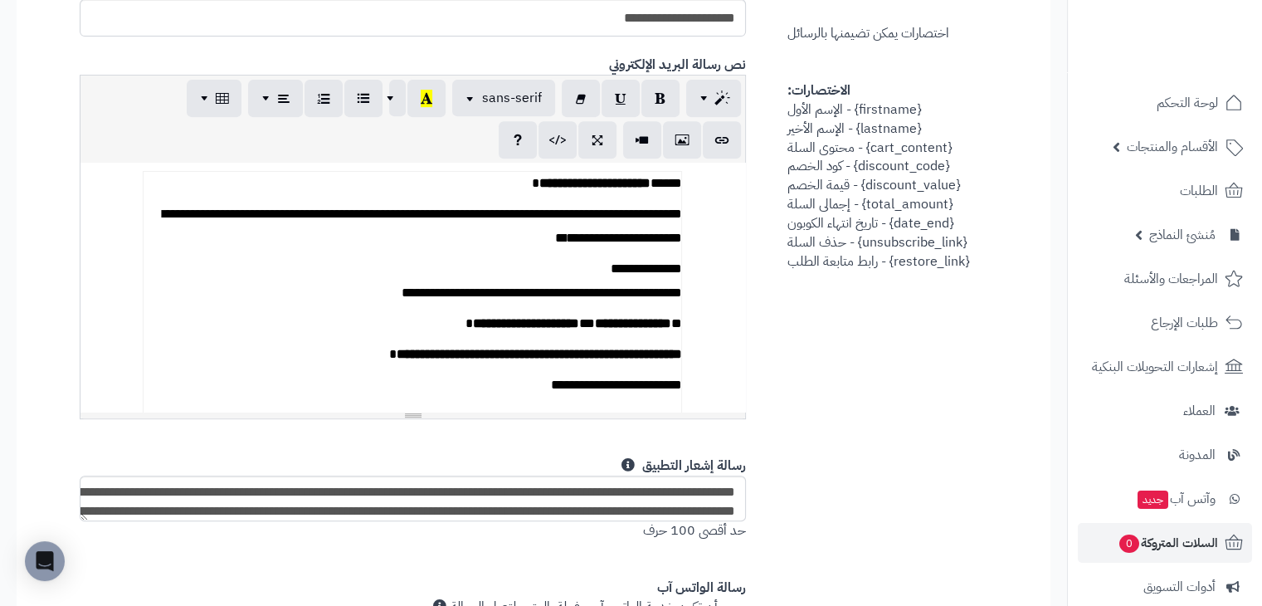
click at [620, 324] on strong "**********" at bounding box center [632, 323] width 76 height 12
click at [679, 323] on p "**********" at bounding box center [413, 324] width 538 height 24
drag, startPoint x: 460, startPoint y: 327, endPoint x: 416, endPoint y: 326, distance: 43.1
click at [416, 326] on p "**********" at bounding box center [413, 324] width 538 height 24
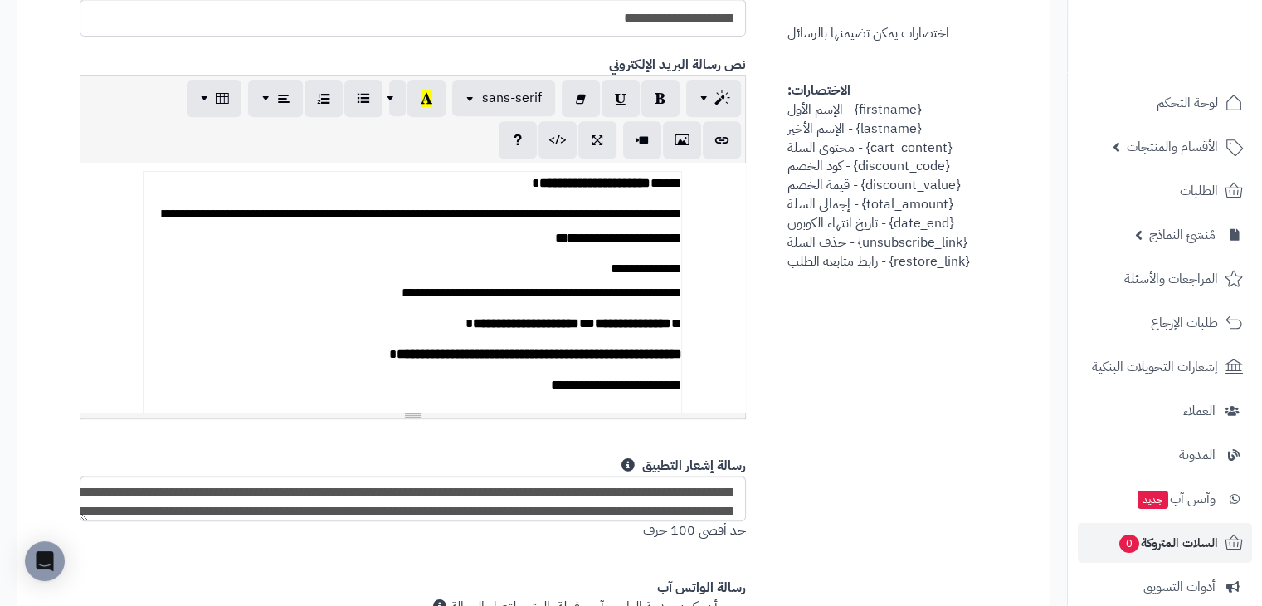
click at [494, 323] on strong "**********" at bounding box center [525, 323] width 106 height 12
drag, startPoint x: 460, startPoint y: 322, endPoint x: 423, endPoint y: 323, distance: 37.3
click at [472, 323] on strong "**********" at bounding box center [525, 323] width 106 height 12
copy strong "*****"
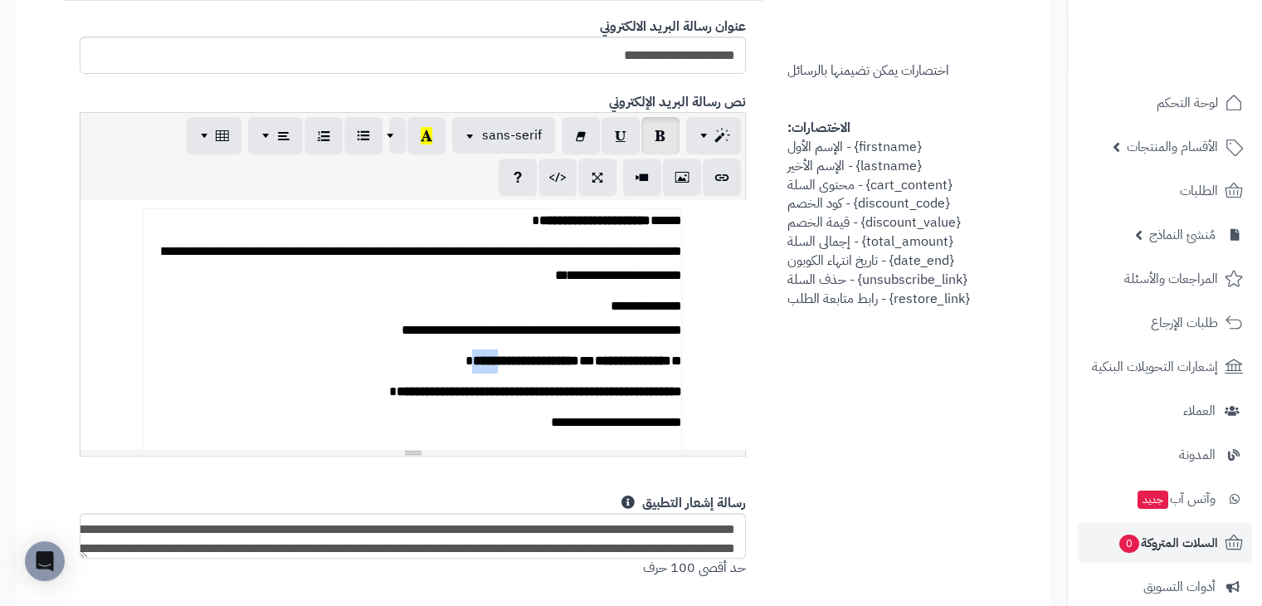
scroll to position [664, 0]
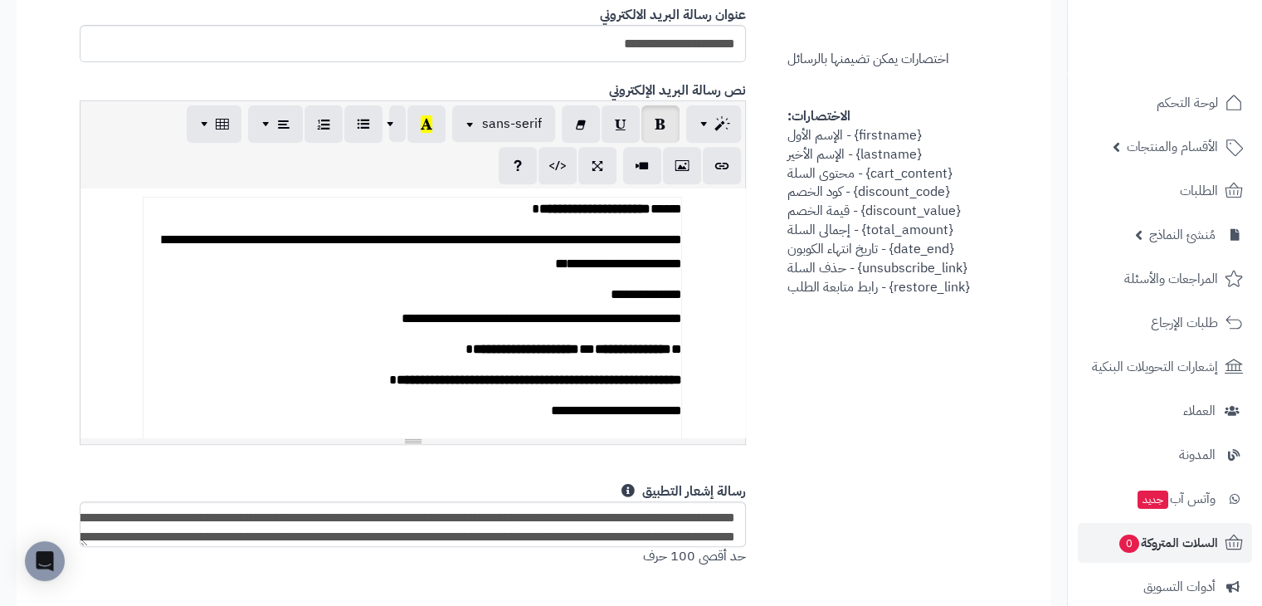
click at [654, 338] on p "**********" at bounding box center [413, 350] width 538 height 24
copy div
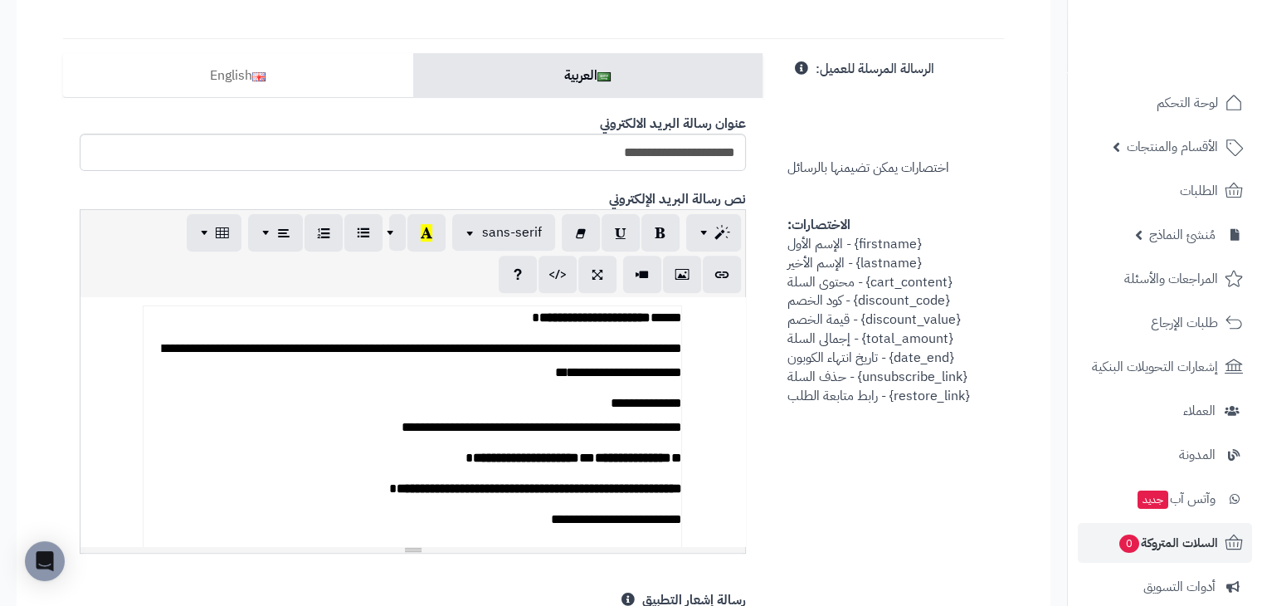
scroll to position [332, 0]
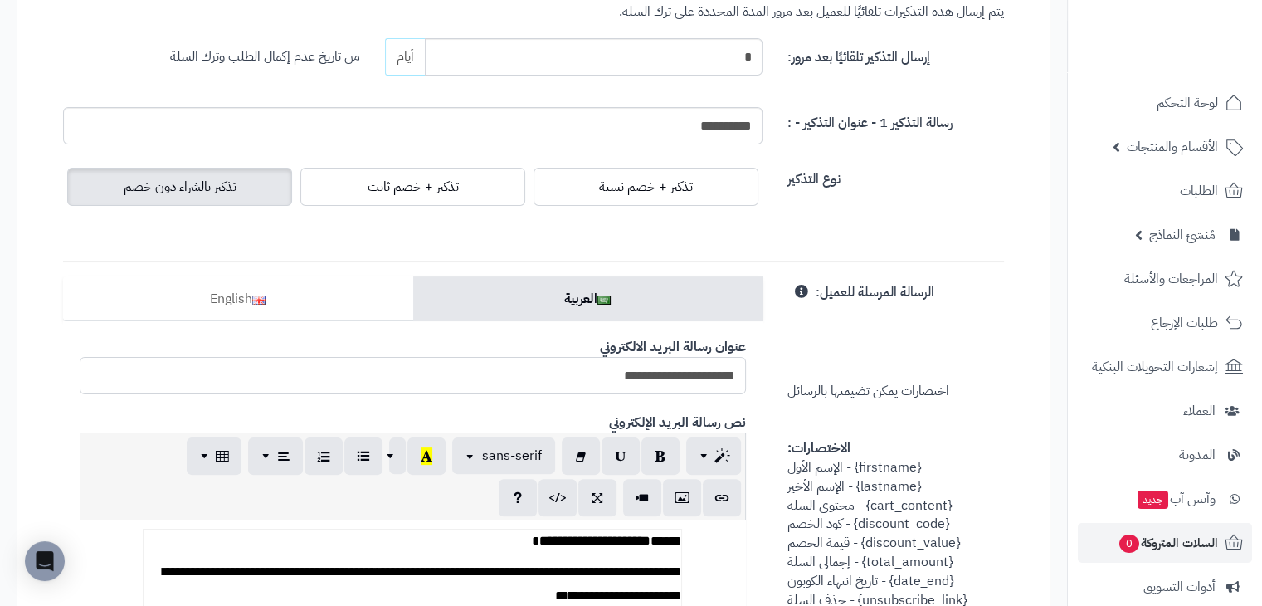
click at [690, 378] on input "**********" at bounding box center [413, 375] width 666 height 37
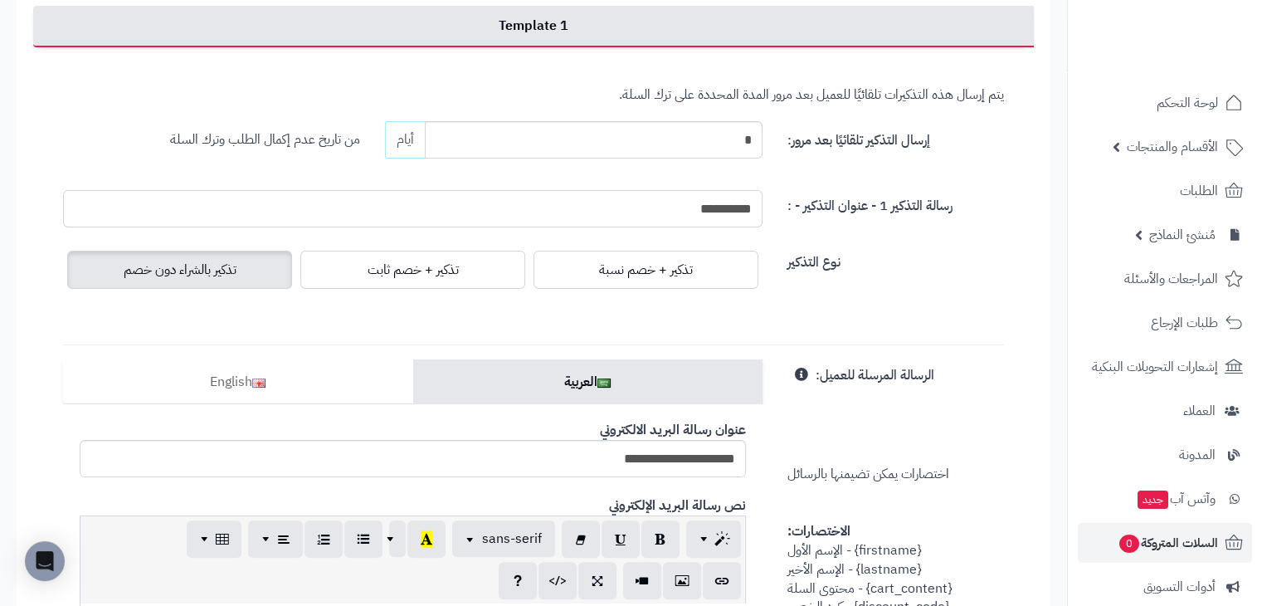
click at [699, 199] on input "**********" at bounding box center [412, 208] width 699 height 37
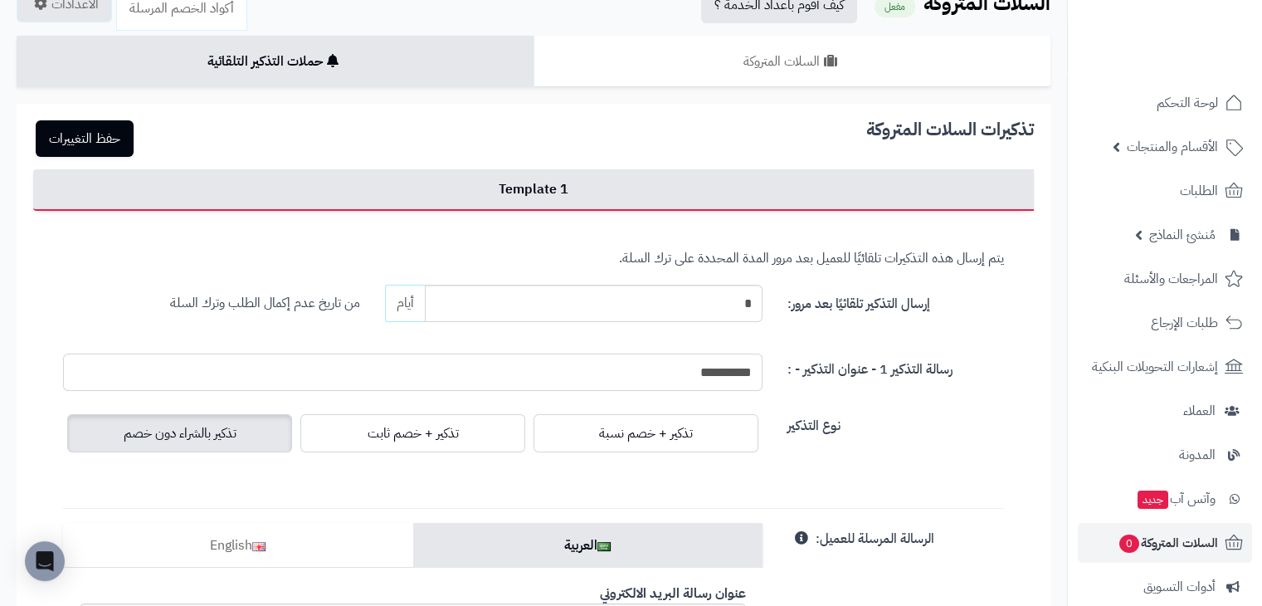
scroll to position [83, 0]
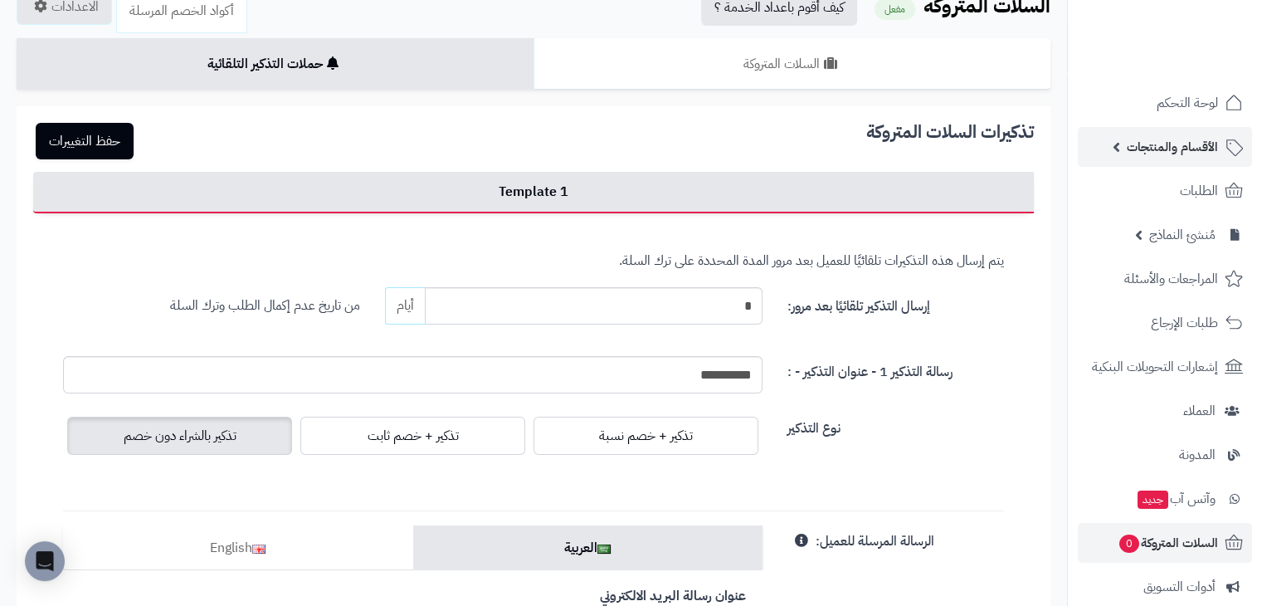
click at [1160, 144] on span "الأقسام والمنتجات" at bounding box center [1171, 146] width 91 height 23
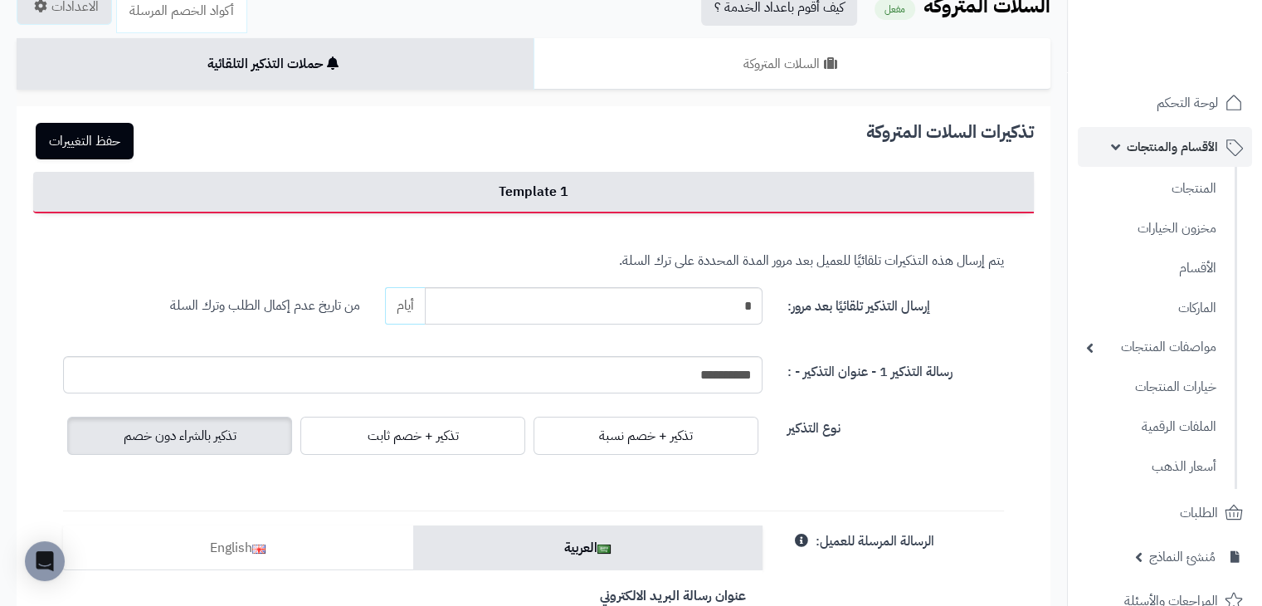
click at [1131, 145] on span "الأقسام والمنتجات" at bounding box center [1171, 146] width 91 height 23
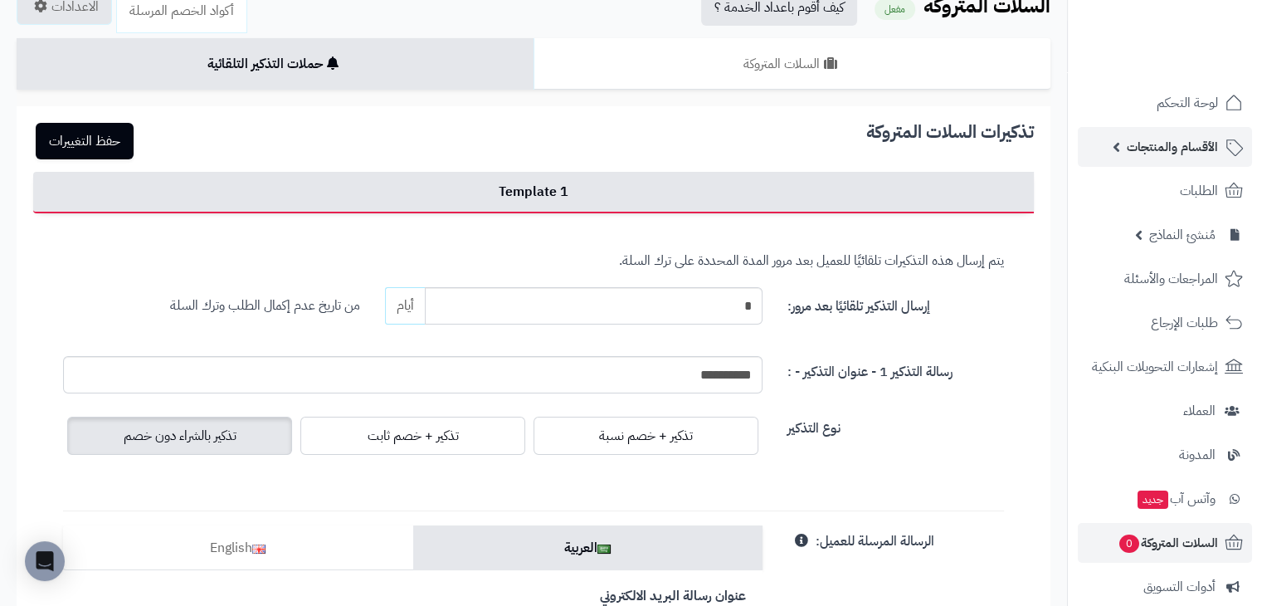
click at [1131, 145] on span "الأقسام والمنتجات" at bounding box center [1171, 146] width 91 height 23
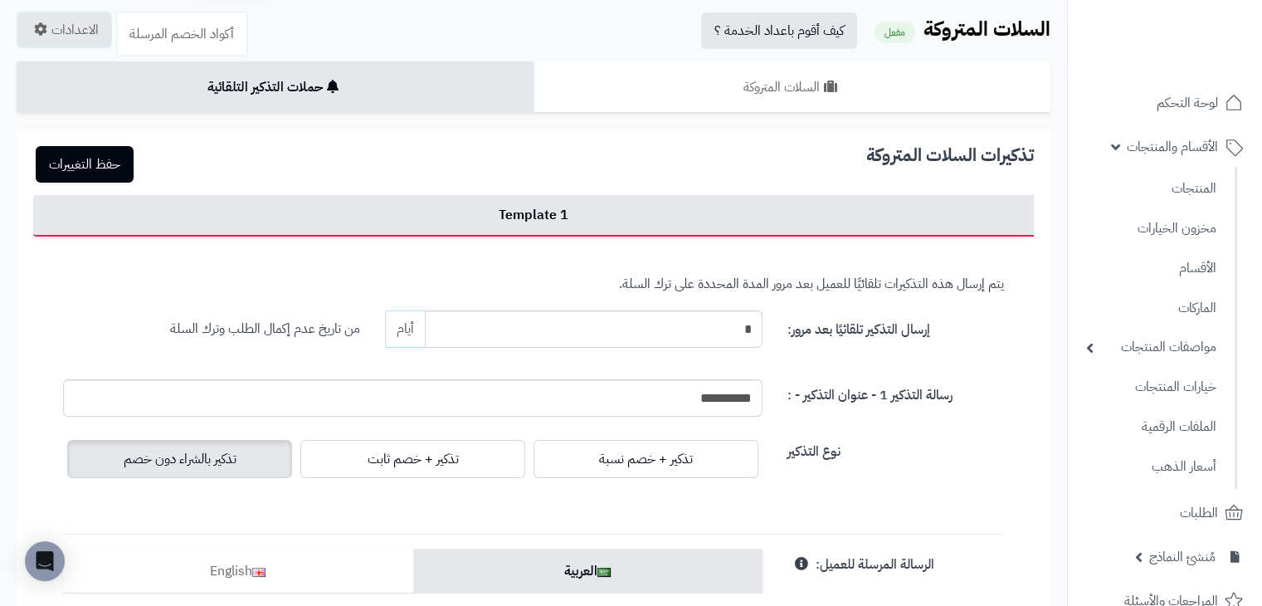
scroll to position [0, 0]
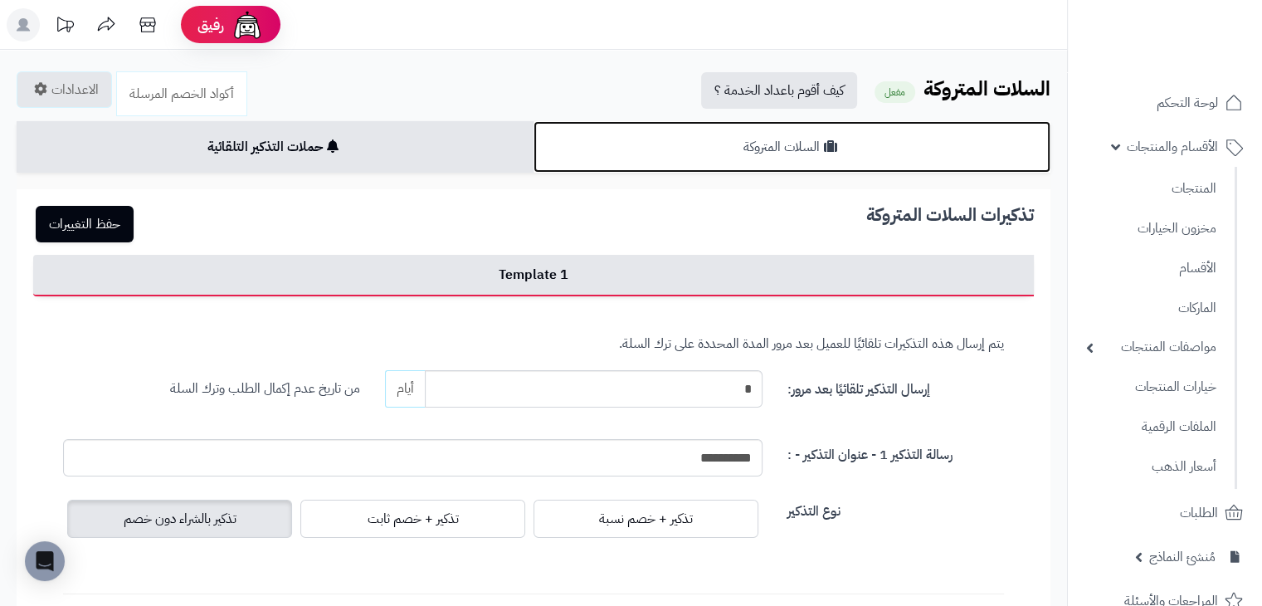
click at [783, 146] on link "السلات المتروكة" at bounding box center [791, 146] width 517 height 51
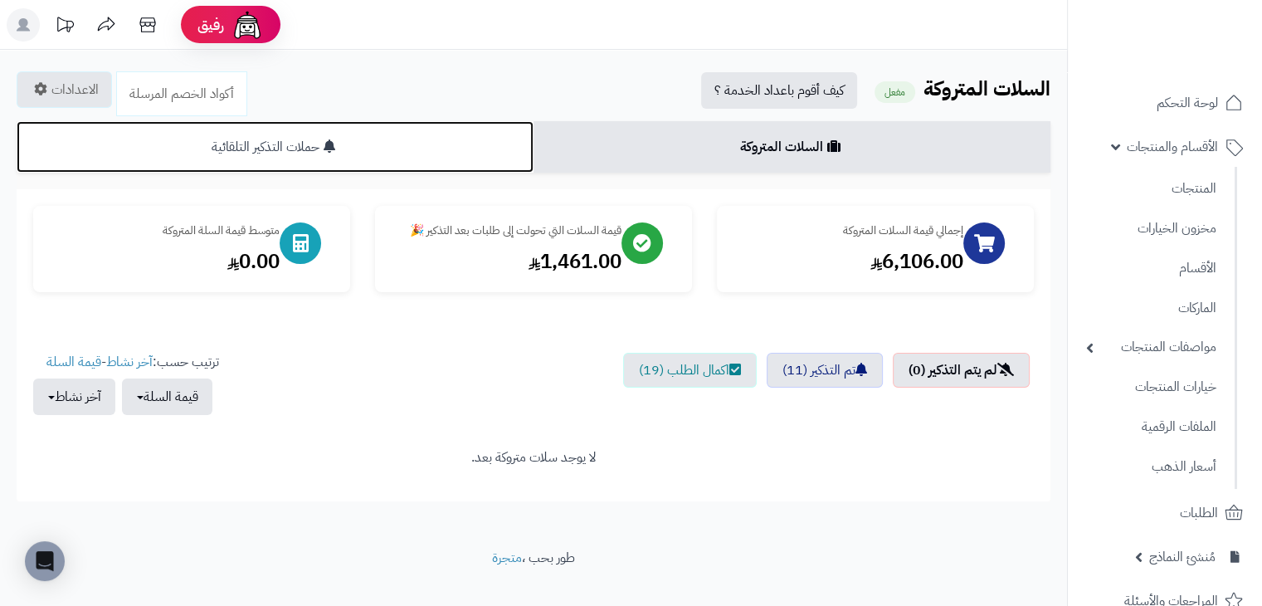
click at [438, 144] on link "حملات التذكير التلقائية" at bounding box center [275, 146] width 517 height 51
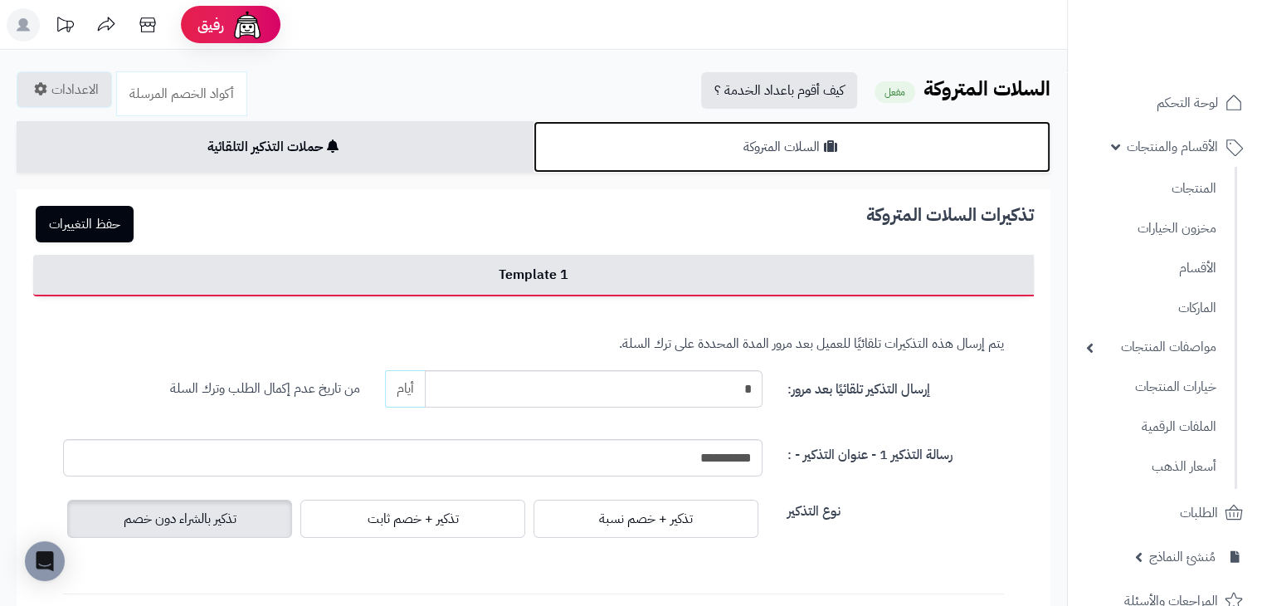
click at [667, 137] on link "السلات المتروكة" at bounding box center [791, 146] width 517 height 51
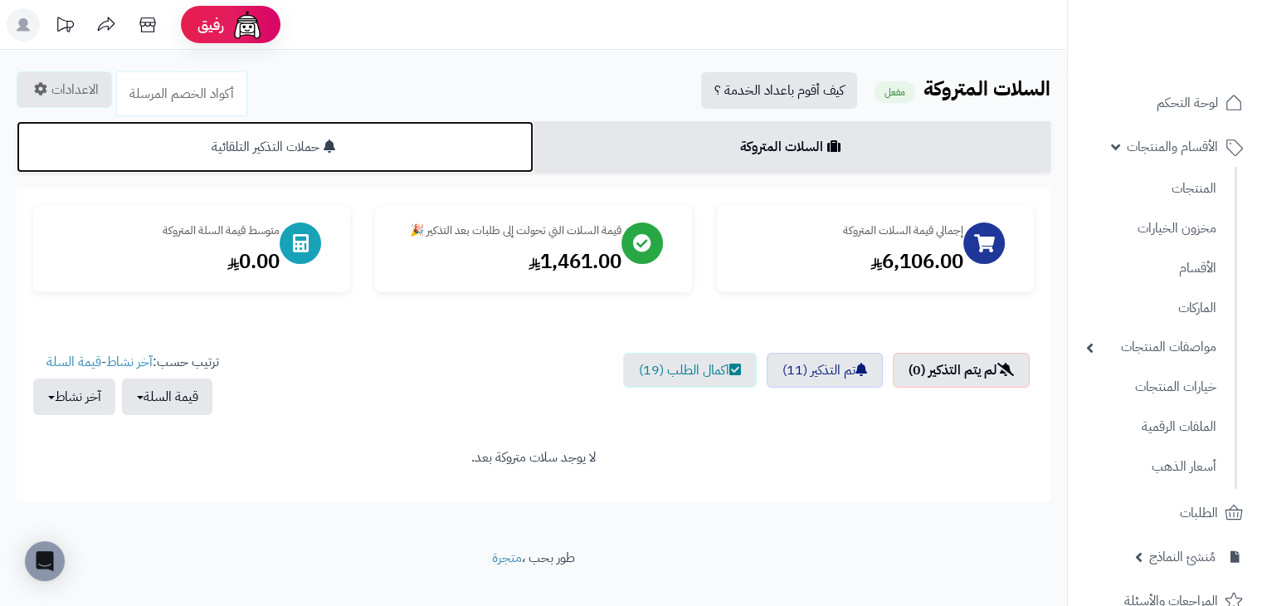
click at [418, 150] on link "حملات التذكير التلقائية" at bounding box center [275, 146] width 517 height 51
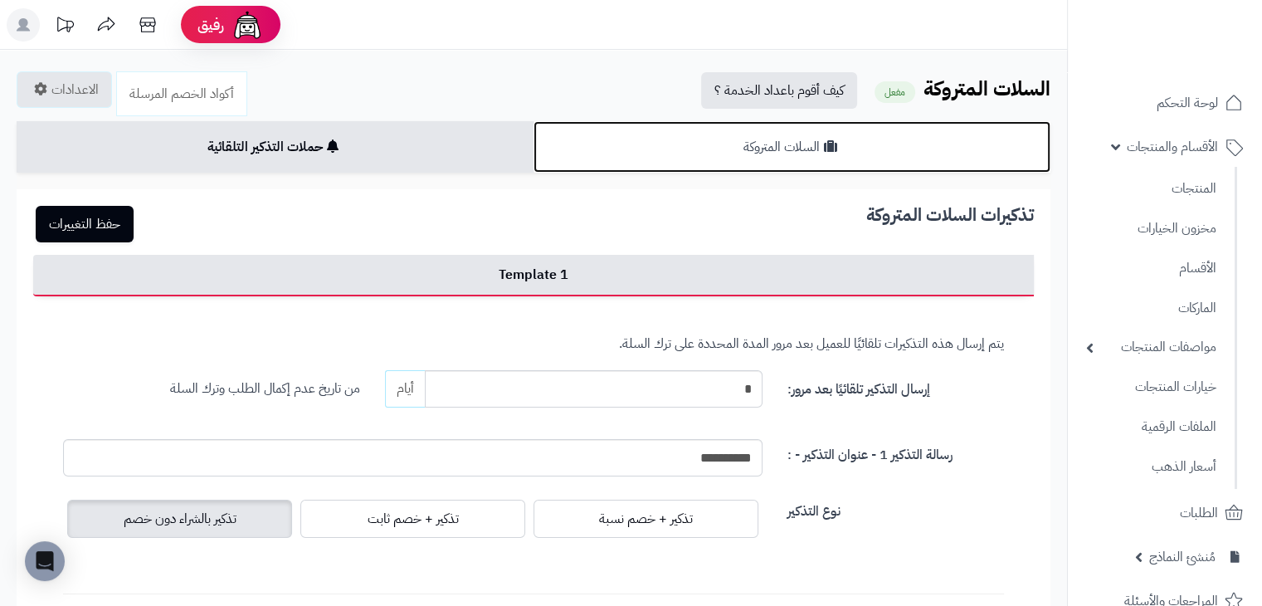
click at [612, 148] on link "السلات المتروكة" at bounding box center [791, 146] width 517 height 51
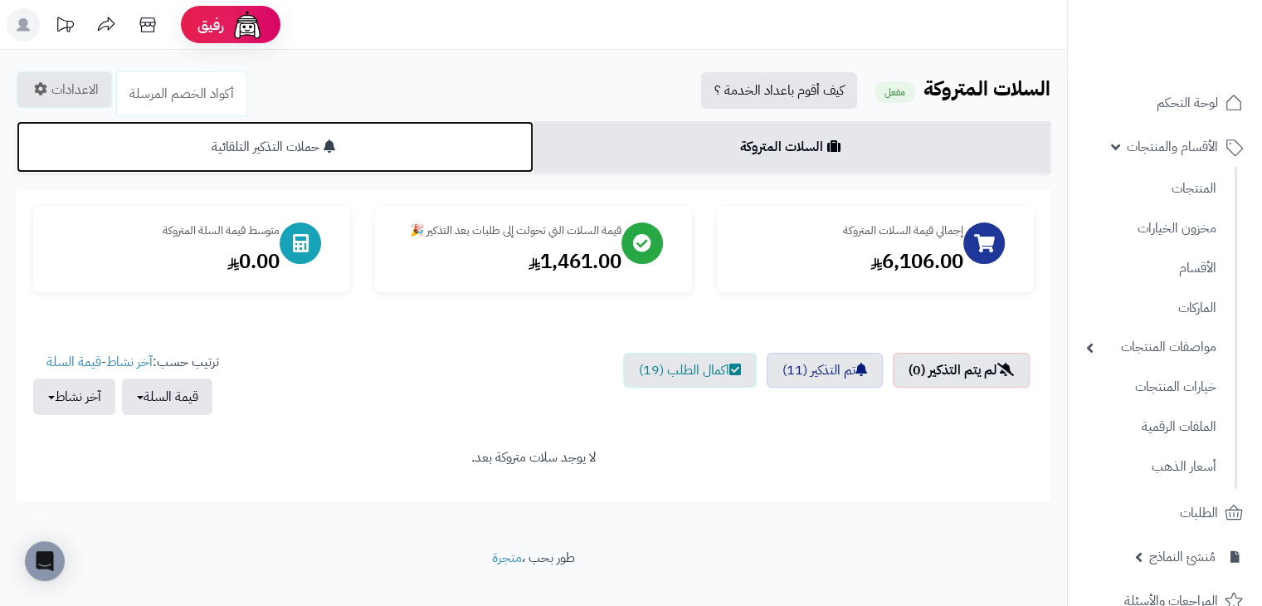
click at [376, 163] on link "حملات التذكير التلقائية" at bounding box center [275, 146] width 517 height 51
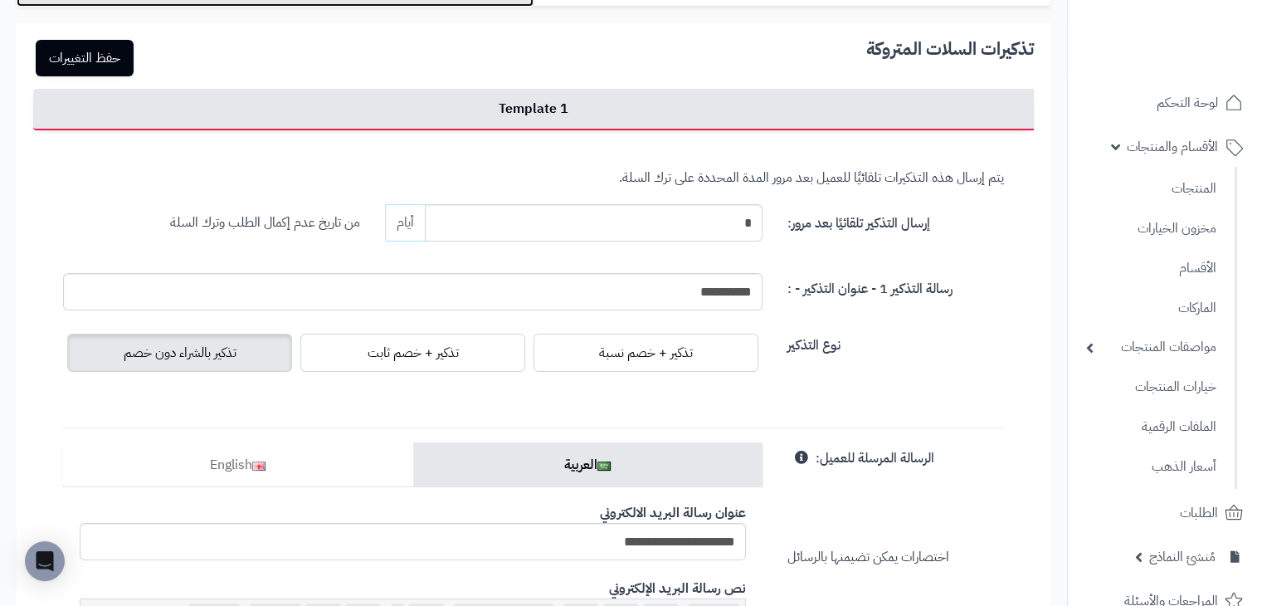
scroll to position [249, 0]
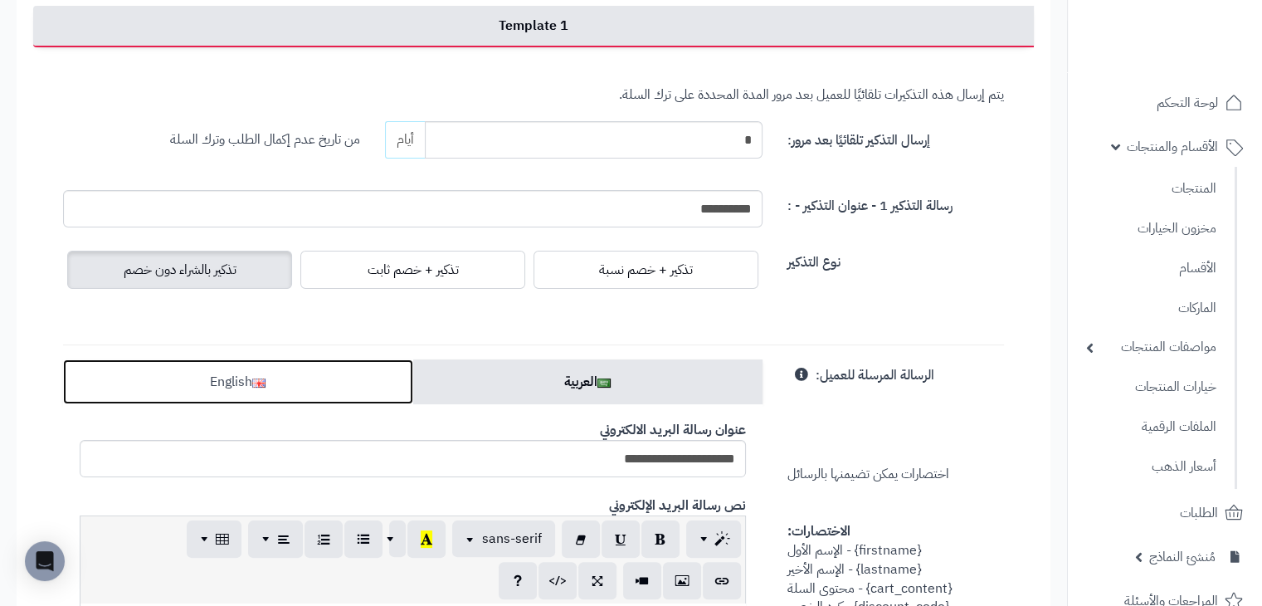
click at [312, 367] on link "English" at bounding box center [238, 381] width 350 height 45
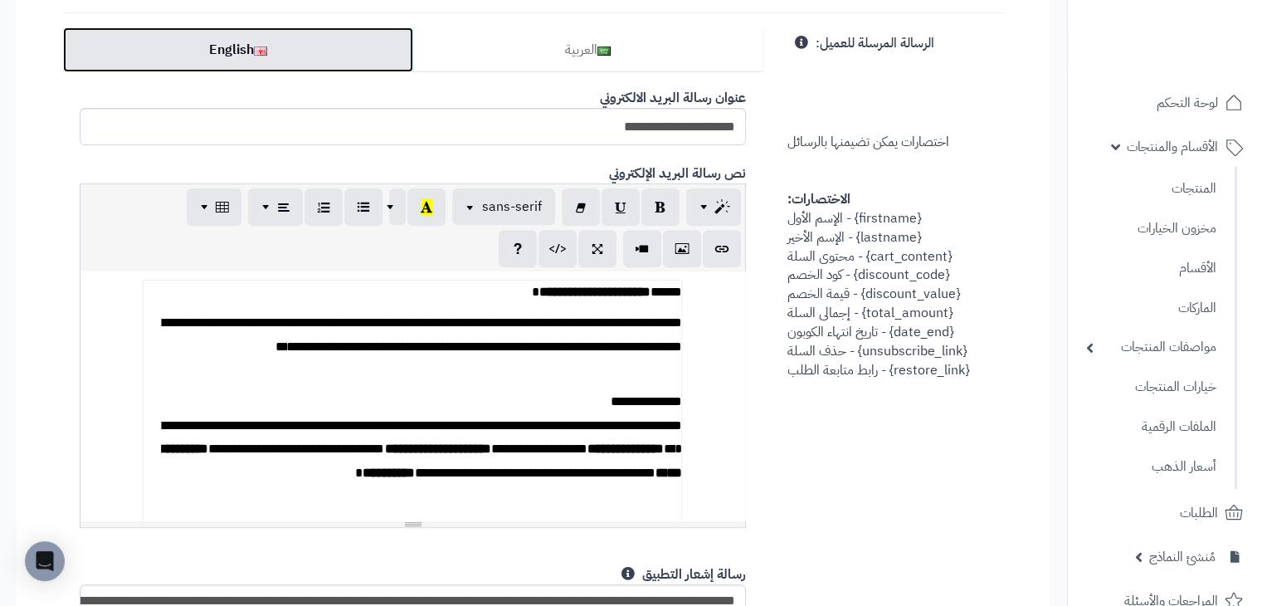
scroll to position [332, 0]
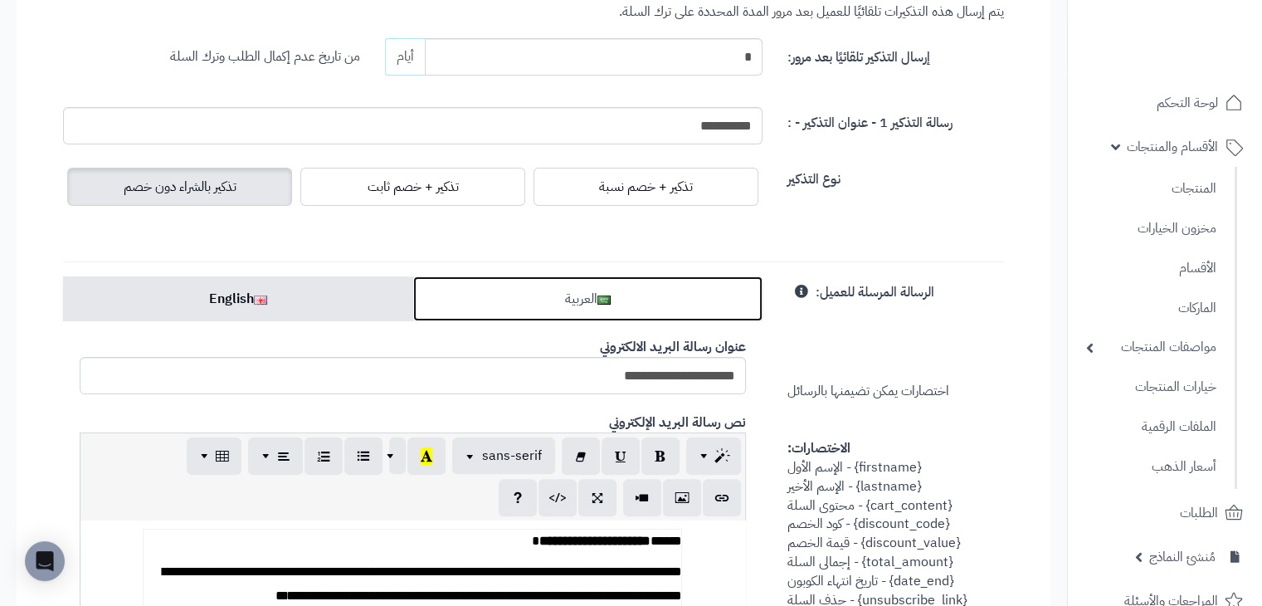
click at [604, 283] on link "العربية" at bounding box center [588, 298] width 350 height 45
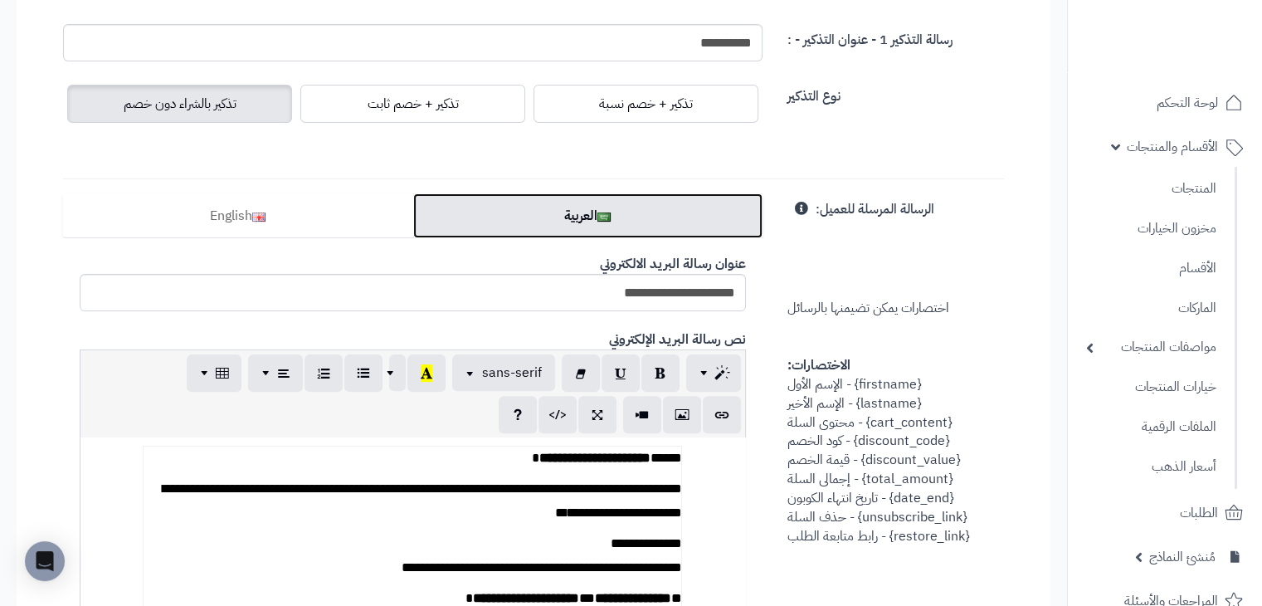
scroll to position [249, 0]
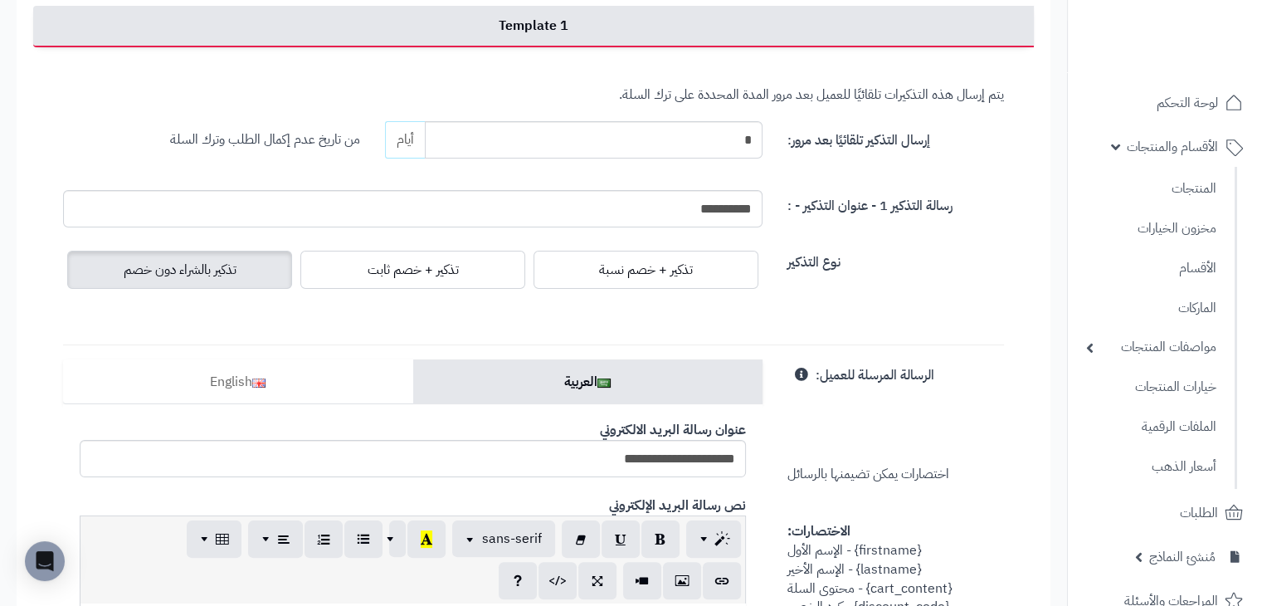
click at [228, 267] on span "تذكير بالشراء دون خصم" at bounding box center [180, 270] width 113 height 20
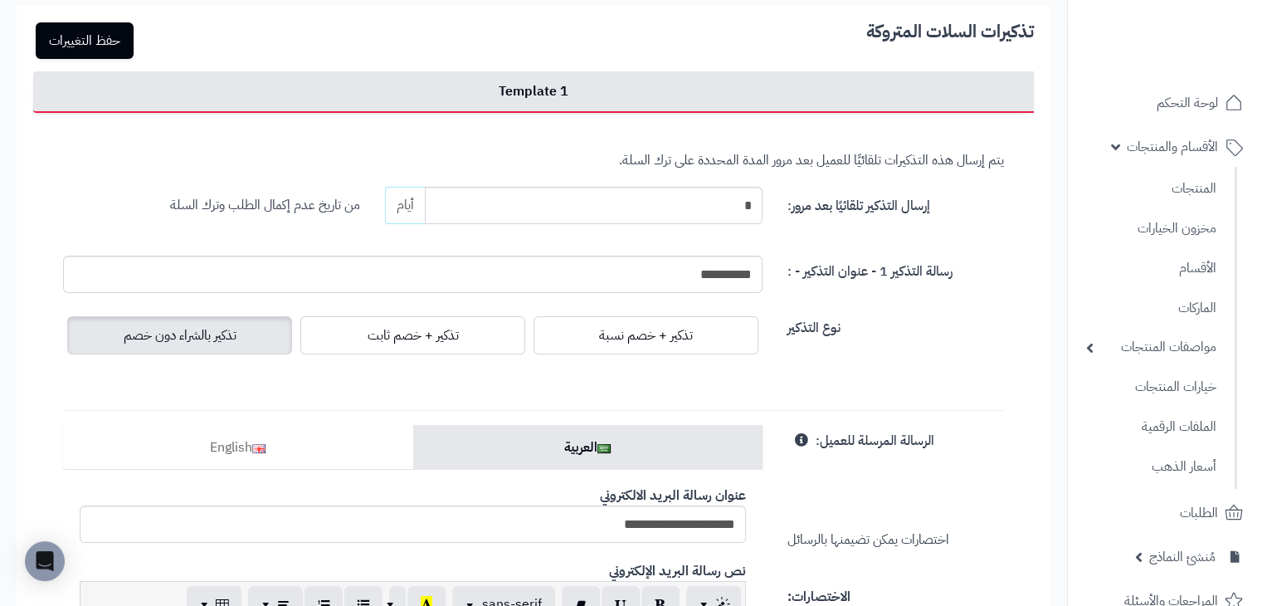
scroll to position [166, 0]
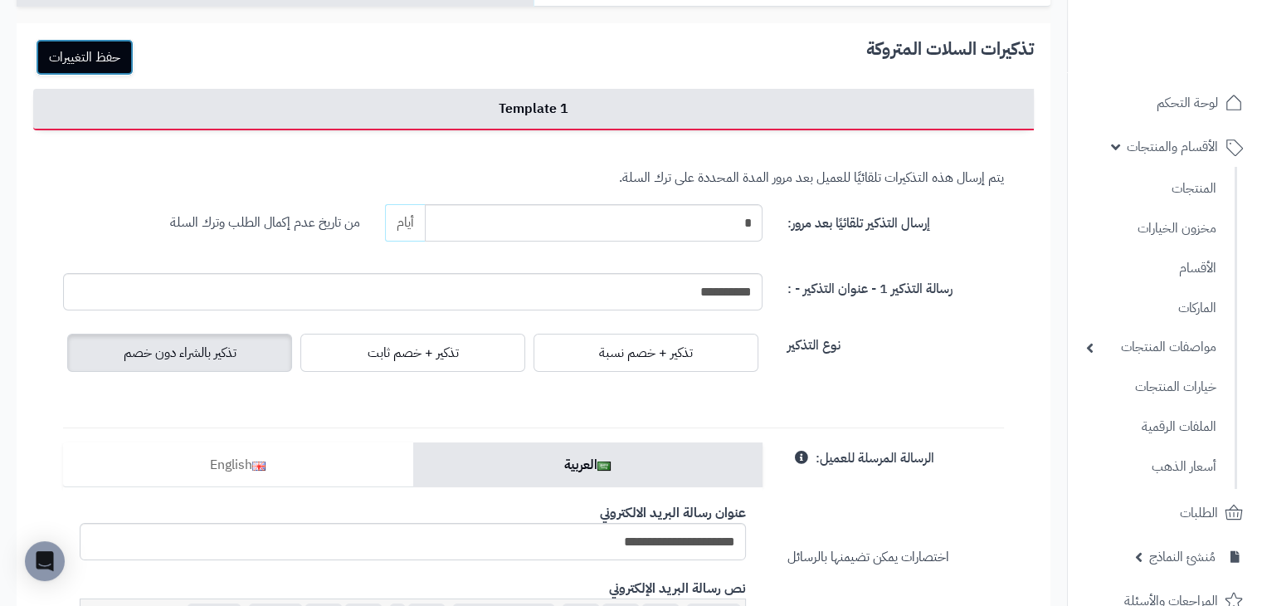
click at [102, 64] on button "حفظ التغييرات" at bounding box center [85, 57] width 98 height 36
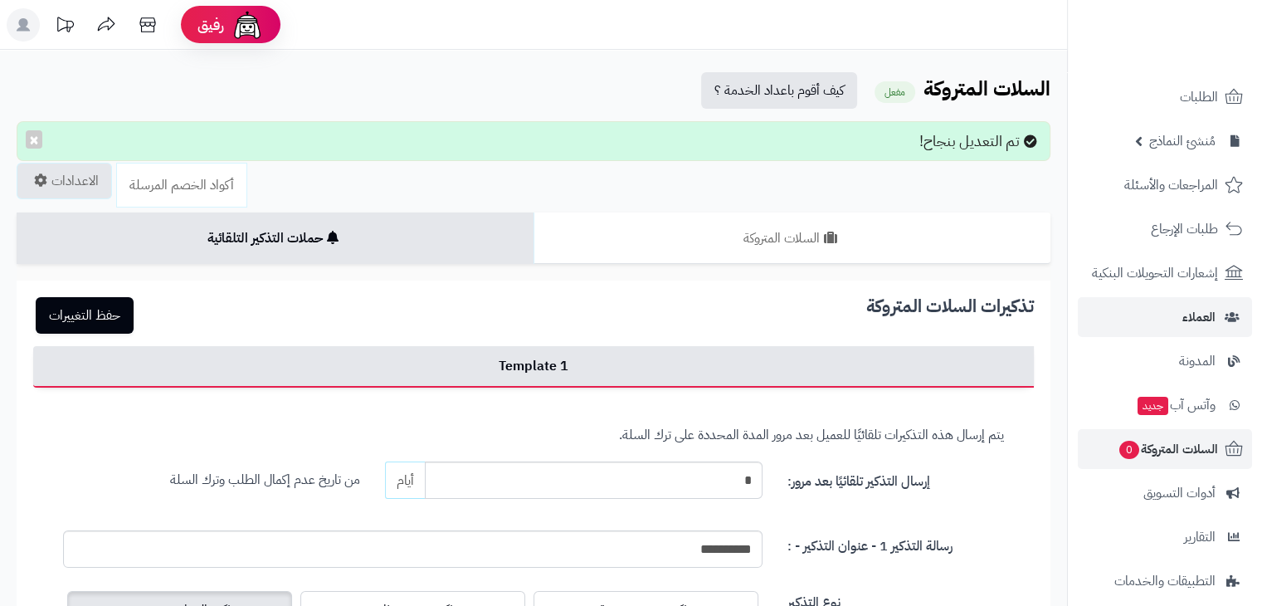
scroll to position [241, 0]
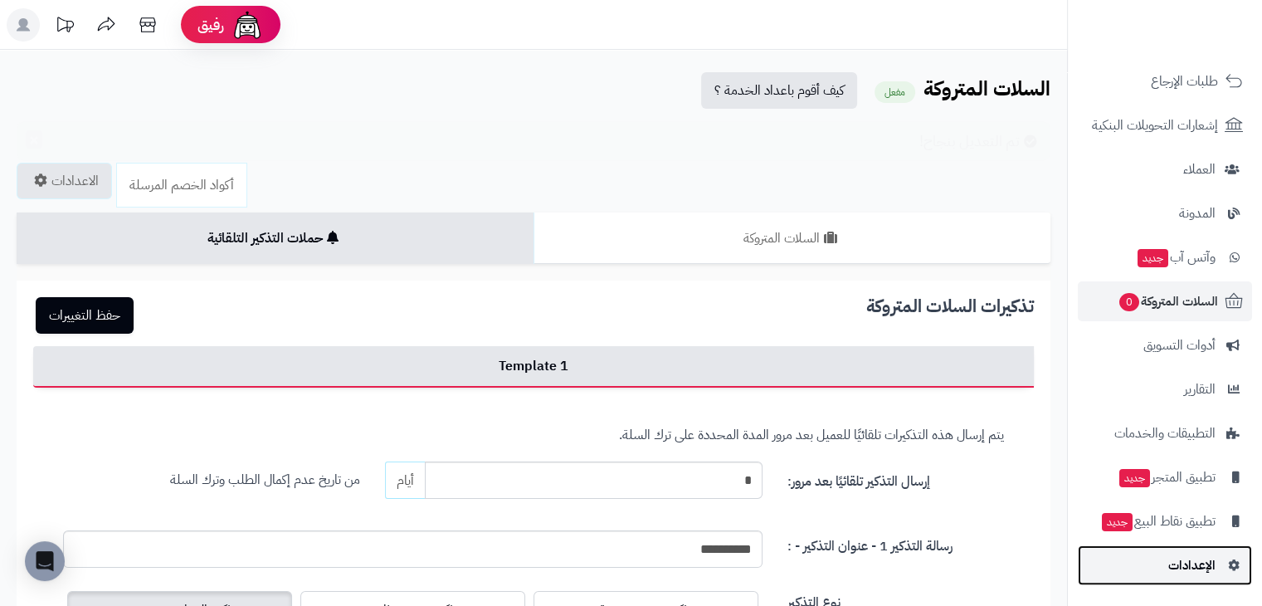
click at [1187, 562] on span "الإعدادات" at bounding box center [1191, 564] width 47 height 23
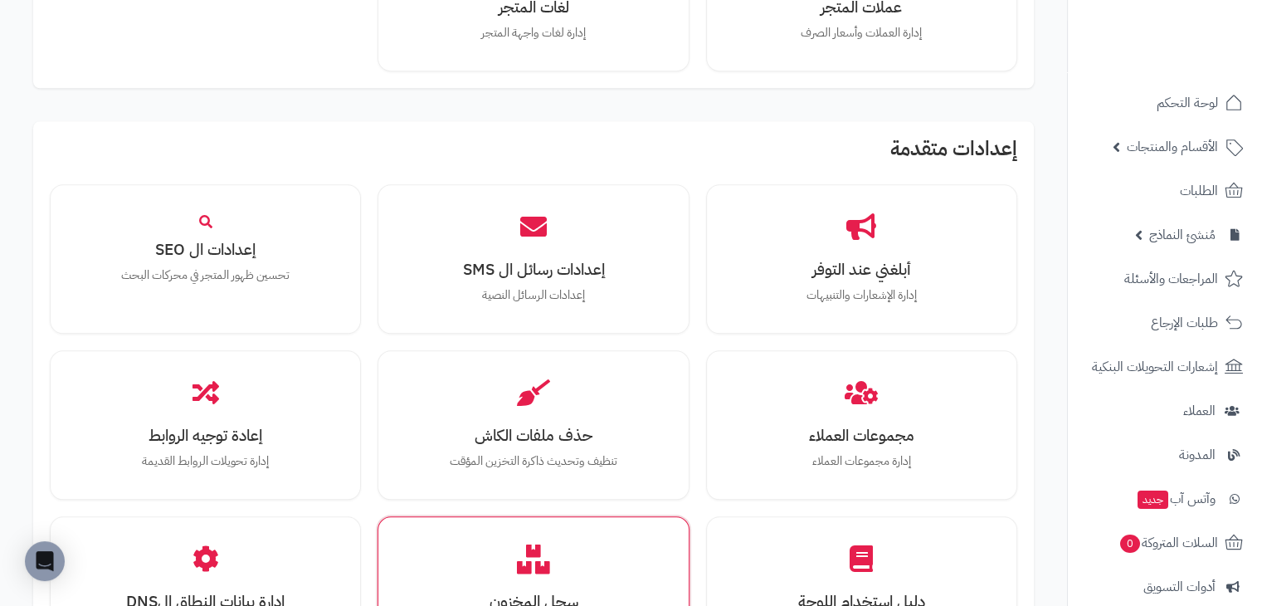
scroll to position [1506, 0]
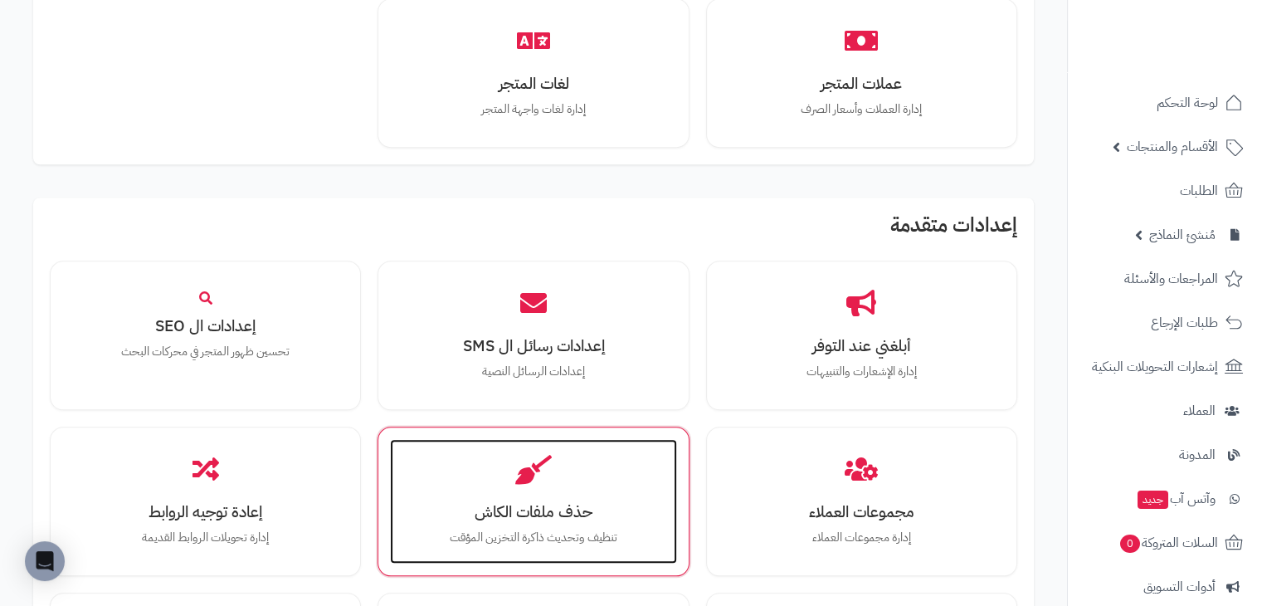
click at [561, 475] on div "حذف ملفات الكاش تنظيف وتحديث ذاكرة التخزين المؤقت" at bounding box center [533, 501] width 286 height 124
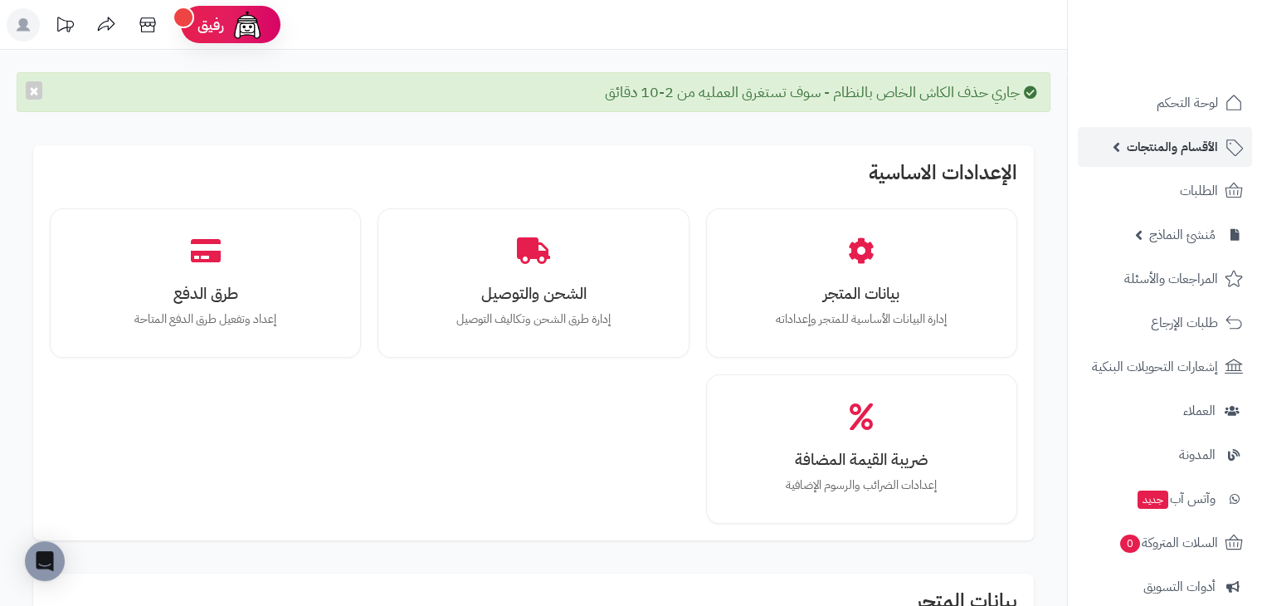
click at [1135, 148] on span "الأقسام والمنتجات" at bounding box center [1171, 146] width 91 height 23
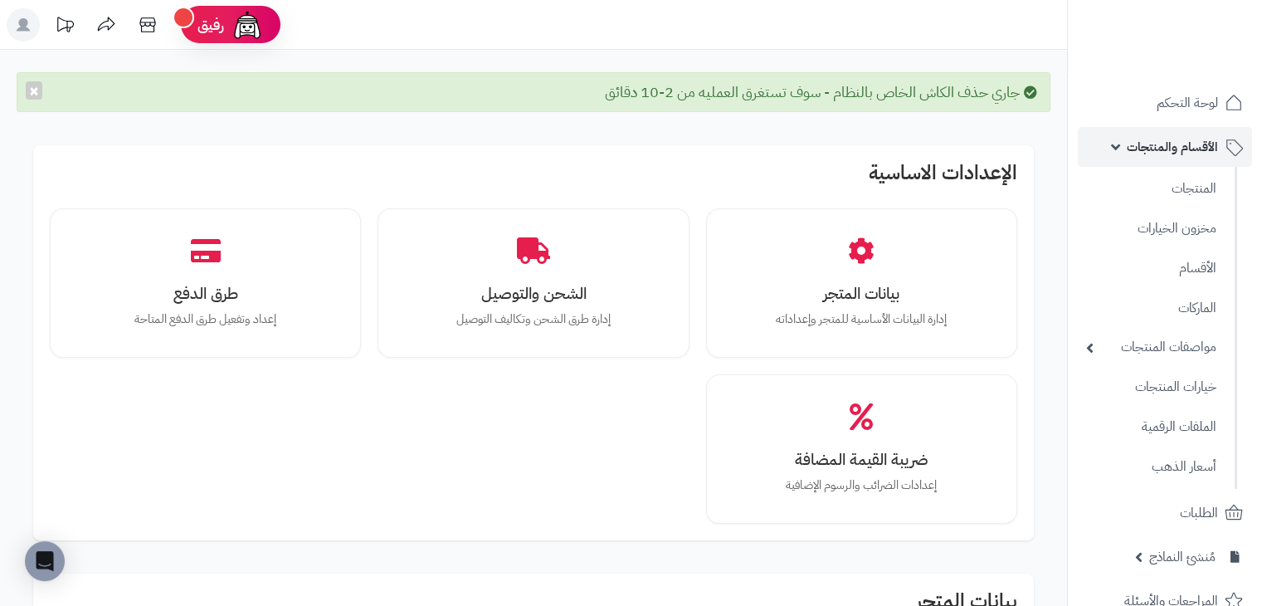
click at [1133, 149] on span "الأقسام والمنتجات" at bounding box center [1171, 146] width 91 height 23
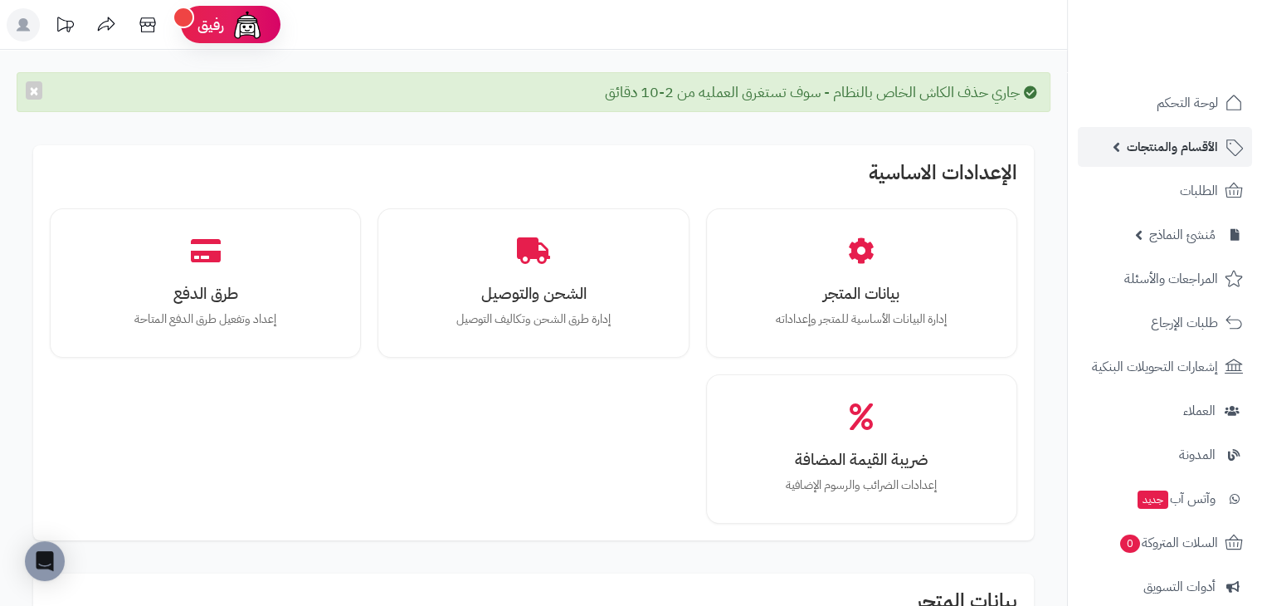
click at [1167, 146] on span "الأقسام والمنتجات" at bounding box center [1171, 146] width 91 height 23
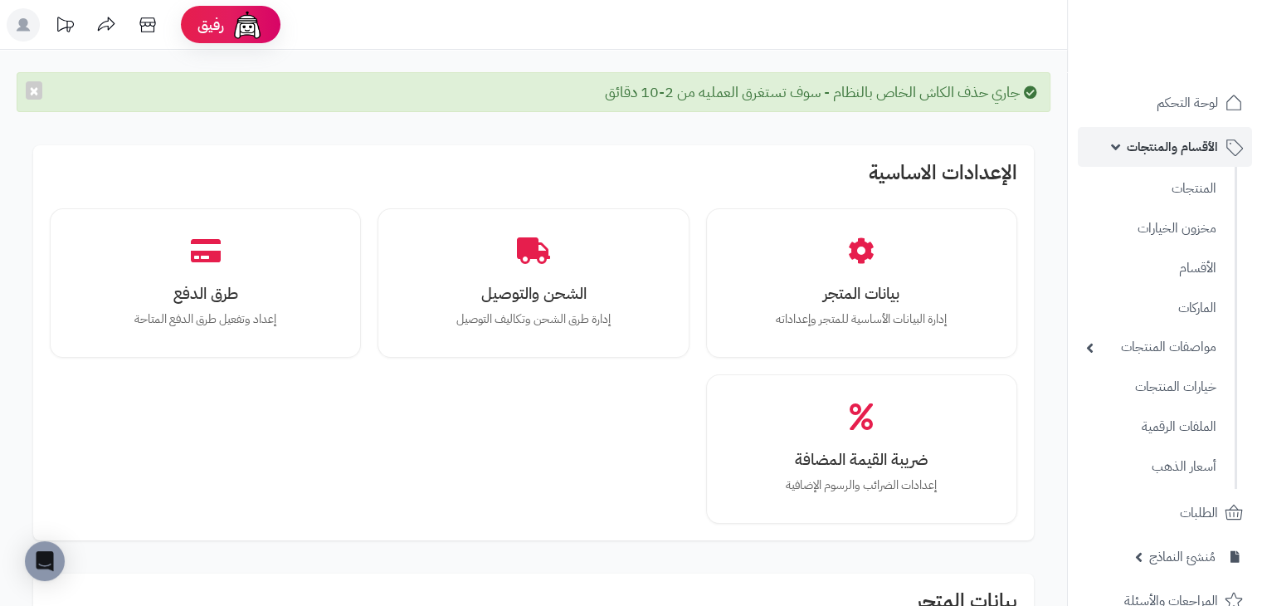
click at [1131, 144] on span "الأقسام والمنتجات" at bounding box center [1171, 146] width 91 height 23
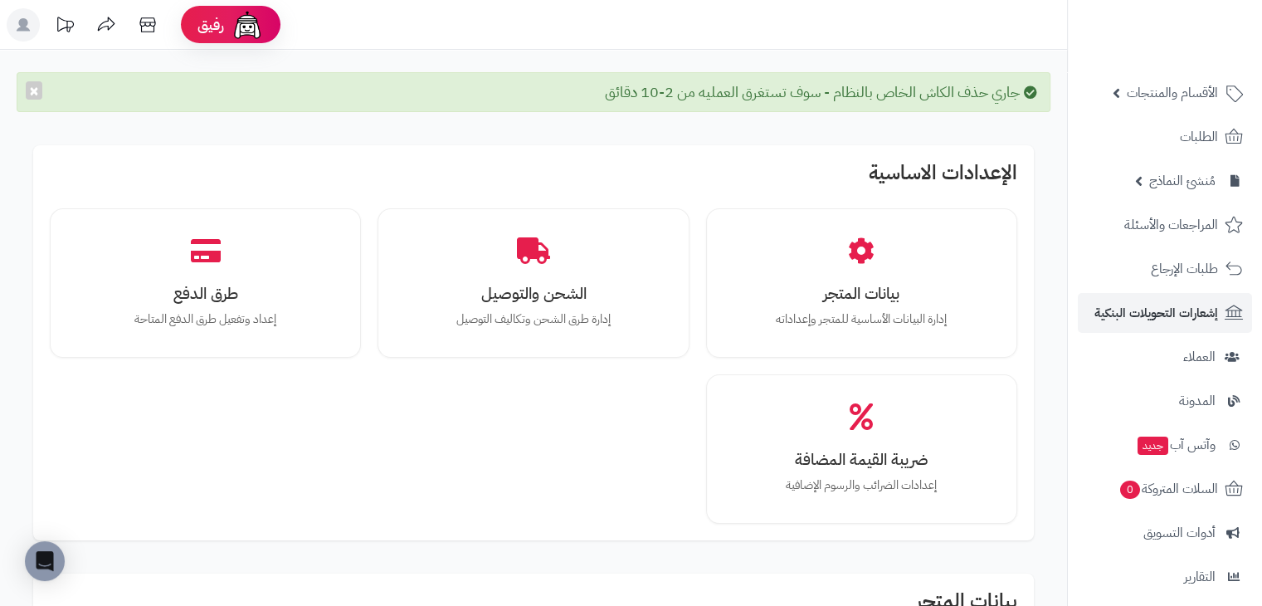
scroll to position [83, 0]
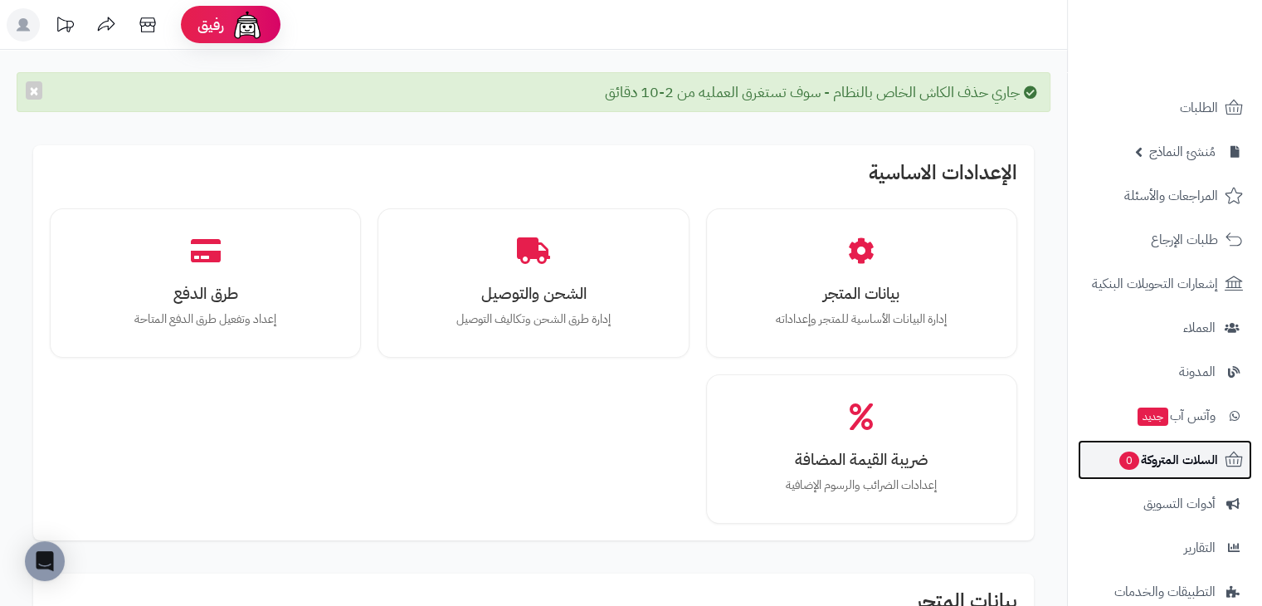
click at [1204, 450] on span "السلات المتروكة 0" at bounding box center [1167, 459] width 100 height 23
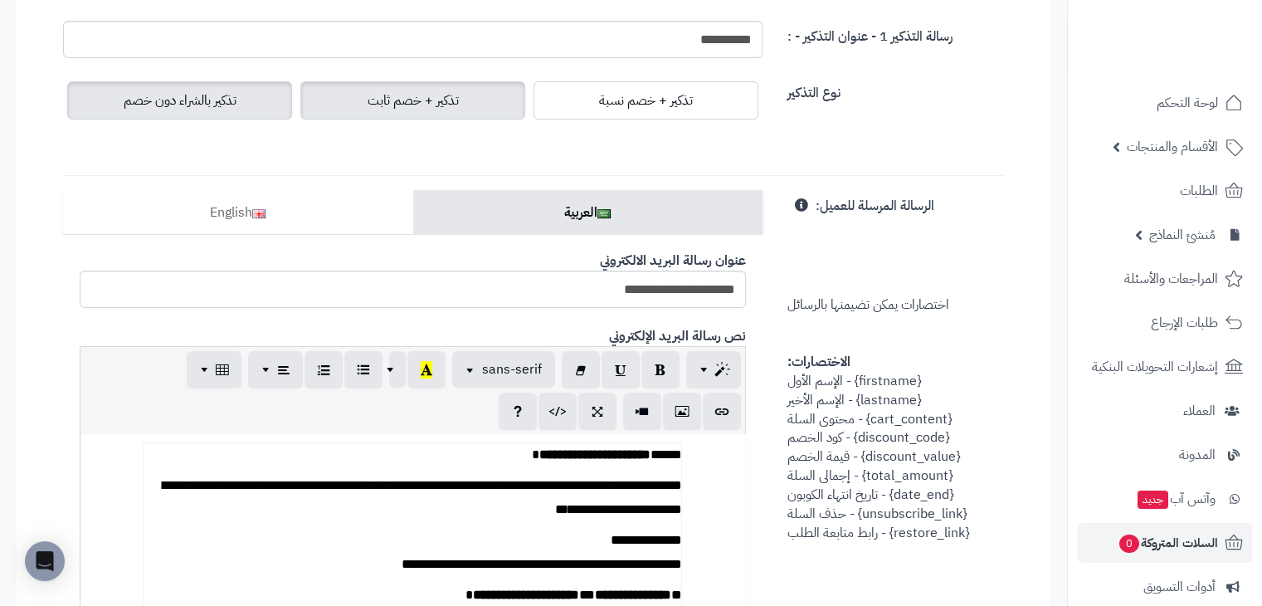
scroll to position [498, 0]
